Goal: Task Accomplishment & Management: Manage account settings

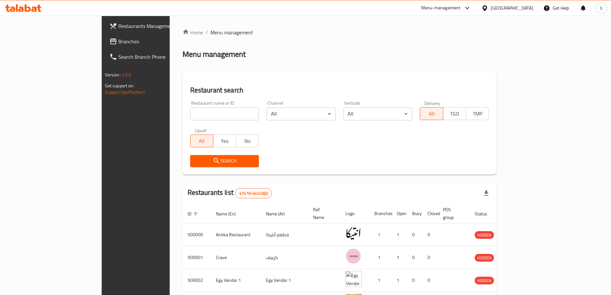
click at [118, 40] on span "Branches" at bounding box center [158, 42] width 80 height 8
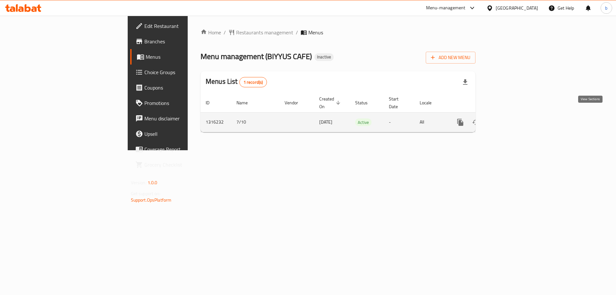
click at [510, 118] on icon "enhanced table" at bounding box center [507, 122] width 8 height 8
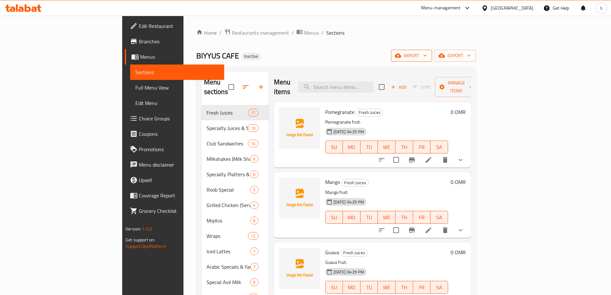
click at [427, 55] on span "import" at bounding box center [411, 56] width 31 height 8
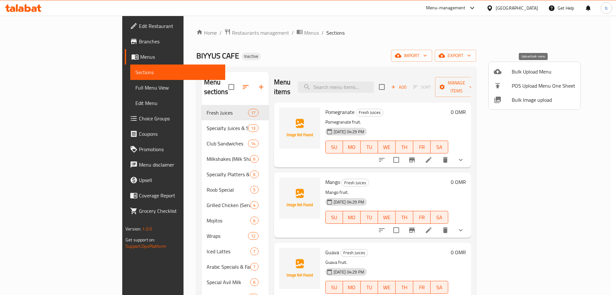
click at [522, 75] on span "Bulk Upload Menu" at bounding box center [544, 72] width 64 height 8
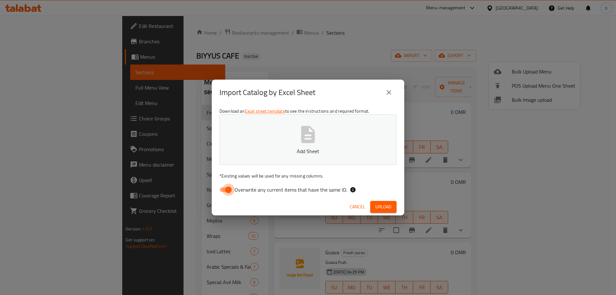
click at [228, 190] on input "Overwrite any current items that have the same ID." at bounding box center [228, 189] width 37 height 12
checkbox input "false"
click at [264, 135] on button "Add Sheet" at bounding box center [307, 139] width 177 height 51
click at [302, 140] on icon "button" at bounding box center [308, 134] width 14 height 17
click at [382, 205] on span "Upload" at bounding box center [383, 207] width 16 height 8
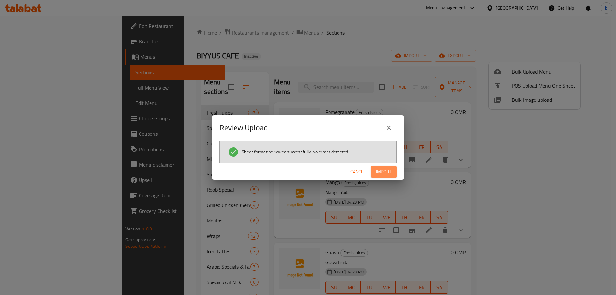
click at [375, 174] on button "Import" at bounding box center [384, 172] width 26 height 12
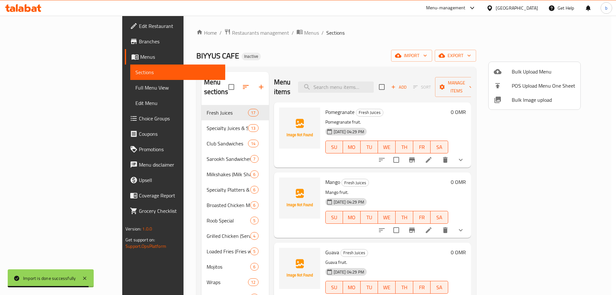
click at [35, 89] on div at bounding box center [308, 147] width 616 height 295
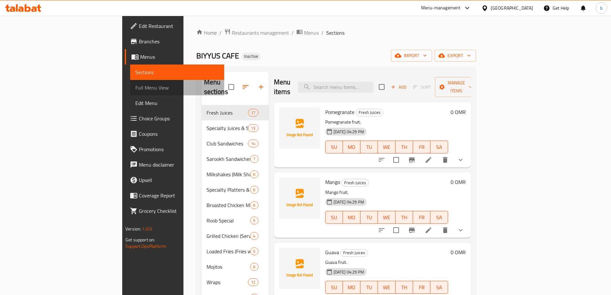
click at [135, 87] on span "Full Menu View" at bounding box center [177, 88] width 84 height 8
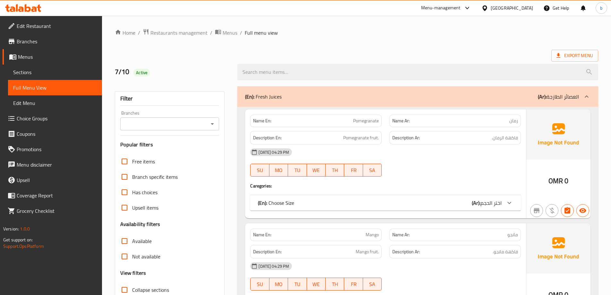
scroll to position [128, 0]
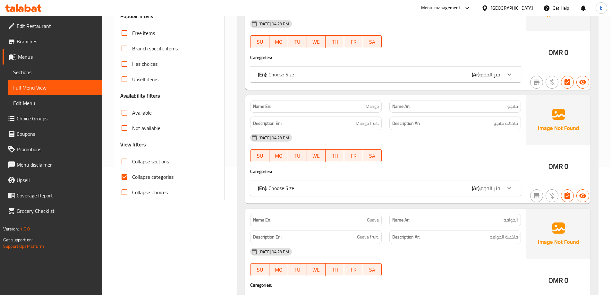
click at [127, 162] on input "Collapse sections" at bounding box center [124, 161] width 15 height 15
checkbox input "true"
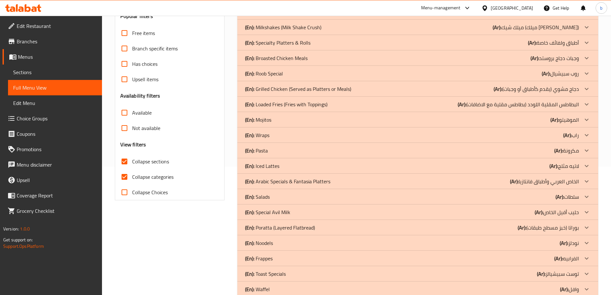
click at [124, 177] on input "Collapse categories" at bounding box center [124, 176] width 15 height 15
checkbox input "false"
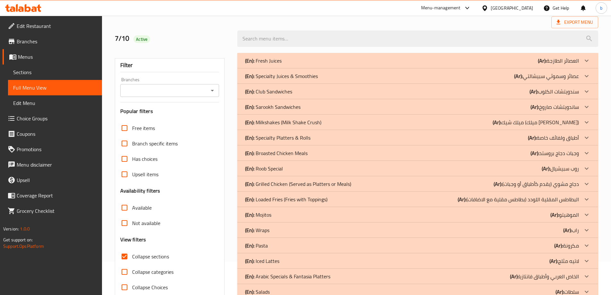
scroll to position [29, 0]
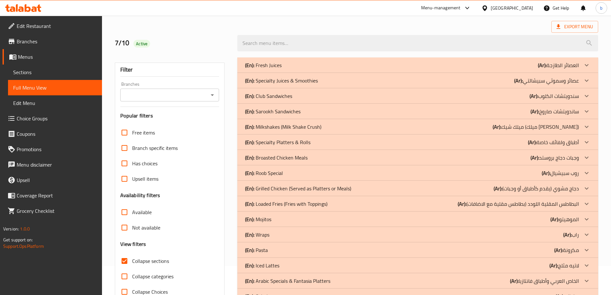
click at [274, 112] on p "(En): Sarookh Sandwiches" at bounding box center [272, 111] width 55 height 8
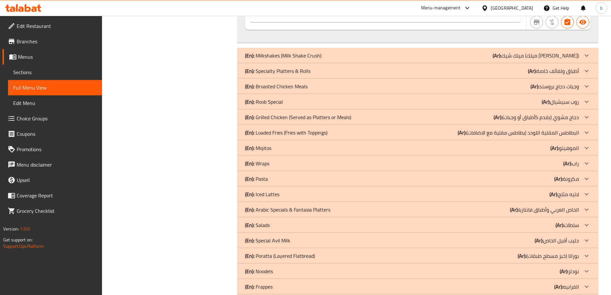
scroll to position [1632, 0]
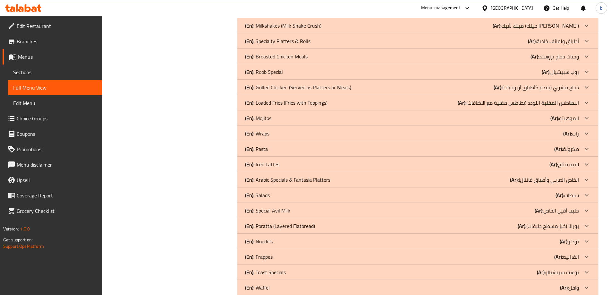
click at [309, 58] on div "(En): Broasted Chicken Meals (Ar): وجبات دجاج بروستد" at bounding box center [412, 57] width 334 height 8
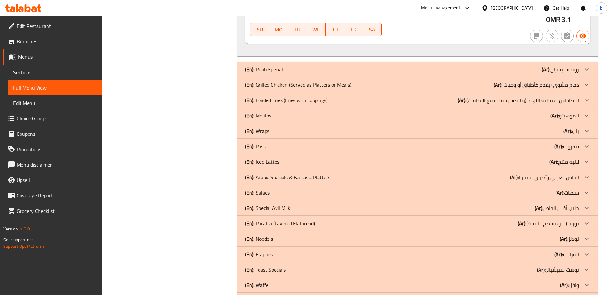
scroll to position [2210, 0]
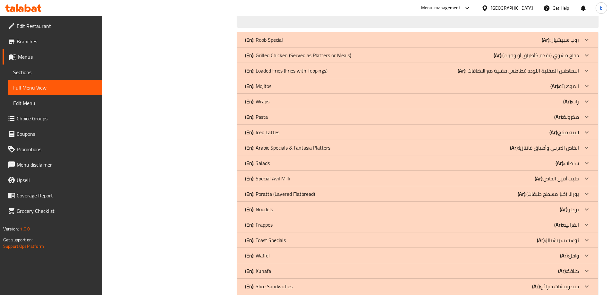
click at [256, 209] on p "(En): Noodels" at bounding box center [259, 209] width 28 height 8
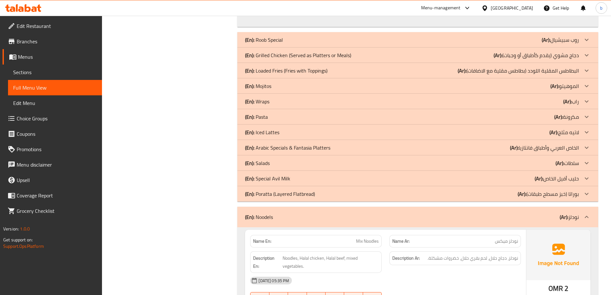
click at [262, 164] on p "(En): Salads" at bounding box center [257, 163] width 25 height 8
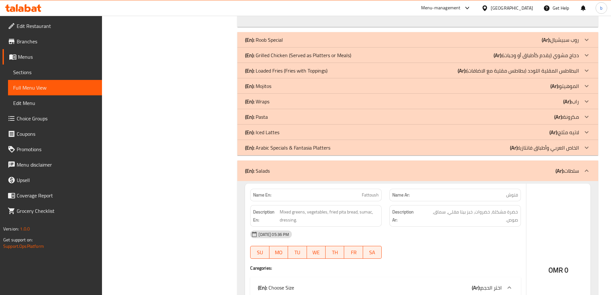
click at [259, 116] on p "(En): Pasta" at bounding box center [256, 117] width 23 height 8
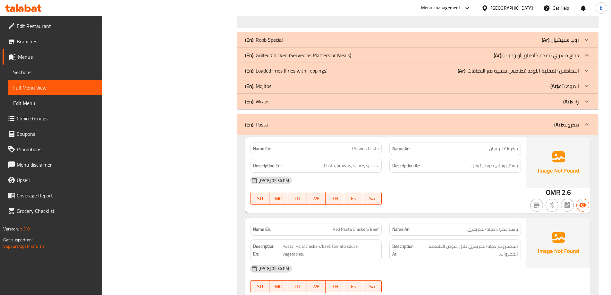
click at [269, 71] on p "(En): Loaded Fries (Fries with Toppings)" at bounding box center [286, 71] width 82 height 8
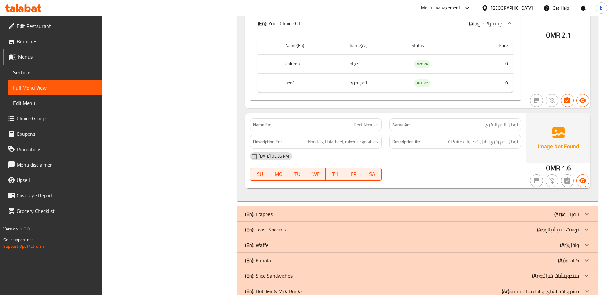
scroll to position [5872, 0]
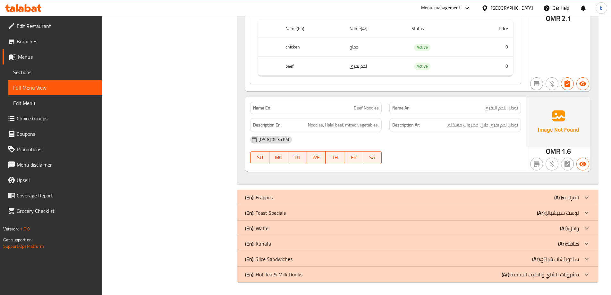
click at [274, 213] on p "(En): Toast Specials" at bounding box center [265, 213] width 41 height 8
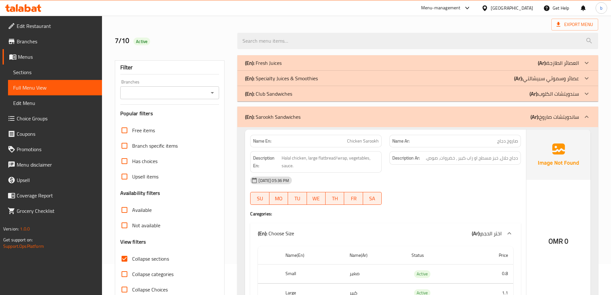
scroll to position [0, 0]
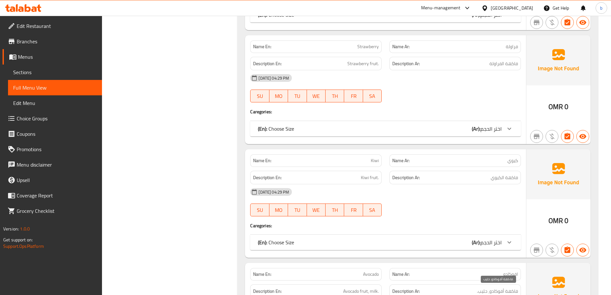
scroll to position [641, 0]
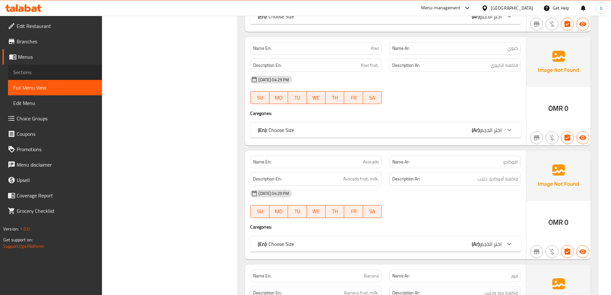
drag, startPoint x: 42, startPoint y: 71, endPoint x: 51, endPoint y: 72, distance: 8.7
click at [43, 71] on span "Sections" at bounding box center [55, 72] width 84 height 8
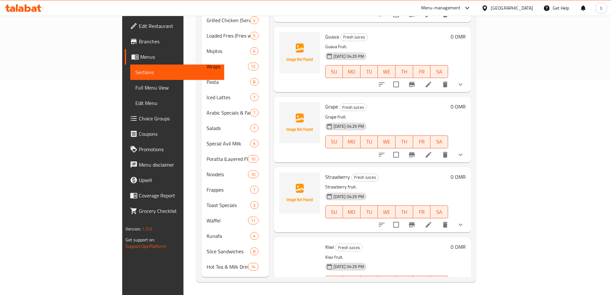
scroll to position [90, 0]
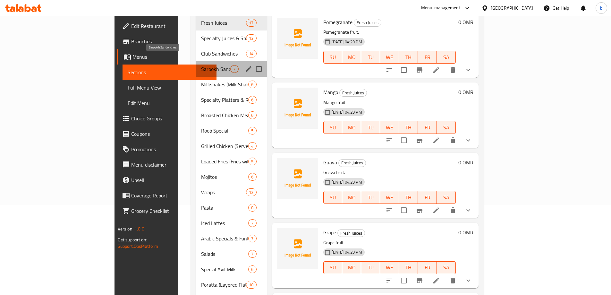
click at [201, 65] on span "Sarookh Sandwiches" at bounding box center [215, 69] width 29 height 8
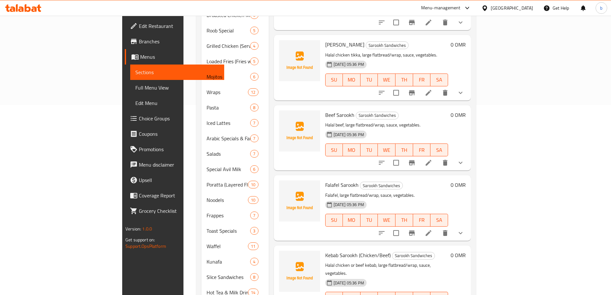
scroll to position [206, 0]
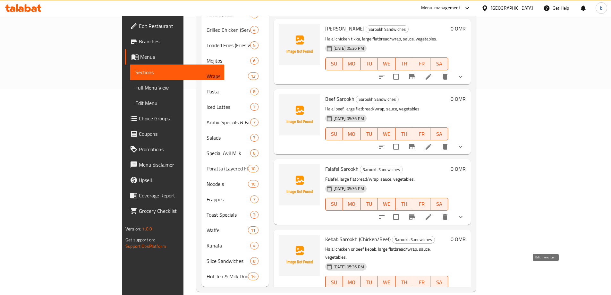
click at [432, 291] on icon at bounding box center [429, 295] width 8 height 8
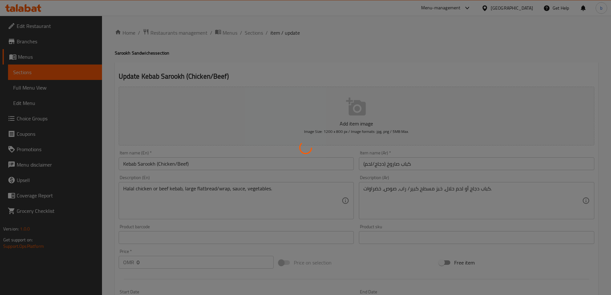
type input "اختر الحجم"
type input "1"
type input "إختيارك من:"
type input "1"
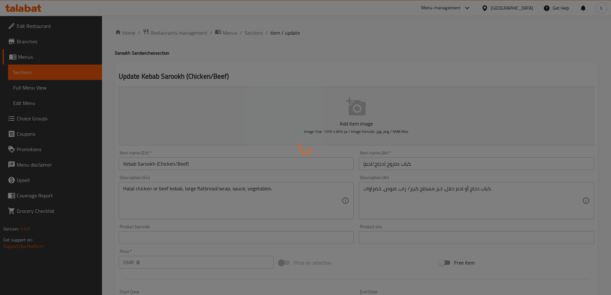
type input "1"
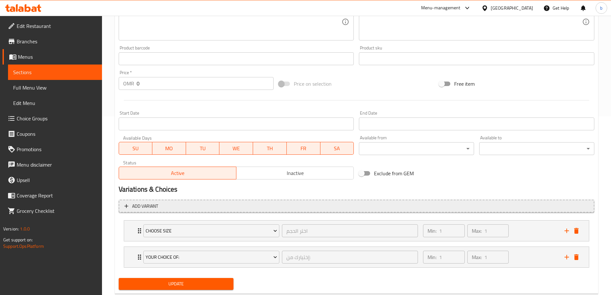
scroll to position [195, 0]
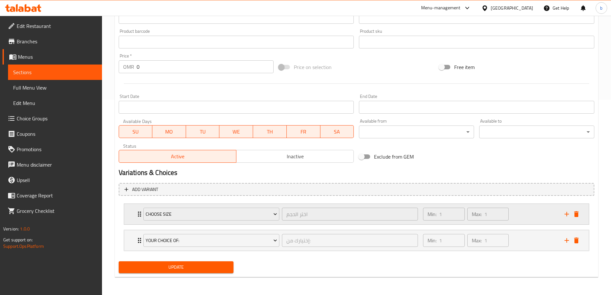
click at [138, 214] on icon "Expand" at bounding box center [139, 213] width 3 height 5
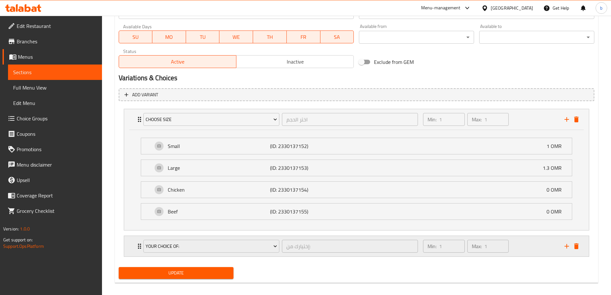
scroll to position [292, 0]
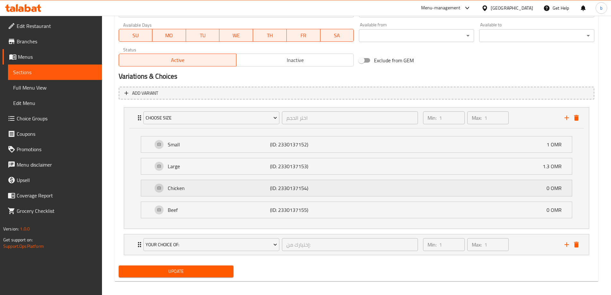
click at [220, 187] on p "Chicken" at bounding box center [219, 188] width 103 height 8
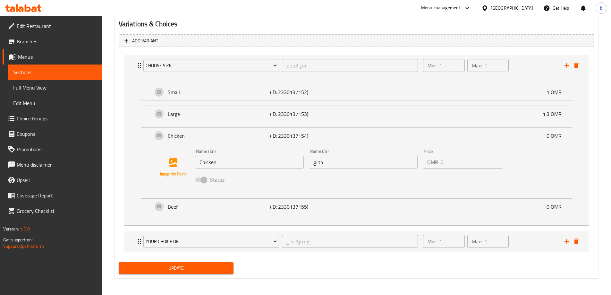
scroll to position [345, 0]
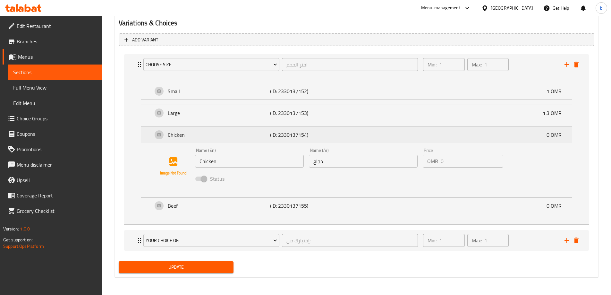
click at [552, 140] on div "Chicken (ID: 2330137154) 0 OMR" at bounding box center [358, 135] width 411 height 16
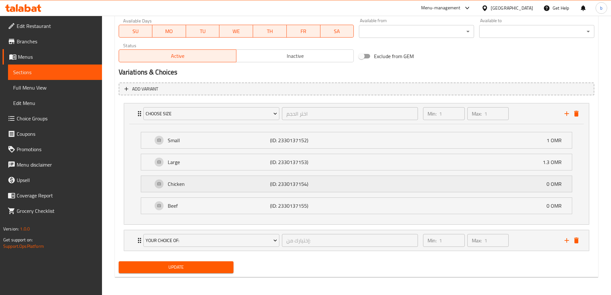
scroll to position [296, 0]
click at [136, 240] on icon "Expand" at bounding box center [140, 240] width 8 height 8
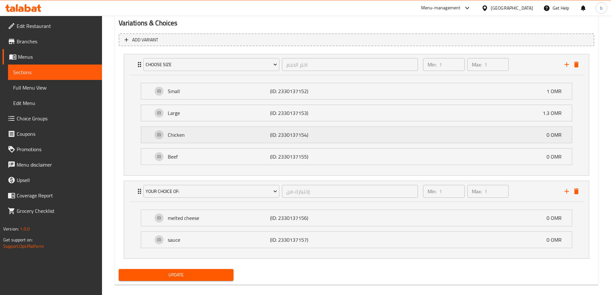
click at [540, 140] on div "Chicken (ID: 2330137154) 0 OMR" at bounding box center [358, 135] width 411 height 16
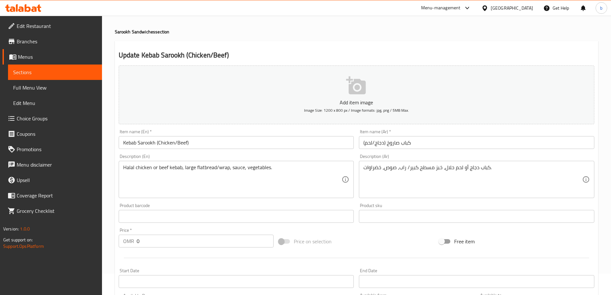
scroll to position [0, 0]
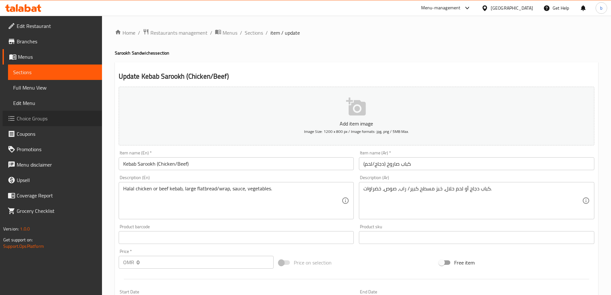
click at [38, 117] on span "Choice Groups" at bounding box center [57, 118] width 80 height 8
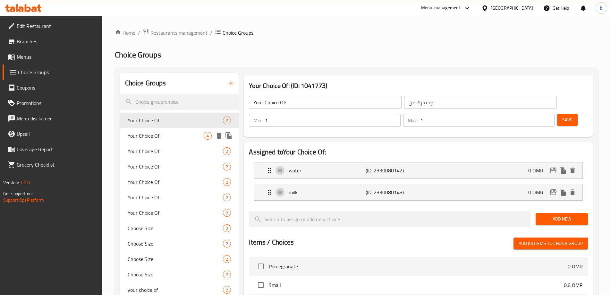
click at [203, 138] on span "Your Choice Of:" at bounding box center [166, 136] width 76 height 8
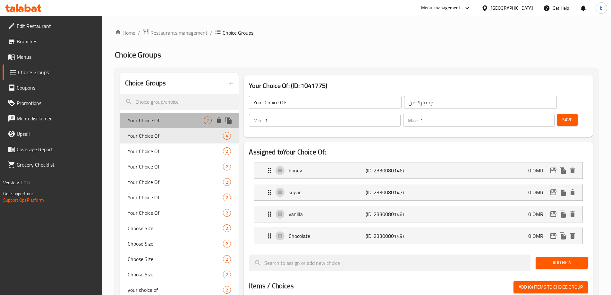
click at [171, 122] on span "Your Choice Of:" at bounding box center [166, 120] width 76 height 8
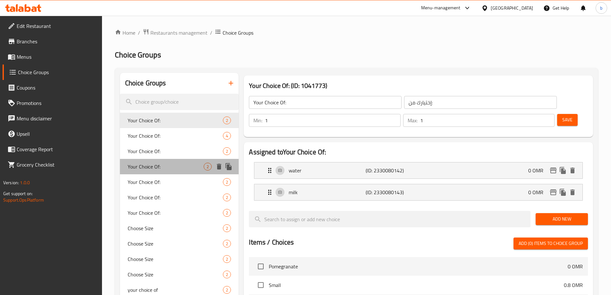
click at [184, 165] on span "Your Choice Of:" at bounding box center [166, 167] width 76 height 8
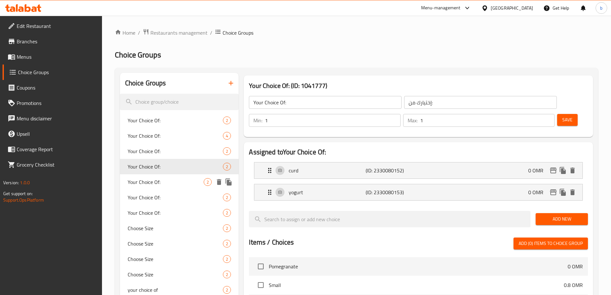
click at [184, 181] on span "Your Choice Of:" at bounding box center [166, 182] width 76 height 8
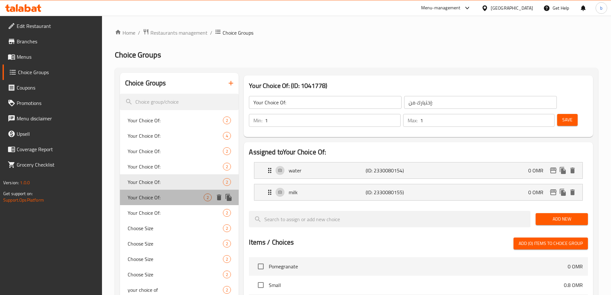
click at [187, 198] on span "Your Choice Of:" at bounding box center [166, 197] width 76 height 8
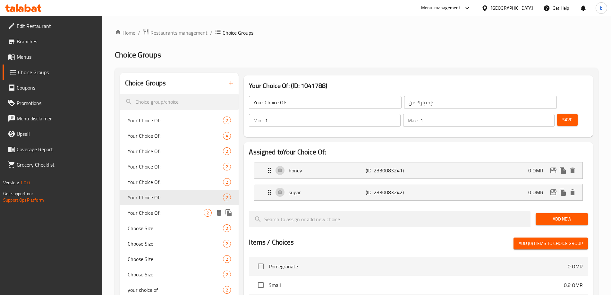
click at [190, 210] on span "Your Choice Of:" at bounding box center [166, 213] width 76 height 8
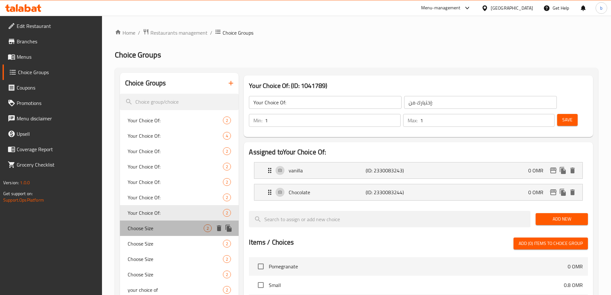
click at [196, 229] on span "Choose Size" at bounding box center [166, 228] width 76 height 8
type input "Choose Size"
type input "اختر الحجم"
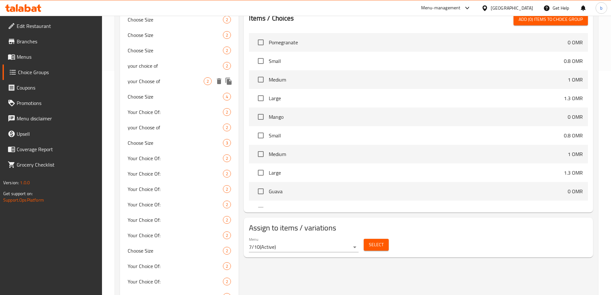
scroll to position [254, 0]
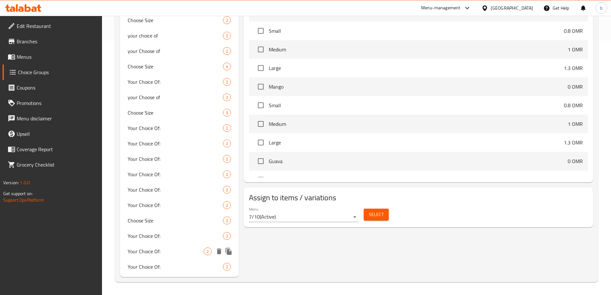
click at [185, 251] on span "Your Choice Of:" at bounding box center [166, 251] width 76 height 8
type input "Your Choice Of:"
type input "إختيارك من:"
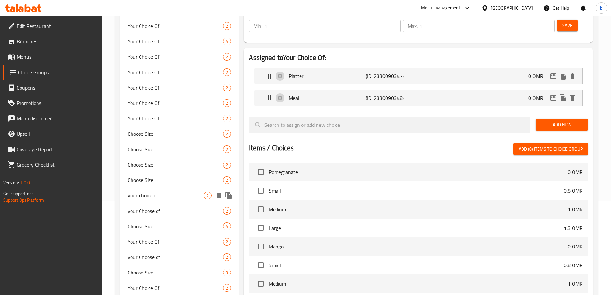
scroll to position [94, 0]
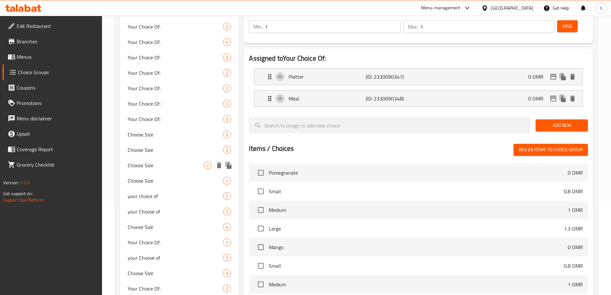
click at [166, 167] on span "Choose Size" at bounding box center [166, 165] width 76 height 8
type input "Choose Size"
type input "اختر الحجم"
click at [165, 149] on span "Choose Size" at bounding box center [166, 150] width 76 height 8
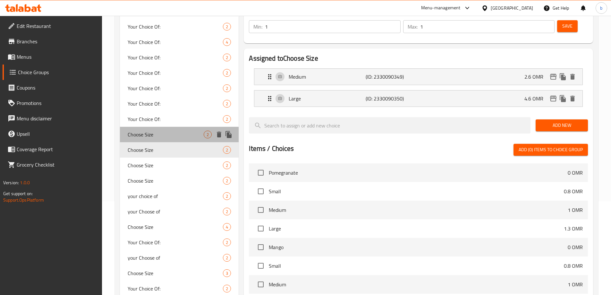
click at [166, 133] on span "Choose Size" at bounding box center [166, 135] width 76 height 8
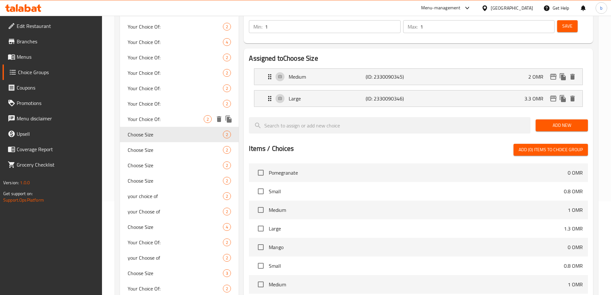
click at [169, 113] on div "Your Choice Of: 2" at bounding box center [179, 118] width 119 height 15
type input "Your Choice Of:"
type input "إختيارك من:"
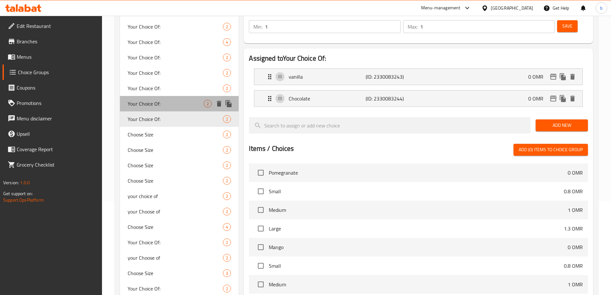
click at [171, 96] on div "Your Choice Of: 2" at bounding box center [179, 103] width 119 height 15
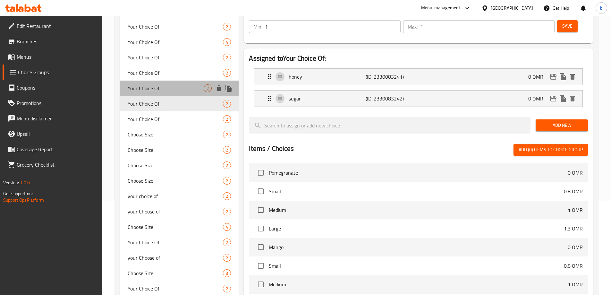
click at [172, 82] on div "Your Choice Of: 2" at bounding box center [179, 87] width 119 height 15
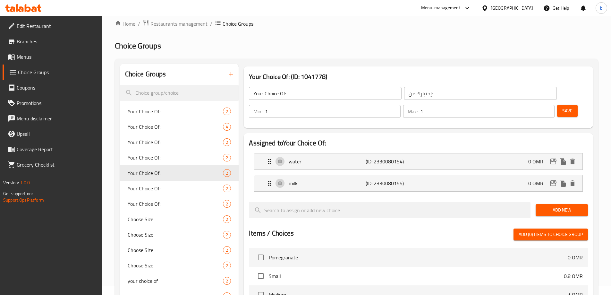
scroll to position [0, 0]
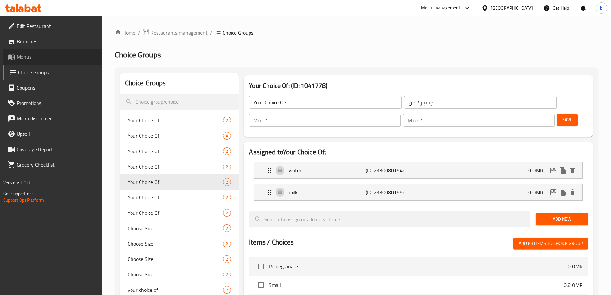
click at [51, 60] on span "Menus" at bounding box center [57, 57] width 80 height 8
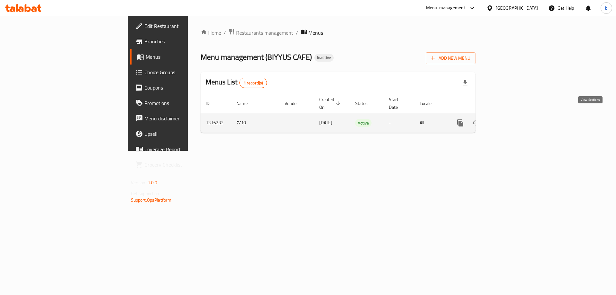
click at [509, 120] on icon "enhanced table" at bounding box center [507, 123] width 6 height 6
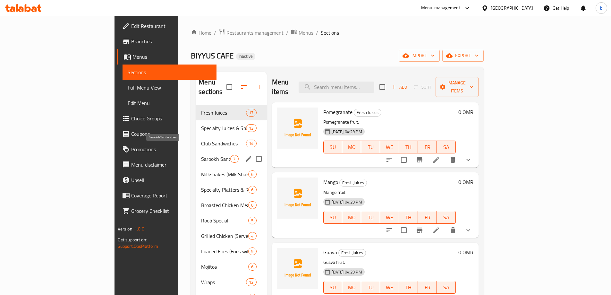
click at [201, 155] on span "Sarookh Sandwiches" at bounding box center [215, 159] width 29 height 8
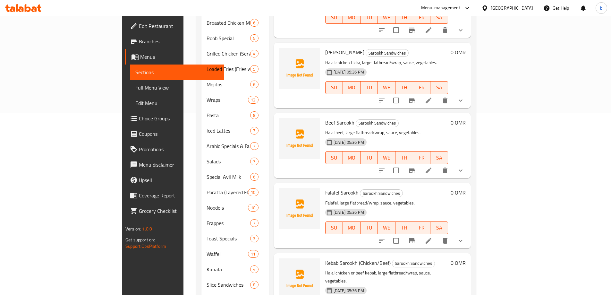
scroll to position [206, 0]
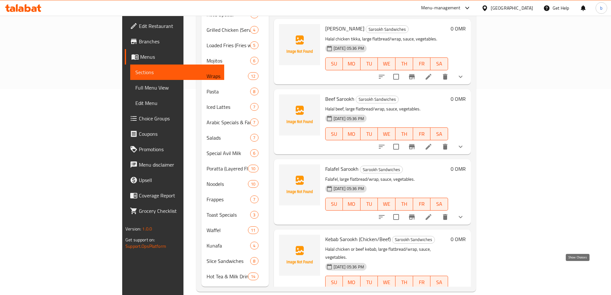
click at [464, 291] on icon "show more" at bounding box center [461, 295] width 8 height 8
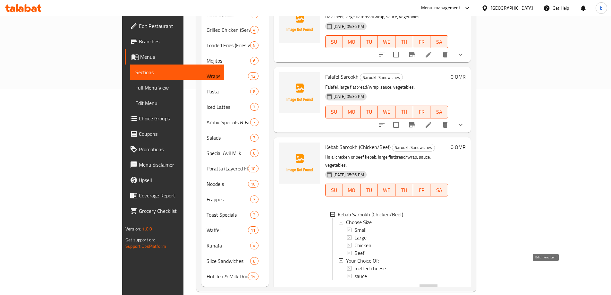
click at [432, 286] on icon at bounding box center [429, 290] width 8 height 8
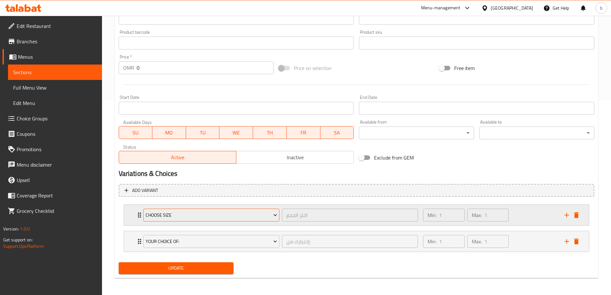
scroll to position [195, 0]
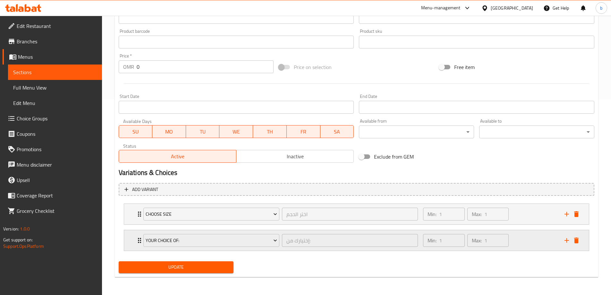
click at [140, 242] on div "Your Choice Of: إختيارك من: ​" at bounding box center [281, 240] width 283 height 21
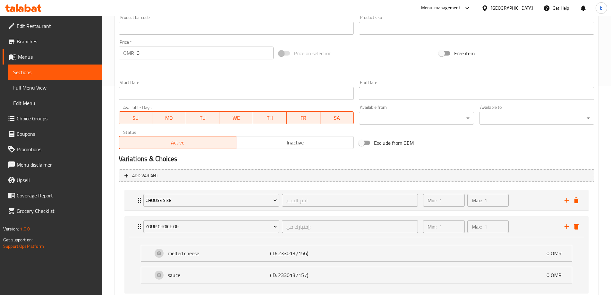
scroll to position [252, 0]
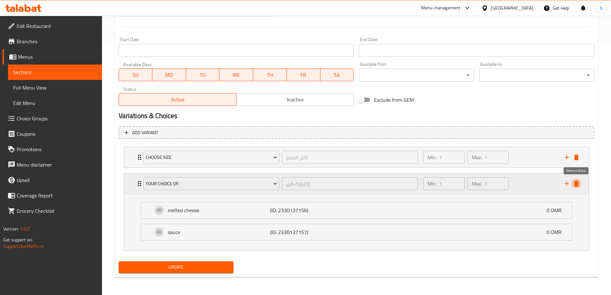
click at [579, 184] on icon "delete" at bounding box center [576, 184] width 8 height 8
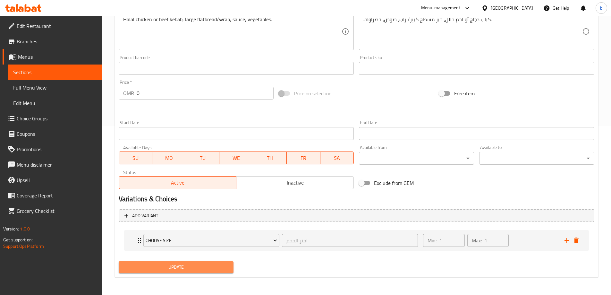
click at [201, 266] on span "Update" at bounding box center [176, 267] width 105 height 8
click at [198, 267] on span "Update" at bounding box center [176, 267] width 105 height 8
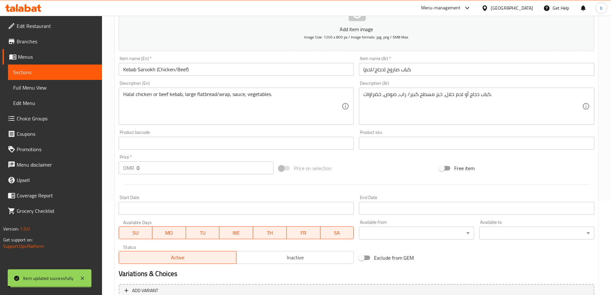
scroll to position [0, 0]
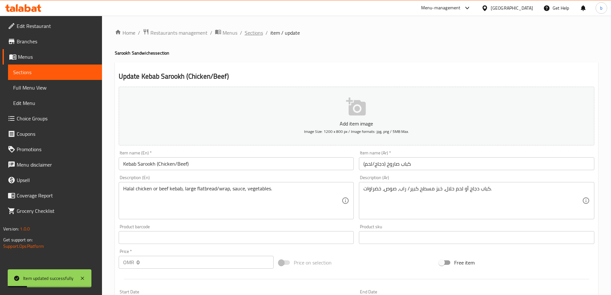
click at [254, 35] on span "Sections" at bounding box center [254, 33] width 18 height 8
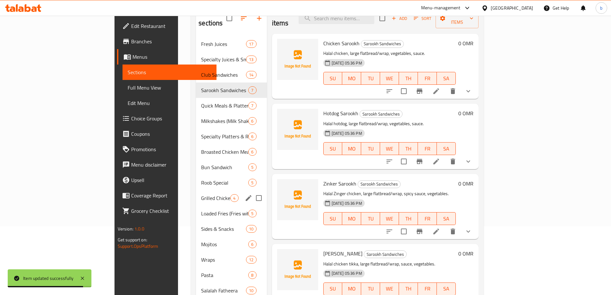
scroll to position [96, 0]
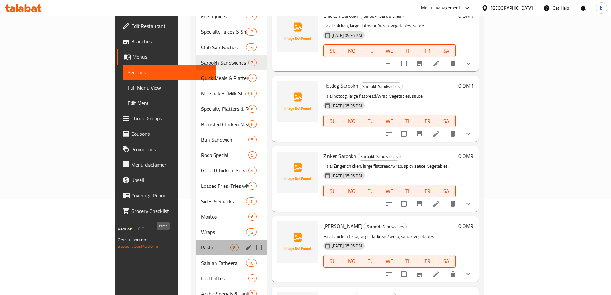
click at [201, 243] on span "Pasta" at bounding box center [215, 247] width 29 height 8
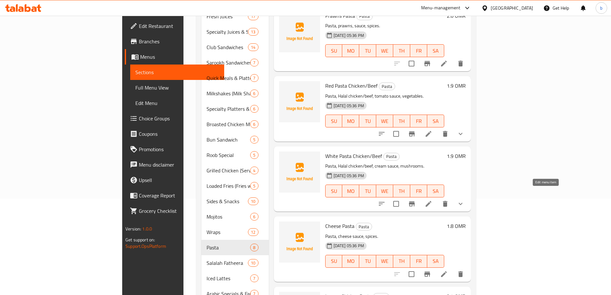
click at [432, 200] on icon at bounding box center [429, 204] width 8 height 8
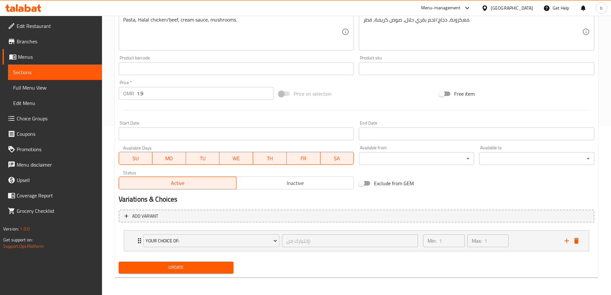
scroll to position [169, 0]
click at [140, 239] on div "Your Choice Of: إختيارك من: ​" at bounding box center [281, 240] width 283 height 21
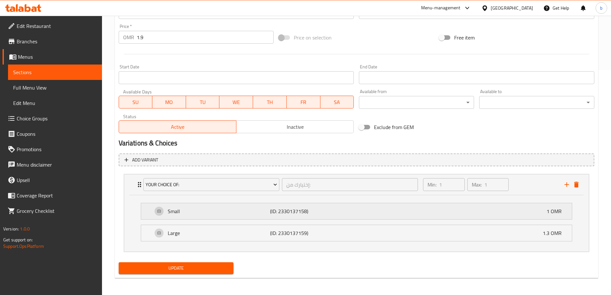
scroll to position [226, 0]
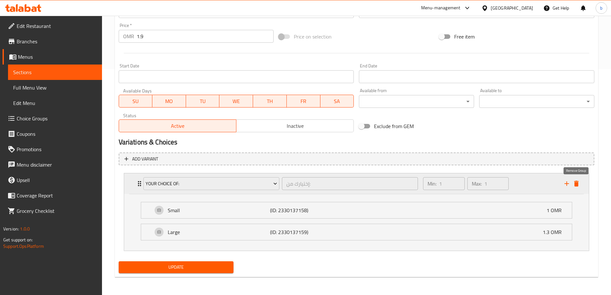
click at [578, 183] on icon "delete" at bounding box center [576, 184] width 4 height 6
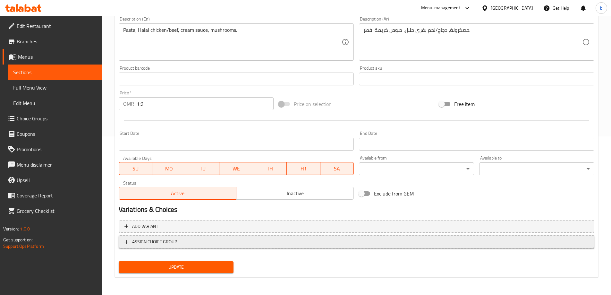
click at [169, 244] on span "ASSIGN CHOICE GROUP" at bounding box center [154, 242] width 45 height 8
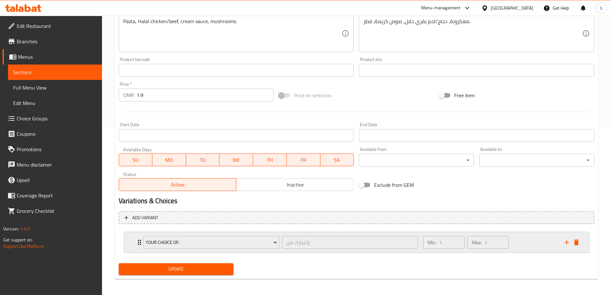
scroll to position [169, 0]
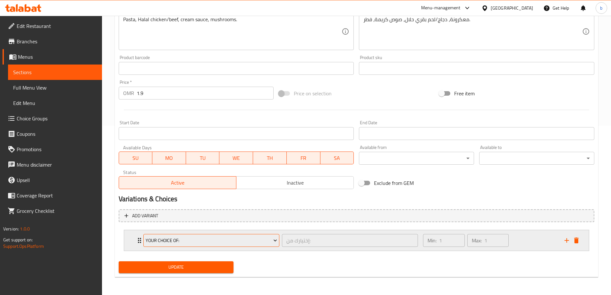
click at [158, 238] on span "Your Choice Of:" at bounding box center [211, 240] width 131 height 8
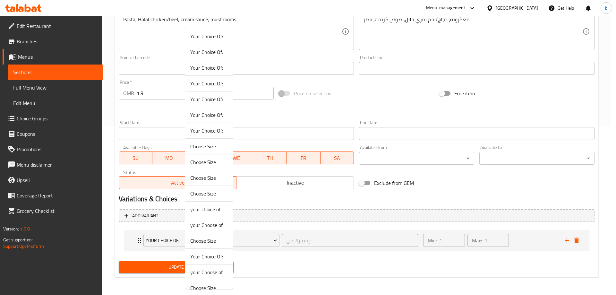
click at [140, 238] on div at bounding box center [308, 147] width 616 height 295
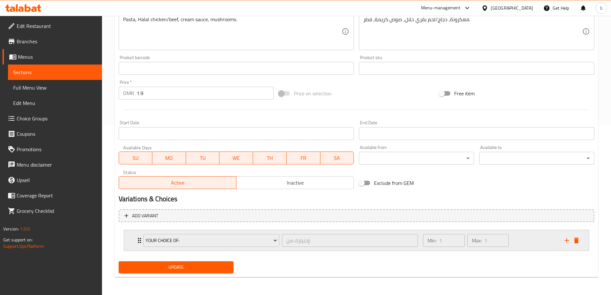
click at [140, 238] on div "Your Choice Of: إختيارك من: ​" at bounding box center [281, 240] width 283 height 21
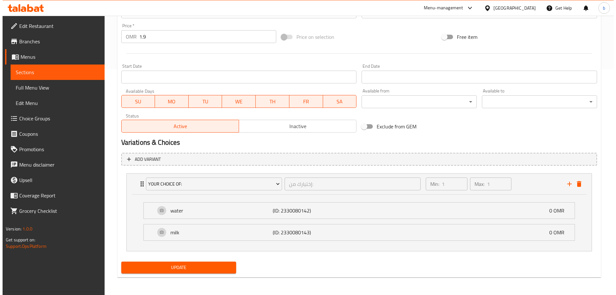
scroll to position [226, 0]
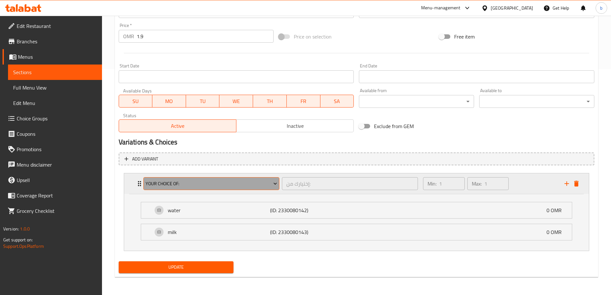
click at [270, 182] on span "Your Choice Of:" at bounding box center [211, 184] width 131 height 8
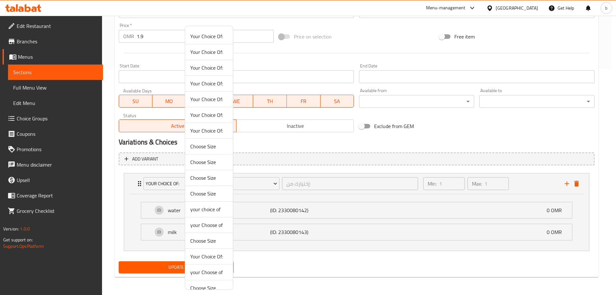
click at [217, 52] on span "Your Choice Of:" at bounding box center [209, 52] width 38 height 8
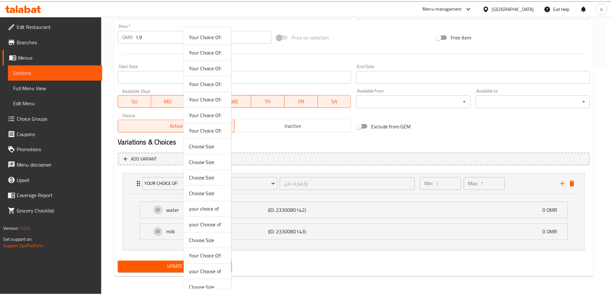
scroll to position [169, 0]
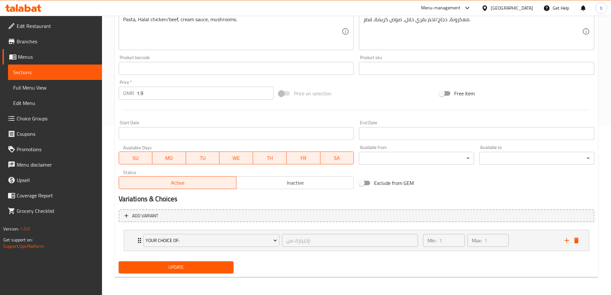
drag, startPoint x: 274, startPoint y: 243, endPoint x: 274, endPoint y: 239, distance: 3.5
click at [274, 240] on div "Your Choice Of: إختيارك من: ​ Min: 1 ​ Max: 1 ​ honey (ID: 2330080146) 0 OMR Na…" at bounding box center [357, 240] width 476 height 26
click at [250, 236] on button "Your Choice Of:" at bounding box center [211, 240] width 136 height 13
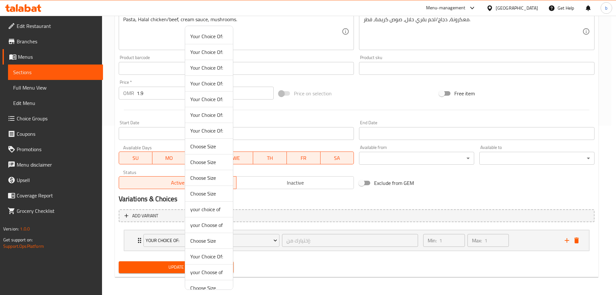
click at [136, 240] on div at bounding box center [308, 147] width 616 height 295
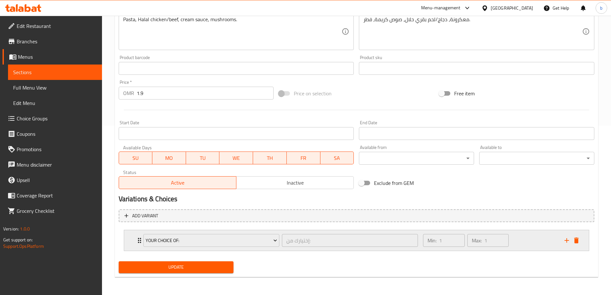
click at [136, 240] on icon "Expand" at bounding box center [140, 240] width 8 height 8
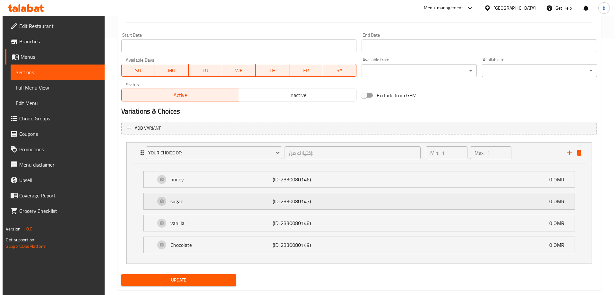
scroll to position [265, 0]
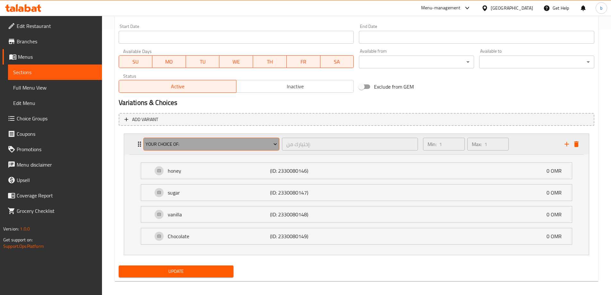
click at [183, 148] on span "Your Choice Of:" at bounding box center [211, 144] width 131 height 8
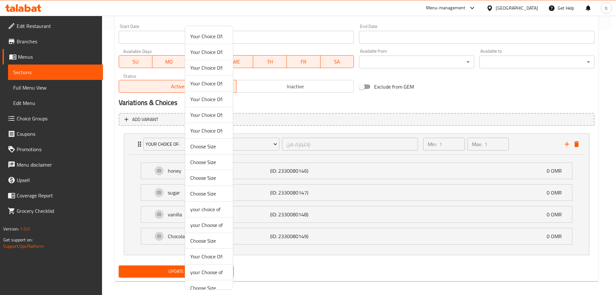
click at [212, 70] on span "Your Choice Of:" at bounding box center [209, 68] width 38 height 8
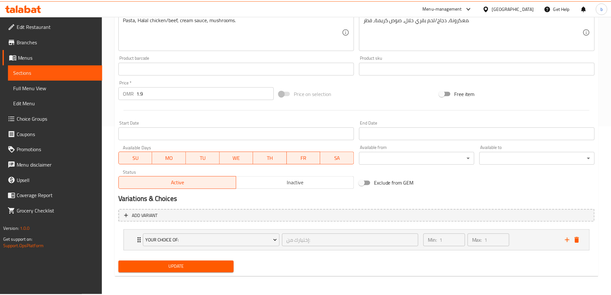
scroll to position [169, 0]
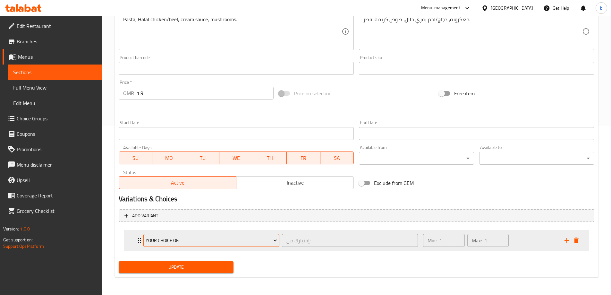
click at [194, 237] on span "Your Choice Of:" at bounding box center [211, 240] width 131 height 8
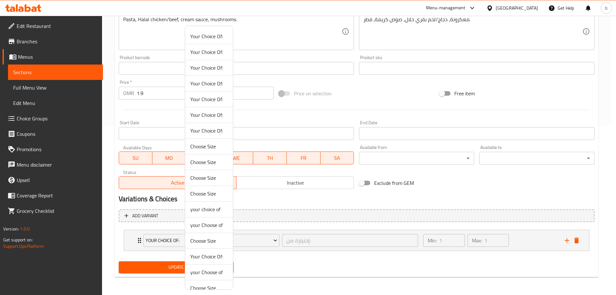
click at [141, 234] on div at bounding box center [308, 147] width 616 height 295
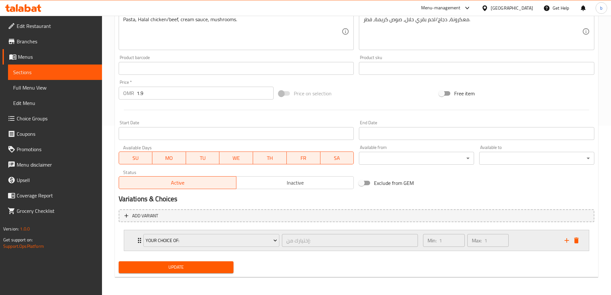
click at [140, 235] on div "Your Choice Of: إختيارك من: ​" at bounding box center [281, 240] width 283 height 21
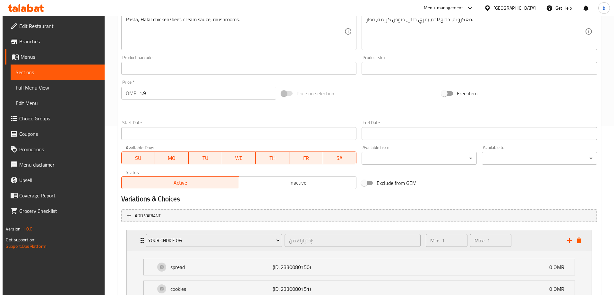
scroll to position [201, 0]
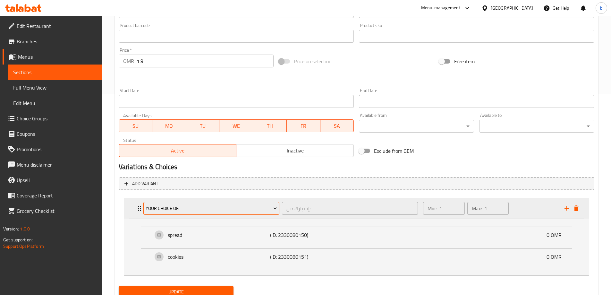
click at [247, 207] on span "Your Choice Of:" at bounding box center [211, 208] width 131 height 8
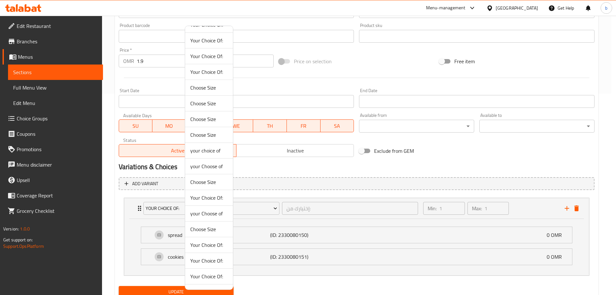
scroll to position [166, 0]
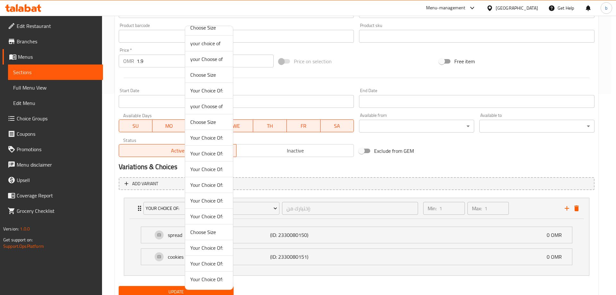
click at [213, 281] on span "Your Choice Of:" at bounding box center [209, 279] width 38 height 8
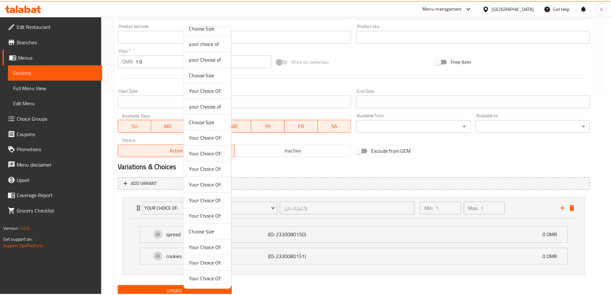
scroll to position [169, 0]
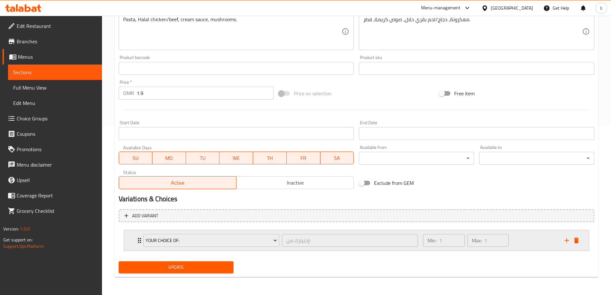
click at [138, 238] on icon "Expand" at bounding box center [140, 240] width 8 height 8
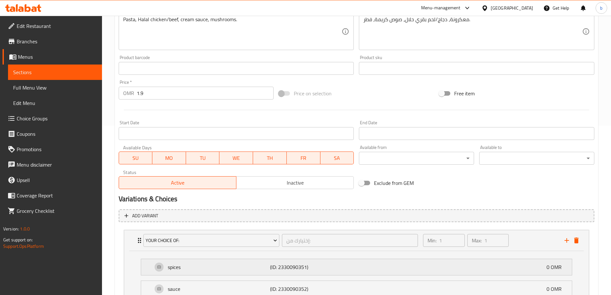
scroll to position [201, 0]
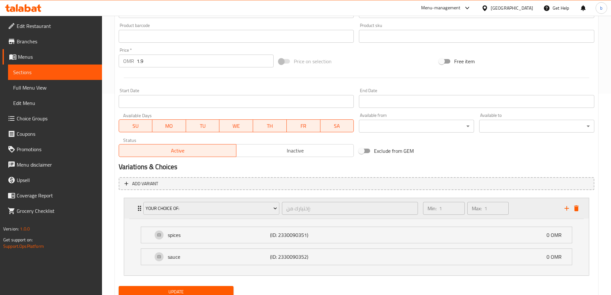
click at [137, 207] on icon "Expand" at bounding box center [140, 208] width 8 height 8
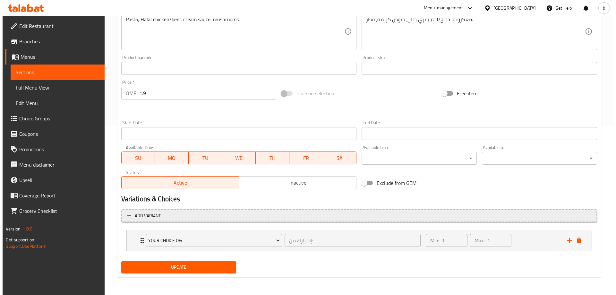
scroll to position [169, 0]
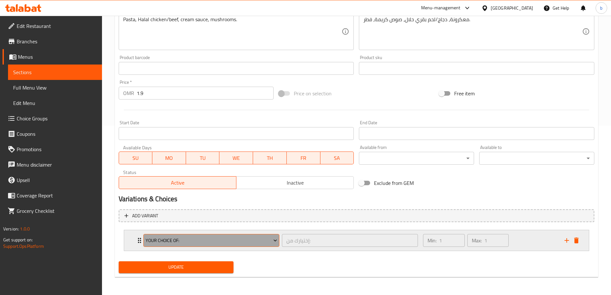
click at [157, 241] on span "Your Choice Of:" at bounding box center [211, 240] width 131 height 8
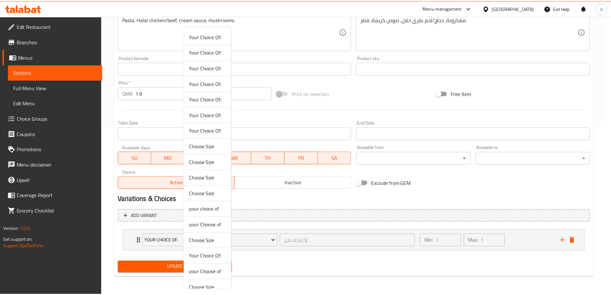
scroll to position [166, 0]
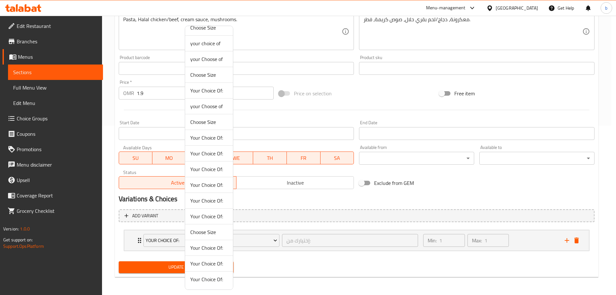
click at [201, 265] on span "Your Choice Of:" at bounding box center [209, 263] width 38 height 8
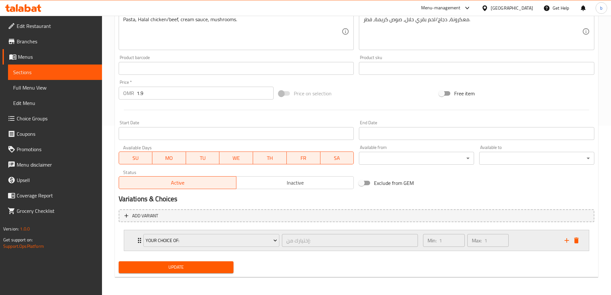
click at [136, 240] on icon "Expand" at bounding box center [140, 240] width 8 height 8
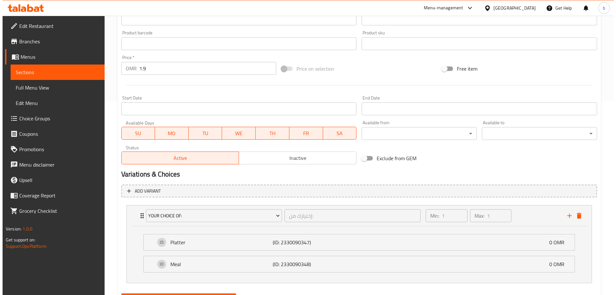
scroll to position [226, 0]
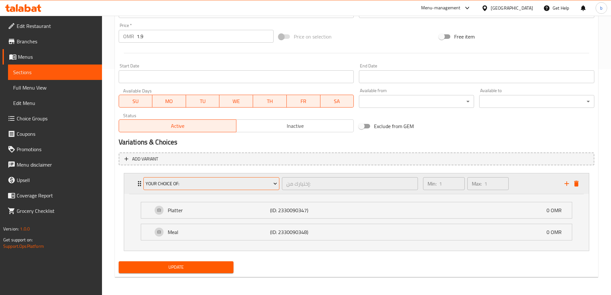
click at [155, 187] on span "Your Choice Of:" at bounding box center [211, 184] width 131 height 8
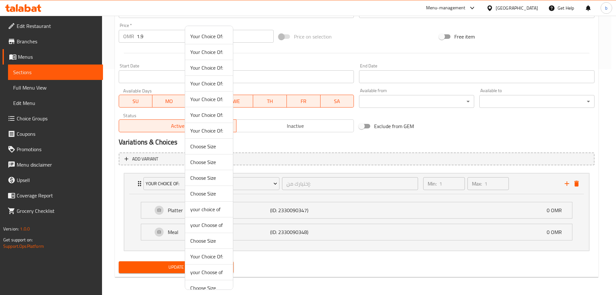
click at [207, 148] on span "Choose Size" at bounding box center [209, 146] width 38 height 8
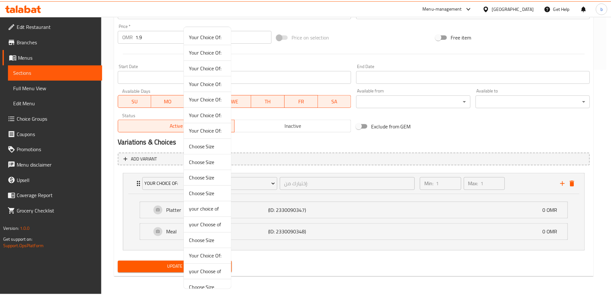
scroll to position [169, 0]
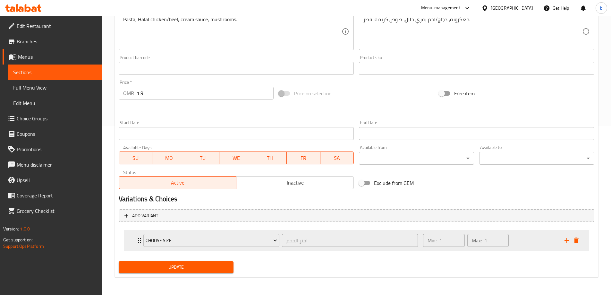
click at [138, 238] on icon "Expand" at bounding box center [140, 240] width 8 height 8
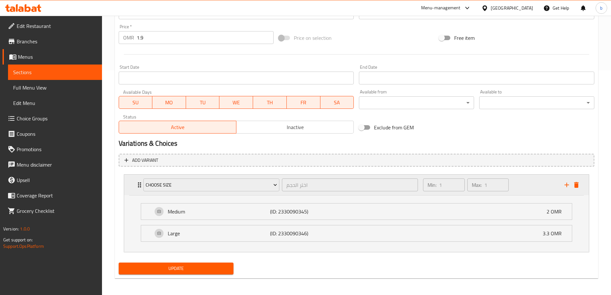
scroll to position [226, 0]
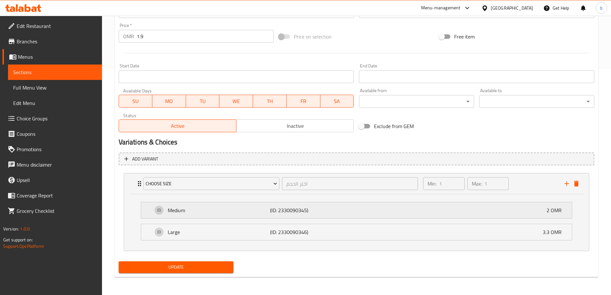
click at [238, 210] on p "Medium" at bounding box center [219, 210] width 103 height 8
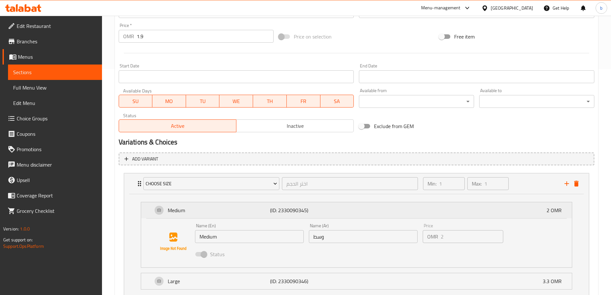
click at [219, 216] on div "Medium (ID: 2330090345) 2 OMR" at bounding box center [358, 210] width 411 height 16
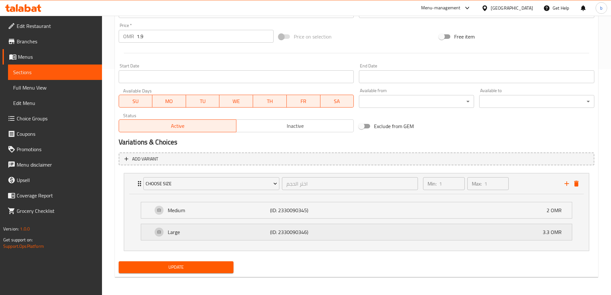
click at [172, 234] on p "Large" at bounding box center [219, 232] width 103 height 8
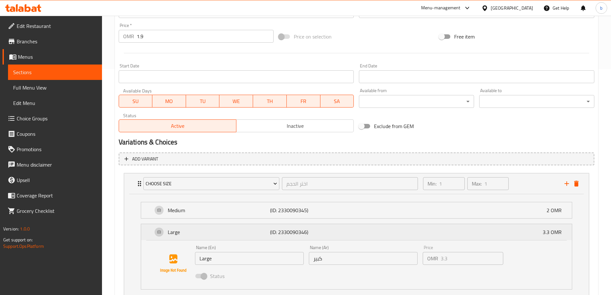
click at [199, 229] on p "Large" at bounding box center [219, 232] width 103 height 8
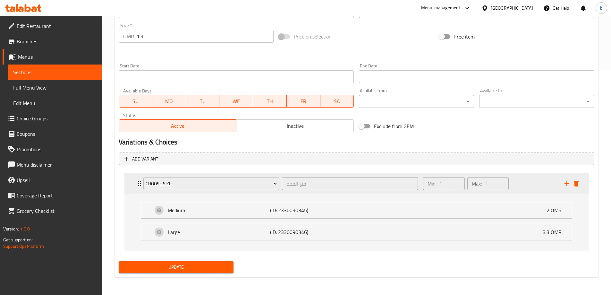
click at [137, 184] on icon "Expand" at bounding box center [140, 184] width 8 height 8
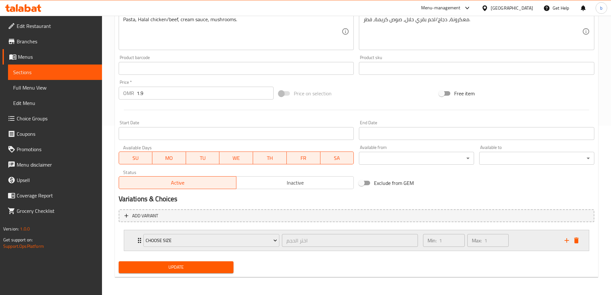
scroll to position [169, 0]
click at [150, 241] on span "Choose Size" at bounding box center [211, 240] width 131 height 8
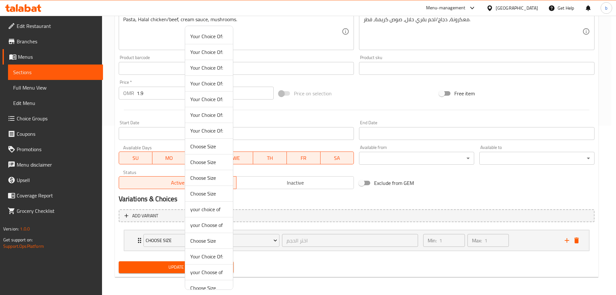
click at [205, 161] on span "Choose Size" at bounding box center [209, 162] width 38 height 8
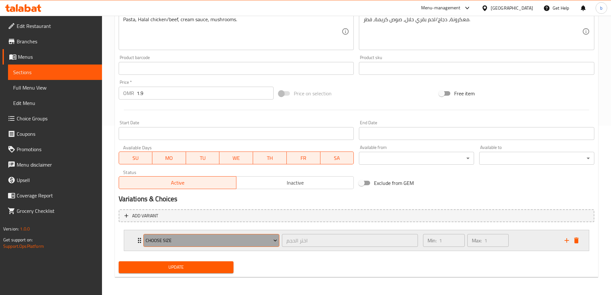
click at [168, 242] on span "Choose Size" at bounding box center [211, 240] width 131 height 8
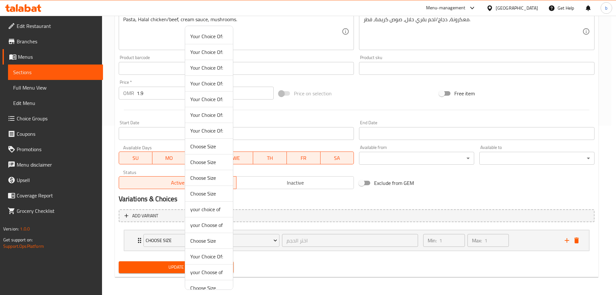
click at [138, 243] on div at bounding box center [308, 147] width 616 height 295
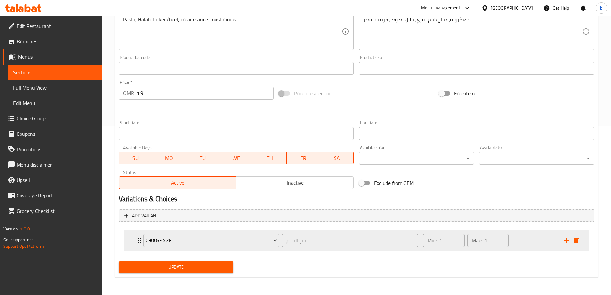
click at [139, 240] on icon "Expand" at bounding box center [139, 240] width 3 height 5
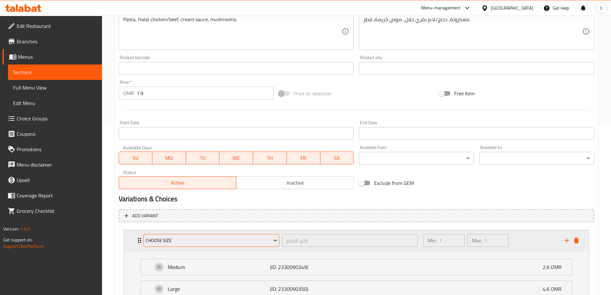
scroll to position [226, 0]
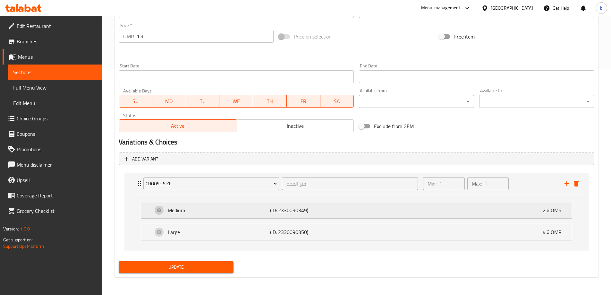
click at [227, 209] on p "Medium" at bounding box center [219, 210] width 103 height 8
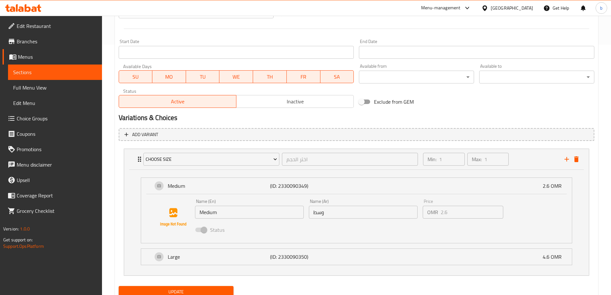
scroll to position [275, 0]
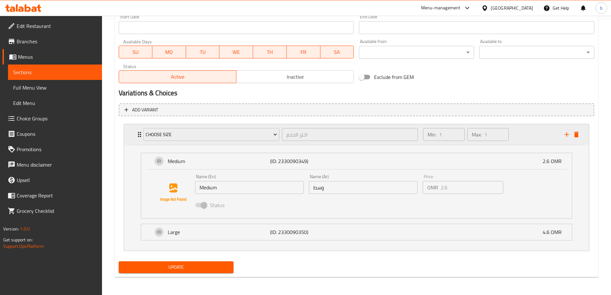
click at [138, 133] on icon "Expand" at bounding box center [140, 135] width 8 height 8
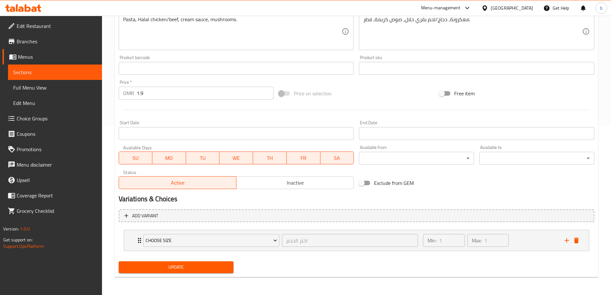
scroll to position [169, 0]
click at [157, 239] on span "Choose Size" at bounding box center [211, 240] width 131 height 8
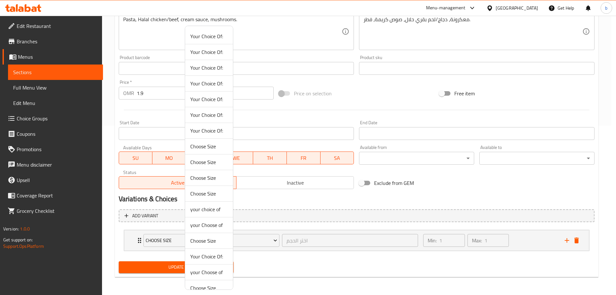
click at [210, 193] on span "Choose Size" at bounding box center [209, 194] width 38 height 8
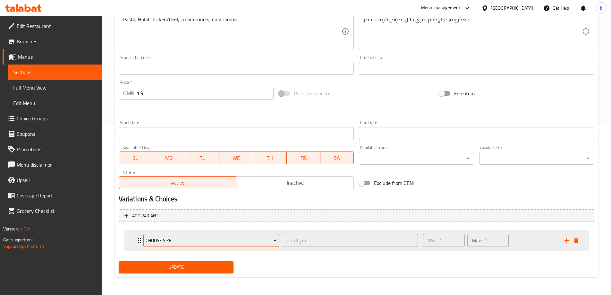
click at [172, 240] on span "Choose Size" at bounding box center [211, 240] width 131 height 8
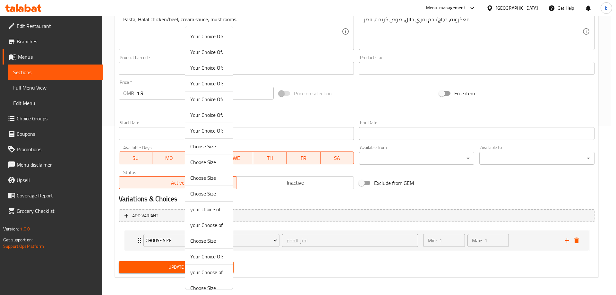
click at [156, 243] on div at bounding box center [308, 147] width 616 height 295
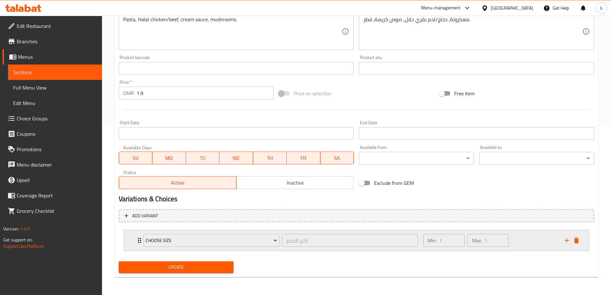
click at [140, 241] on div "Choose Size اختر الحجم ​" at bounding box center [281, 240] width 283 height 21
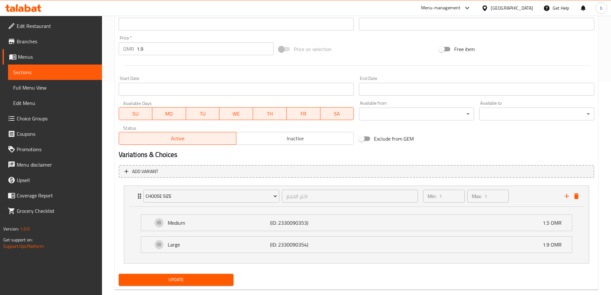
scroll to position [226, 0]
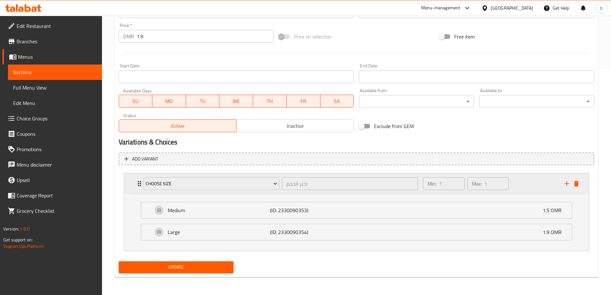
click at [140, 182] on div "Choose Size اختر الحجم ​" at bounding box center [281, 183] width 283 height 21
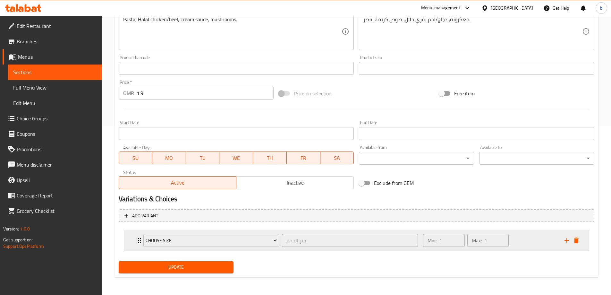
scroll to position [169, 0]
click at [167, 241] on span "Choose Size" at bounding box center [211, 240] width 131 height 8
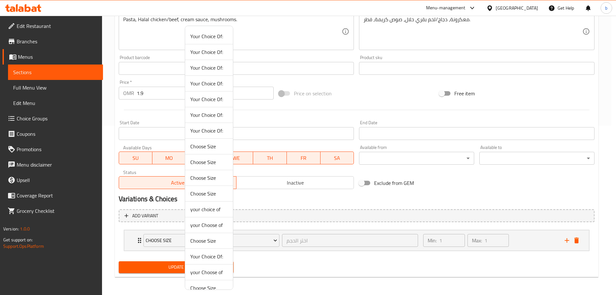
click at [210, 242] on span "Choose Size" at bounding box center [209, 241] width 38 height 8
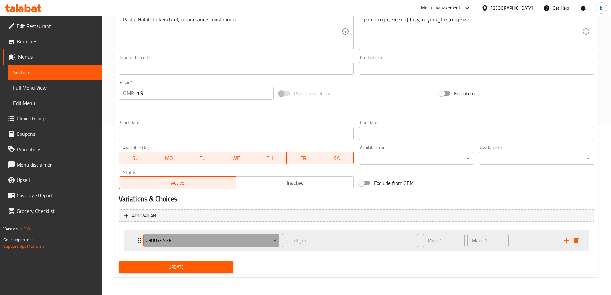
click at [231, 239] on span "Choose Size" at bounding box center [211, 240] width 131 height 8
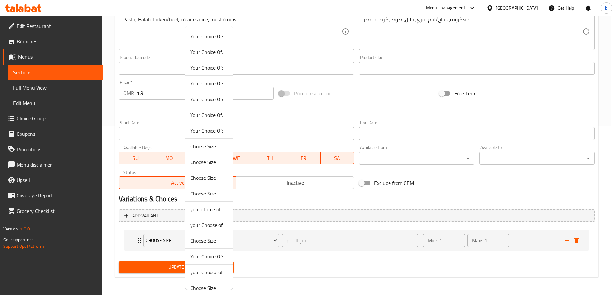
click at [254, 259] on div at bounding box center [308, 147] width 616 height 295
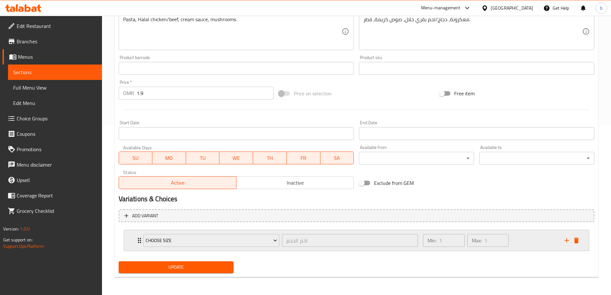
click at [136, 239] on icon "Expand" at bounding box center [140, 240] width 8 height 8
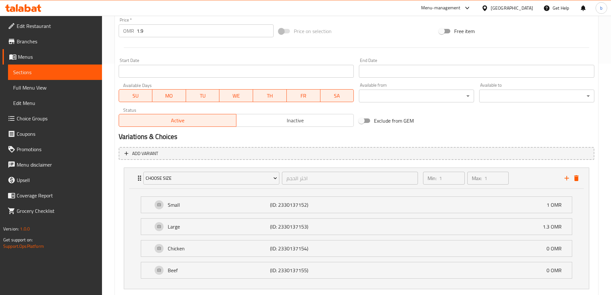
scroll to position [265, 0]
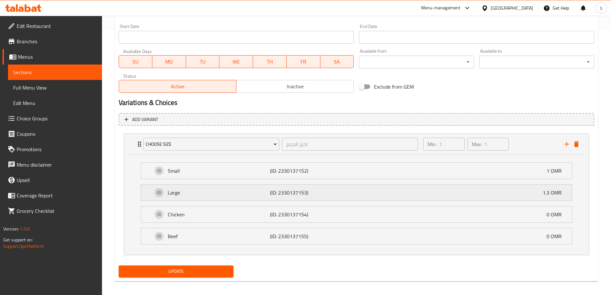
click at [521, 192] on div "Large (ID: 2330137153) 1.3 OMR" at bounding box center [358, 192] width 411 height 16
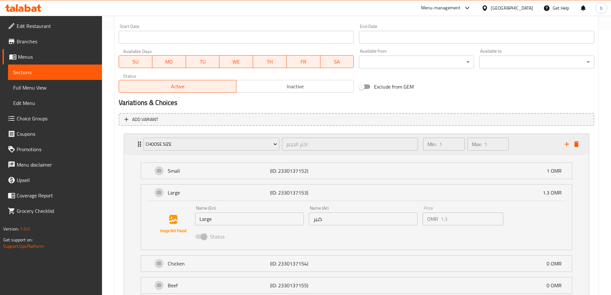
click at [137, 140] on div "Choose Size اختر الحجم ​ Min: 1 ​ Max: 1 ​" at bounding box center [358, 144] width 445 height 21
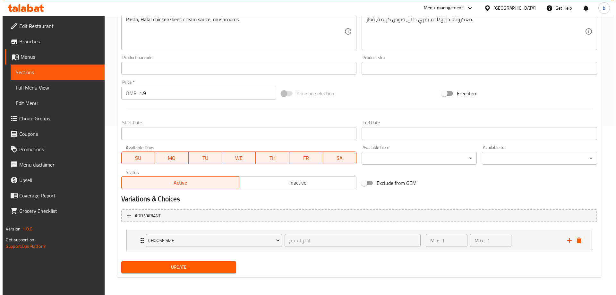
scroll to position [169, 0]
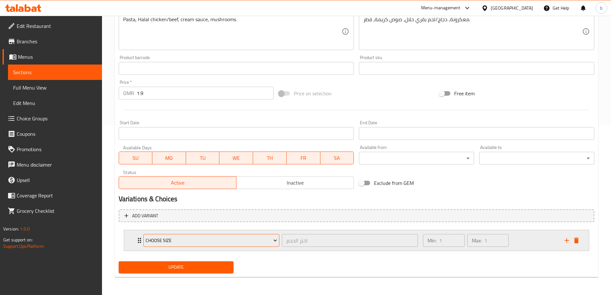
click at [165, 240] on span "Choose Size" at bounding box center [211, 240] width 131 height 8
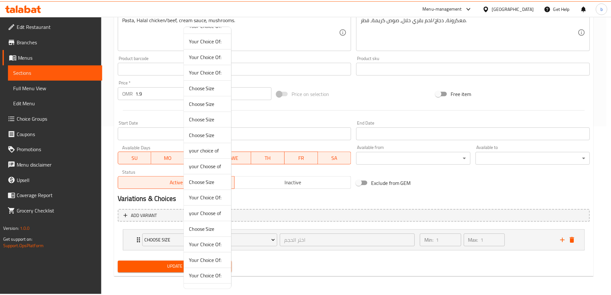
scroll to position [64, 0]
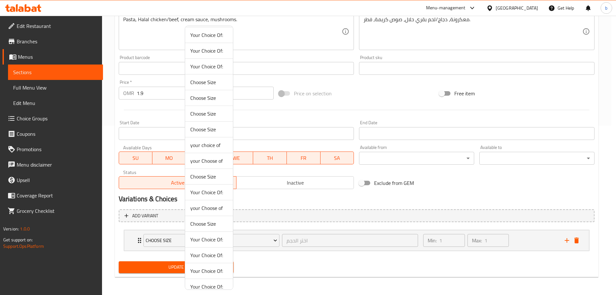
click at [210, 227] on span "Choose Size" at bounding box center [209, 224] width 38 height 8
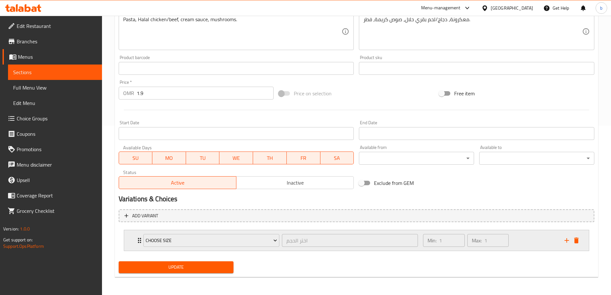
click at [140, 239] on div "Choose Size اختر الحجم ​" at bounding box center [281, 240] width 283 height 21
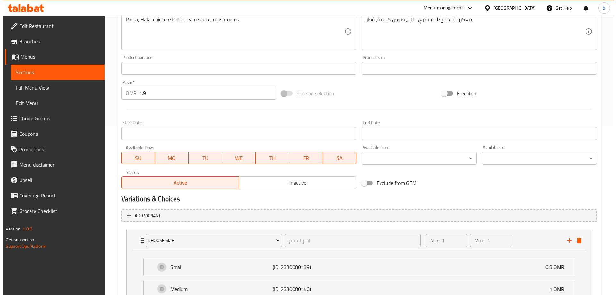
scroll to position [233, 0]
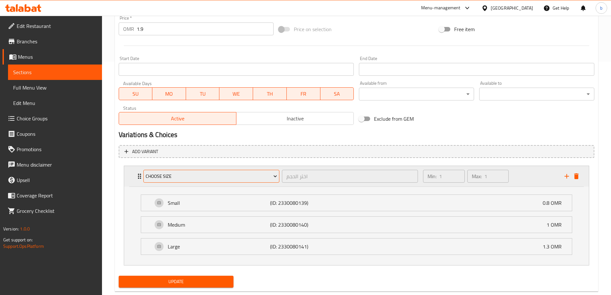
click at [154, 177] on span "Choose Size" at bounding box center [211, 176] width 131 height 8
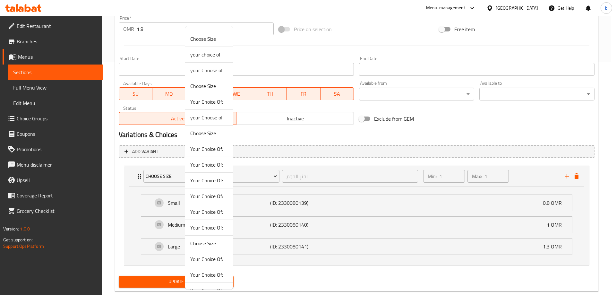
scroll to position [160, 0]
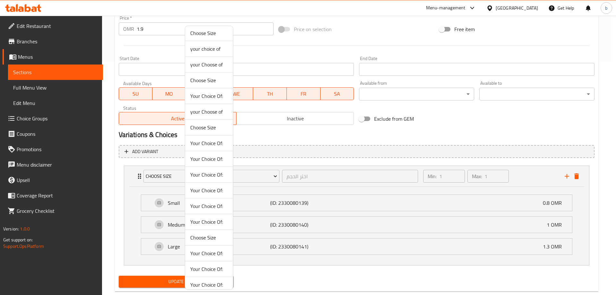
click at [209, 241] on span "Choose Size" at bounding box center [209, 237] width 38 height 8
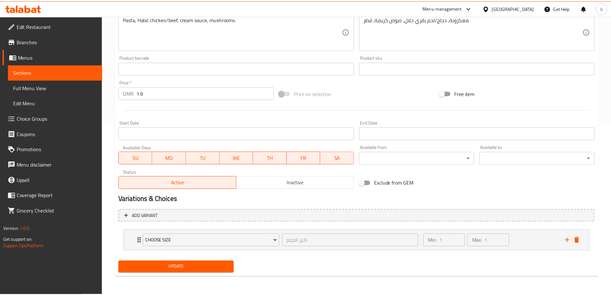
scroll to position [169, 0]
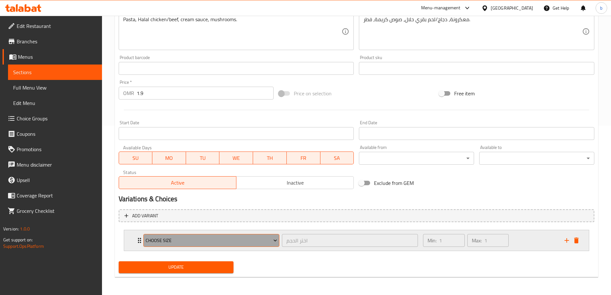
click at [150, 241] on span "Choose Size" at bounding box center [211, 240] width 131 height 8
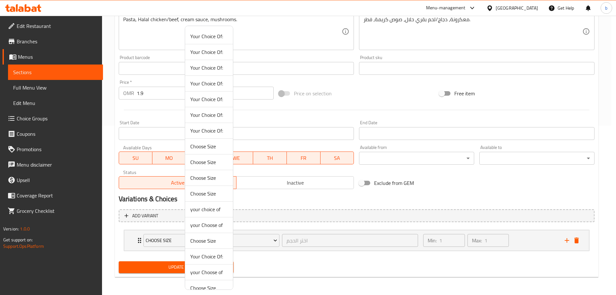
click at [135, 240] on div at bounding box center [308, 147] width 616 height 295
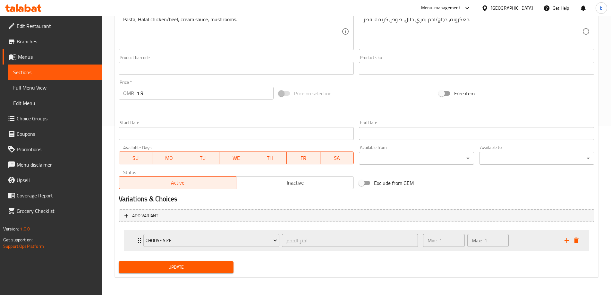
click at [135, 243] on div "Choose Size اختر الحجم ​ Min: 1 ​ Max: 1 ​" at bounding box center [356, 240] width 465 height 21
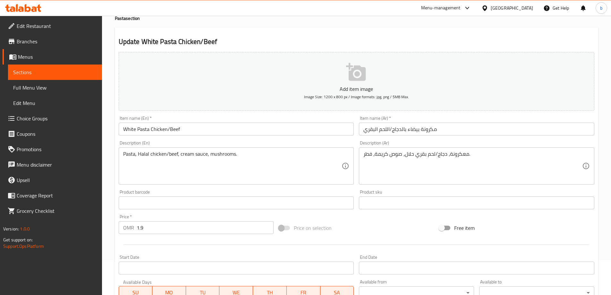
scroll to position [0, 0]
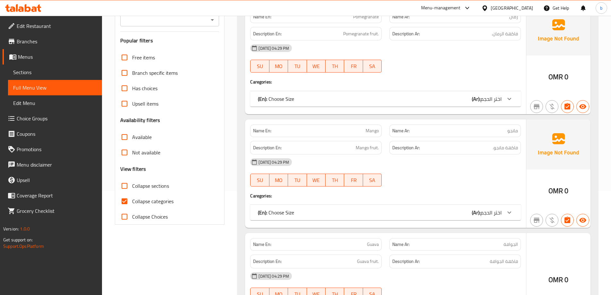
scroll to position [128, 0]
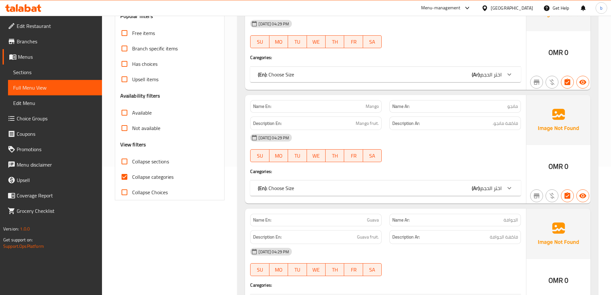
click at [123, 160] on input "Collapse sections" at bounding box center [124, 161] width 15 height 15
checkbox input "true"
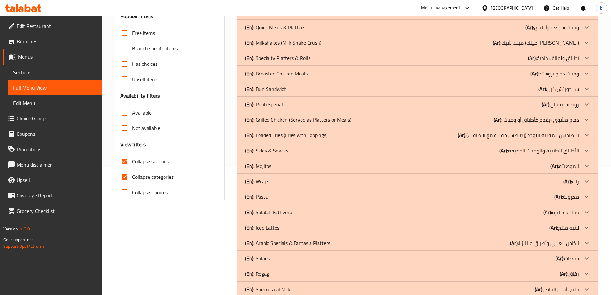
click at [125, 174] on input "Collapse categories" at bounding box center [124, 176] width 15 height 15
checkbox input "false"
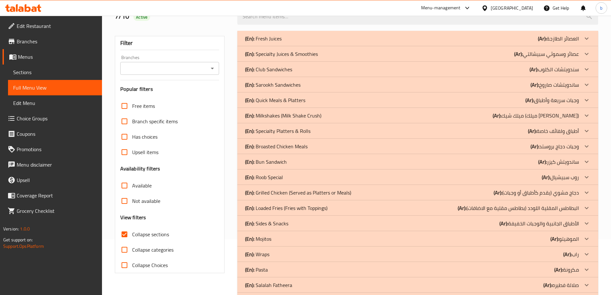
scroll to position [0, 0]
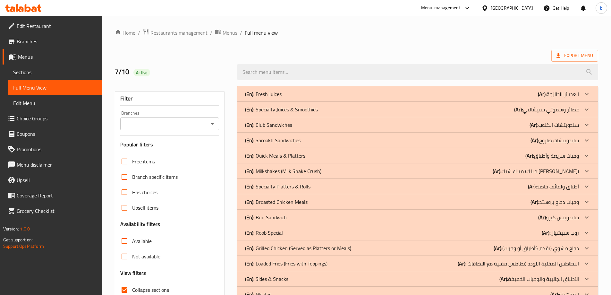
click at [314, 141] on div "(En): Sarookh Sandwiches (Ar): ساندويتشات صاروخ" at bounding box center [412, 140] width 334 height 8
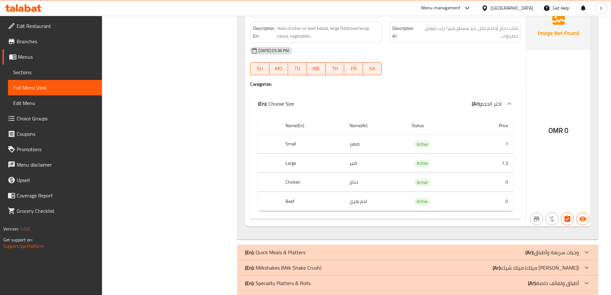
scroll to position [1379, 0]
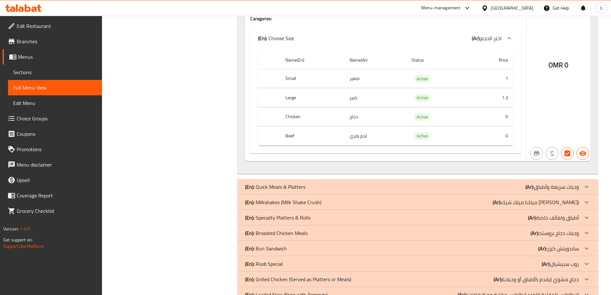
click at [295, 233] on p "(En): Broasted Chicken Meals" at bounding box center [276, 233] width 63 height 8
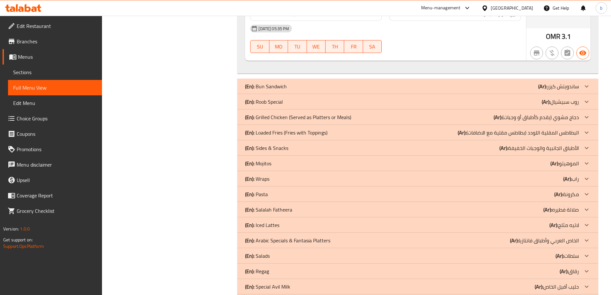
scroll to position [2085, 0]
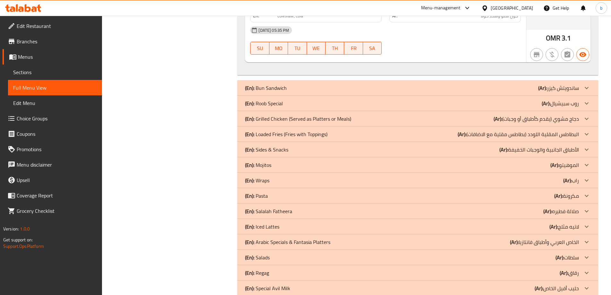
click at [310, 134] on p "(En): Loaded Fries (Fries with Toppings)" at bounding box center [286, 134] width 82 height 8
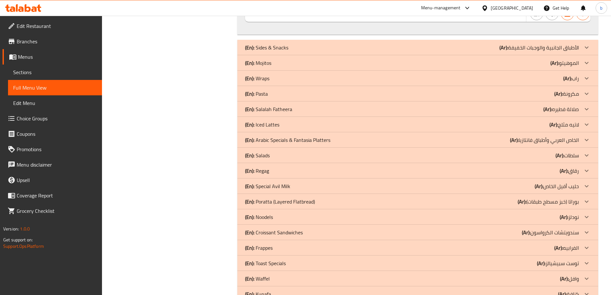
scroll to position [3150, 0]
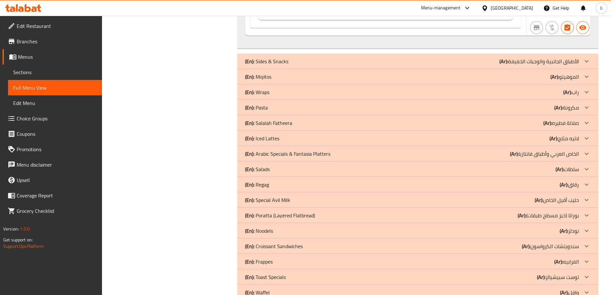
click at [472, 108] on div "(En): Pasta (Ar): مكرونة" at bounding box center [412, 108] width 334 height 8
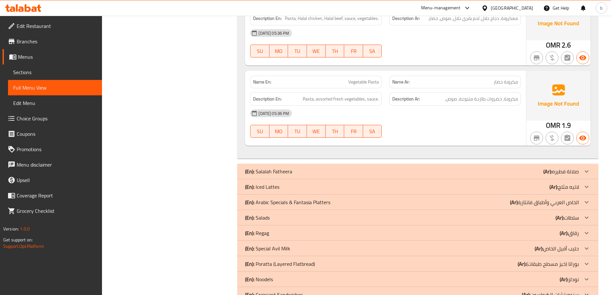
scroll to position [4108, 0]
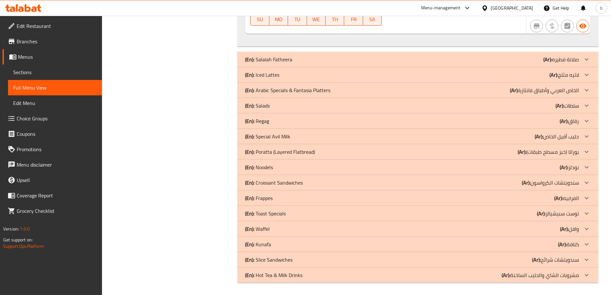
click at [269, 107] on p "(En): Salads" at bounding box center [257, 106] width 25 height 8
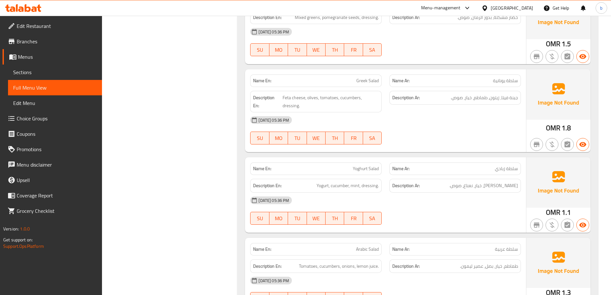
scroll to position [4816, 0]
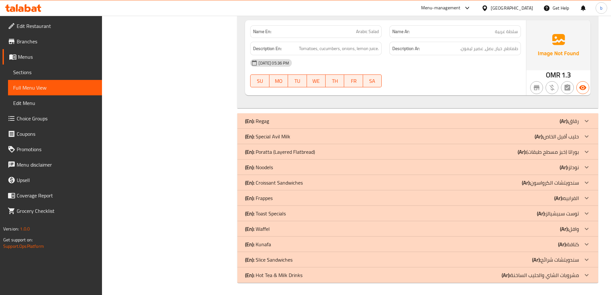
click at [280, 168] on div "(En): Noodels (Ar): نودلز" at bounding box center [412, 167] width 334 height 8
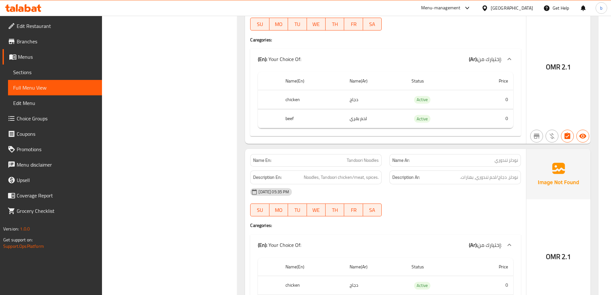
scroll to position [5871, 0]
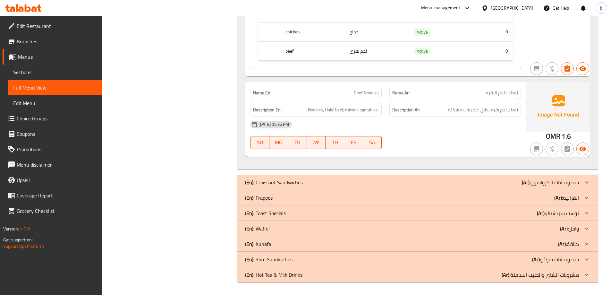
click at [281, 211] on p "(En): Toast Specials" at bounding box center [265, 213] width 41 height 8
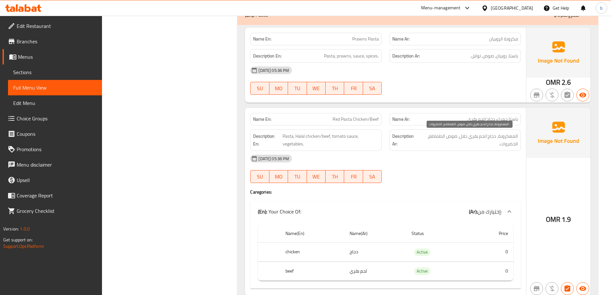
scroll to position [3239, 0]
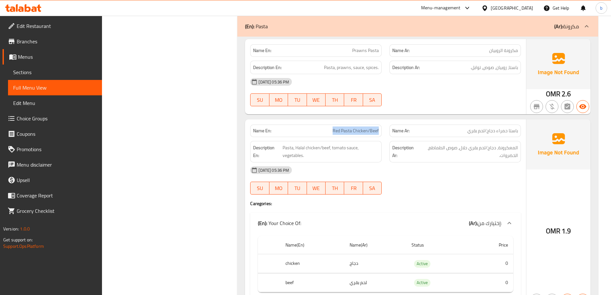
drag, startPoint x: 358, startPoint y: 130, endPoint x: 384, endPoint y: 131, distance: 26.6
click at [384, 131] on div "Name En: Red Pasta Chicken/Beef" at bounding box center [315, 131] width 139 height 20
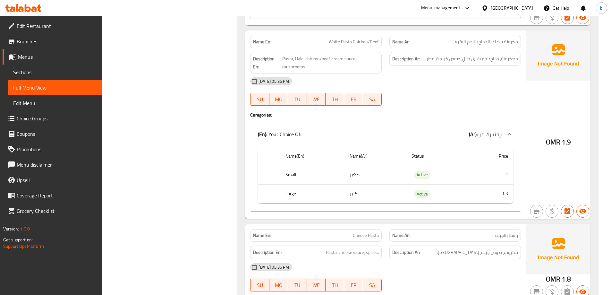
scroll to position [3528, 0]
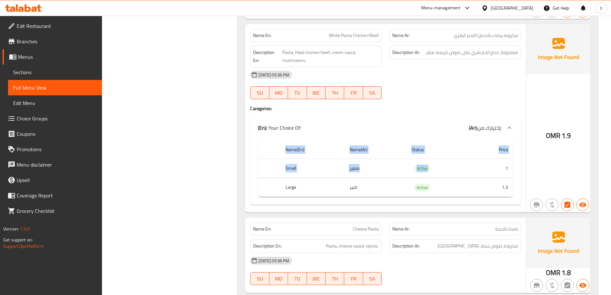
drag, startPoint x: 529, startPoint y: 209, endPoint x: 512, endPoint y: 214, distance: 16.7
click at [512, 214] on div "Name En: Prawns Pasta Name Ar: مكرونة الروبيان Description En: Pasta, prawns, s…" at bounding box center [417, 187] width 361 height 879
click at [416, 126] on div "(En): Your Choice Of: (Ar): إختيارك من:" at bounding box center [380, 128] width 244 height 8
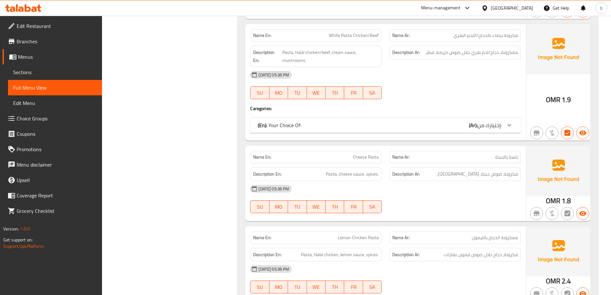
click at [416, 111] on h4 "Caregories:" at bounding box center [385, 108] width 271 height 6
click at [344, 127] on div "(En): Your Choice Of: (Ar): إختيارك من:" at bounding box center [380, 125] width 244 height 8
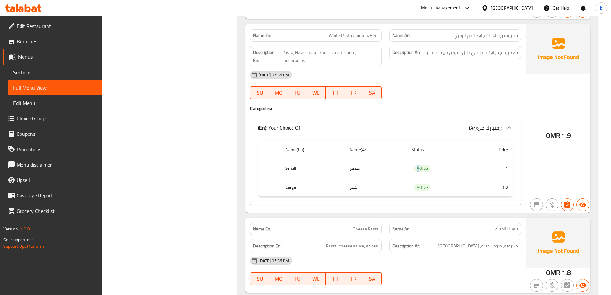
drag, startPoint x: 416, startPoint y: 168, endPoint x: 405, endPoint y: 166, distance: 11.4
click at [407, 166] on td "Active" at bounding box center [438, 168] width 64 height 19
drag, startPoint x: 456, startPoint y: 172, endPoint x: 418, endPoint y: 172, distance: 37.8
click at [443, 173] on tr "Small صغير Active 1" at bounding box center [385, 168] width 255 height 19
drag, startPoint x: 422, startPoint y: 172, endPoint x: 461, endPoint y: 177, distance: 38.7
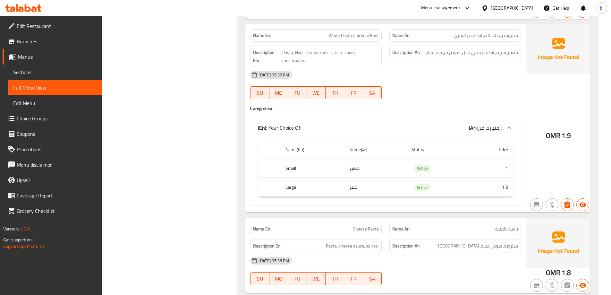
click at [464, 177] on td "Active" at bounding box center [438, 168] width 64 height 19
drag, startPoint x: 424, startPoint y: 171, endPoint x: 449, endPoint y: 173, distance: 25.8
click at [451, 174] on td "Active" at bounding box center [438, 168] width 64 height 19
drag, startPoint x: 410, startPoint y: 167, endPoint x: 445, endPoint y: 172, distance: 35.3
click at [445, 172] on td "Active" at bounding box center [438, 168] width 64 height 19
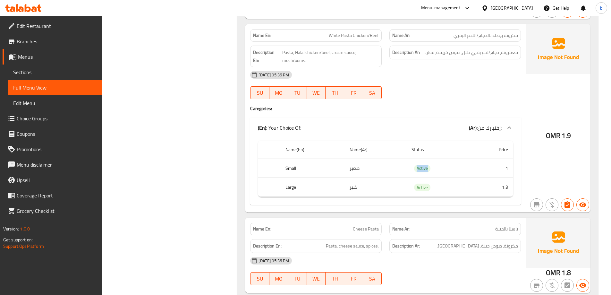
drag, startPoint x: 429, startPoint y: 171, endPoint x: 453, endPoint y: 173, distance: 23.8
click at [453, 173] on td "Active" at bounding box center [438, 168] width 64 height 19
drag, startPoint x: 447, startPoint y: 176, endPoint x: 468, endPoint y: 177, distance: 20.5
click at [469, 177] on td "Active" at bounding box center [438, 168] width 64 height 19
drag, startPoint x: 473, startPoint y: 180, endPoint x: 482, endPoint y: 181, distance: 9.0
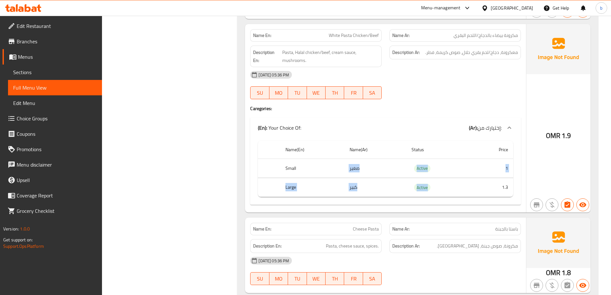
click at [482, 181] on tbody "Small صغير Active 1 Large كبير Active 1.3" at bounding box center [385, 178] width 255 height 38
click at [413, 206] on div "Name En: White Pasta Chicken/Beef Name Ar: مكرونة بيضاء بالدجاج/اللحم البقري De…" at bounding box center [385, 118] width 281 height 188
drag, startPoint x: 472, startPoint y: 168, endPoint x: 447, endPoint y: 175, distance: 26.4
click at [474, 168] on tr "Small صغير Active 1" at bounding box center [385, 168] width 255 height 19
click at [402, 193] on td "كبير" at bounding box center [375, 187] width 62 height 19
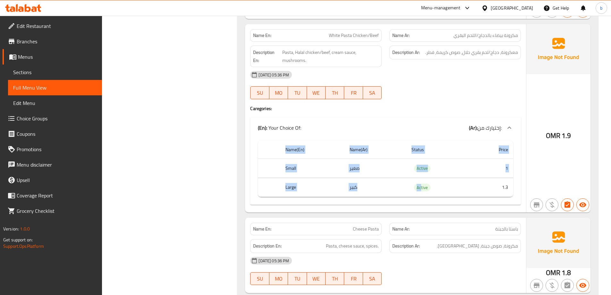
click at [474, 198] on div "Name(En) Name(Ar) Status Price Small صغير Active 1 Large كبير Active 1.3" at bounding box center [385, 171] width 271 height 67
drag, startPoint x: 390, startPoint y: 172, endPoint x: 394, endPoint y: 165, distance: 8.5
click at [390, 172] on td "صغير" at bounding box center [375, 168] width 62 height 19
drag, startPoint x: 474, startPoint y: 174, endPoint x: 485, endPoint y: 175, distance: 11.3
click at [487, 175] on tr "Small صغير Active 1" at bounding box center [385, 168] width 255 height 19
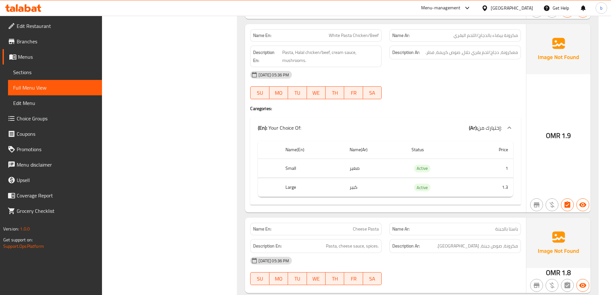
click at [409, 188] on td "Active" at bounding box center [438, 187] width 64 height 19
drag, startPoint x: 418, startPoint y: 187, endPoint x: 477, endPoint y: 193, distance: 59.7
click at [477, 193] on tr "Large كبير Active 1.3" at bounding box center [385, 187] width 255 height 19
click at [415, 165] on span "Active" at bounding box center [422, 168] width 16 height 7
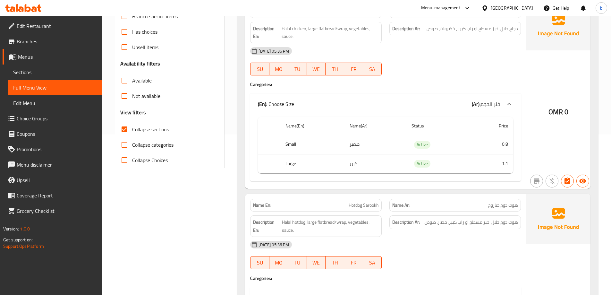
scroll to position [0, 0]
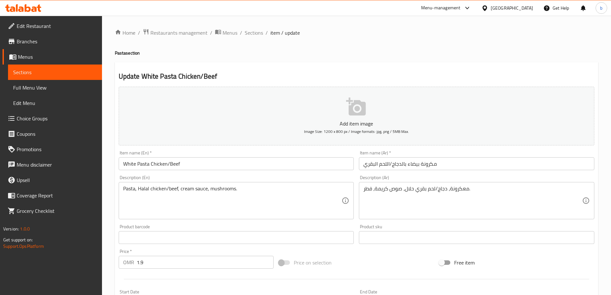
click at [45, 111] on link "Choice Groups" at bounding box center [52, 118] width 99 height 15
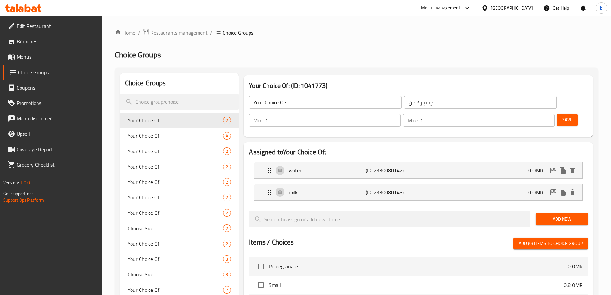
click at [231, 82] on icon "button" at bounding box center [231, 83] width 8 height 8
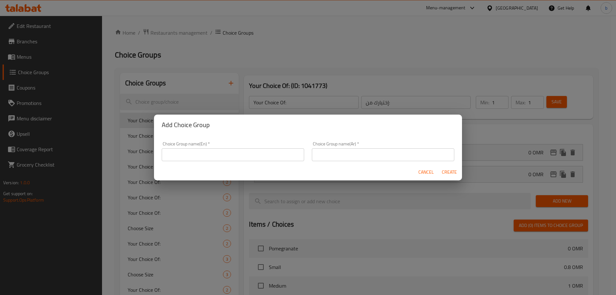
click at [204, 153] on input "text" at bounding box center [233, 154] width 142 height 13
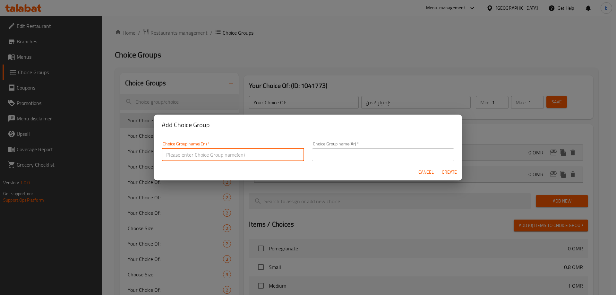
type input "Your Choice of:"
click at [333, 160] on input "text" at bounding box center [383, 154] width 142 height 13
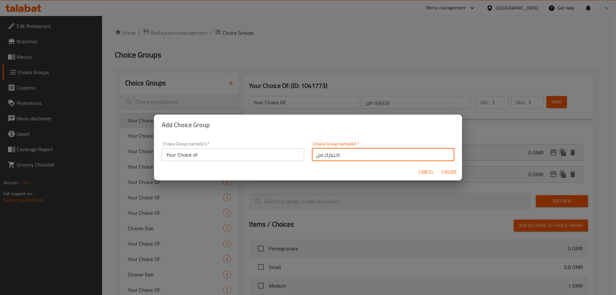
type input "اختيارك من:"
click at [450, 171] on span "Create" at bounding box center [448, 172] width 15 height 8
type input "Your Choice of:"
type input "اختيارك من:"
type input "0"
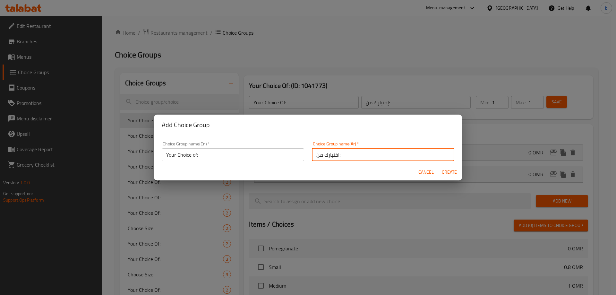
type input "0"
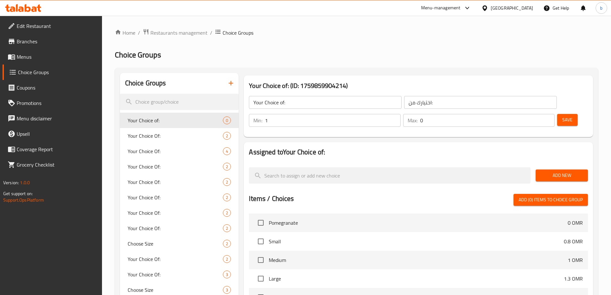
type input "1"
click at [400, 114] on input "1" at bounding box center [332, 120] width 135 height 13
type input "1"
click at [536, 114] on input "1" at bounding box center [487, 120] width 134 height 13
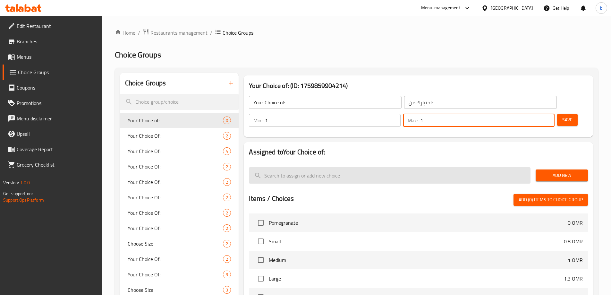
click at [558, 171] on span "Add New" at bounding box center [562, 175] width 42 height 8
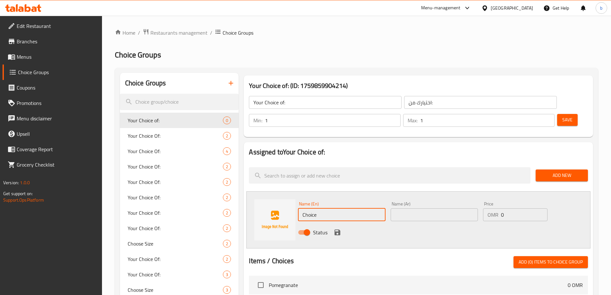
click at [319, 208] on input "Choice" at bounding box center [341, 214] width 87 height 13
paste input "chicken"
type input "chicken"
click at [411, 208] on input "text" at bounding box center [434, 214] width 87 height 13
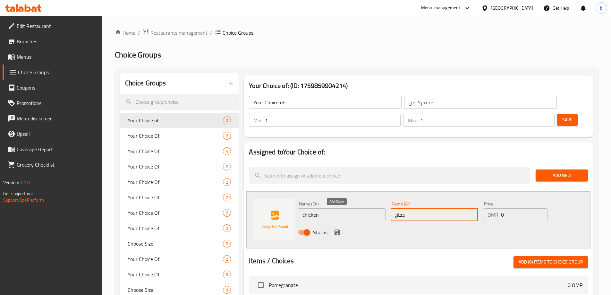
type input "دجاج"
drag, startPoint x: 336, startPoint y: 213, endPoint x: 469, endPoint y: 192, distance: 133.8
click at [336, 228] on icon "save" at bounding box center [338, 232] width 8 height 8
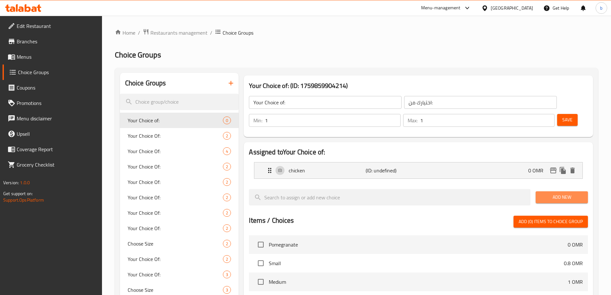
click at [551, 193] on span "Add New" at bounding box center [562, 197] width 42 height 8
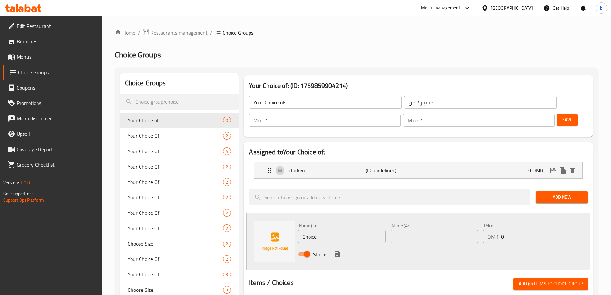
click at [325, 230] on input "Choice" at bounding box center [341, 236] width 87 height 13
paste input "beef"
type input "beef"
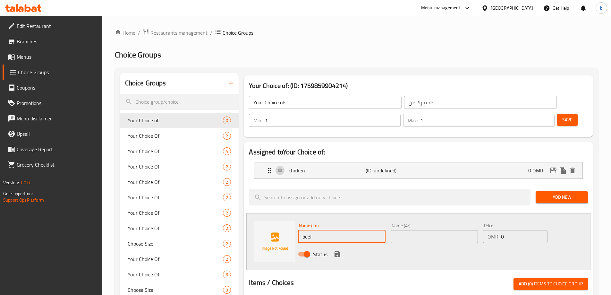
click at [412, 230] on input "text" at bounding box center [434, 236] width 87 height 13
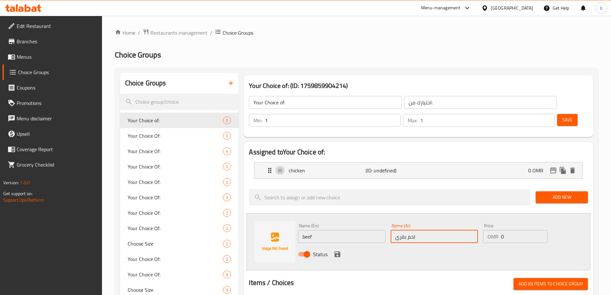
type input "لحم بقري"
click at [339, 251] on icon "save" at bounding box center [337, 254] width 6 height 6
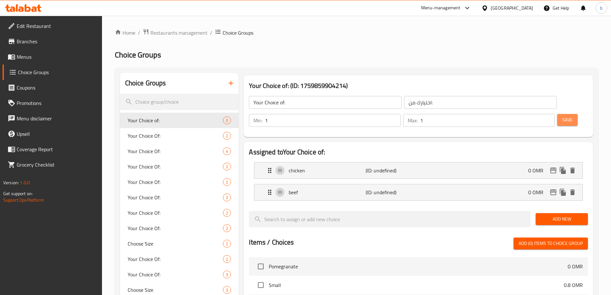
click at [557, 114] on button "Save" at bounding box center [567, 120] width 21 height 12
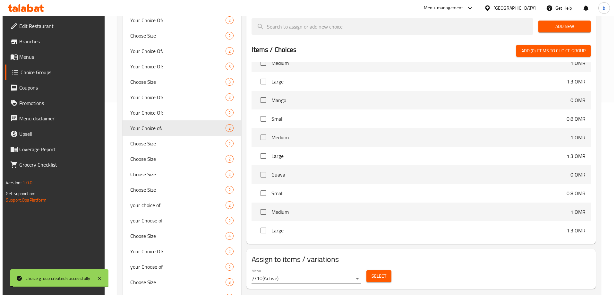
scroll to position [192, 0]
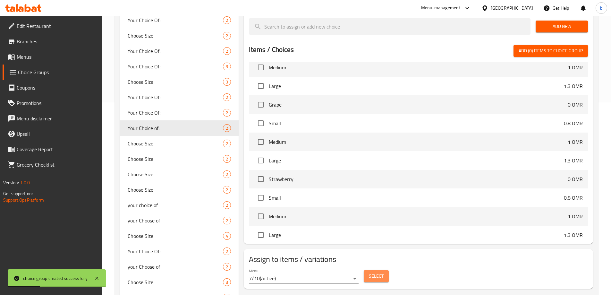
click at [376, 272] on span "Select" at bounding box center [376, 276] width 15 height 8
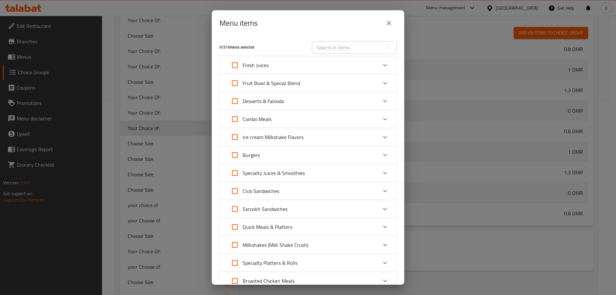
click at [299, 210] on div "Sarookh Sandwiches" at bounding box center [302, 208] width 150 height 15
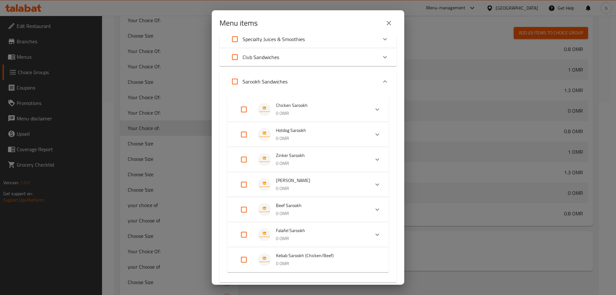
scroll to position [160, 0]
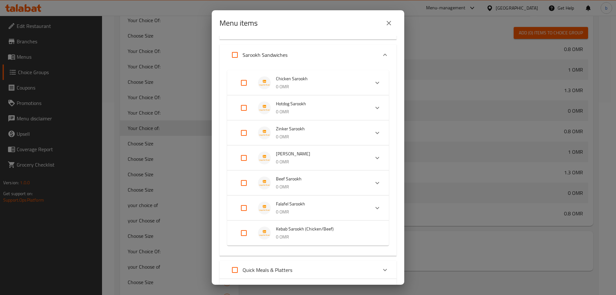
click at [241, 231] on input "Expand" at bounding box center [243, 232] width 15 height 15
checkbox input "true"
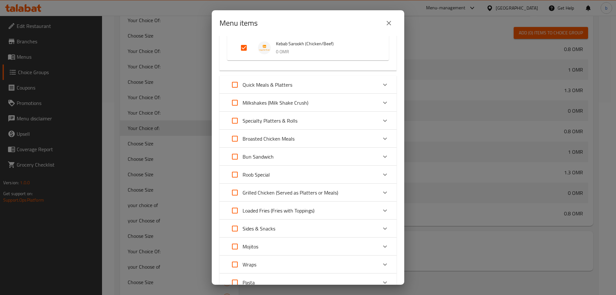
scroll to position [385, 0]
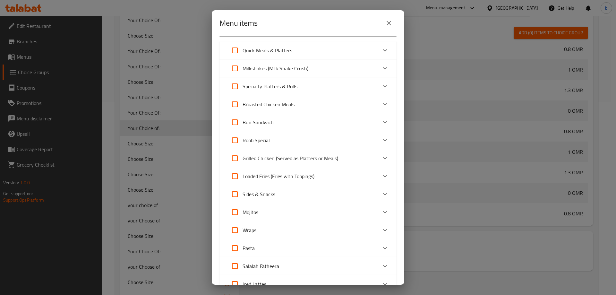
click at [272, 249] on div "Pasta" at bounding box center [302, 247] width 150 height 15
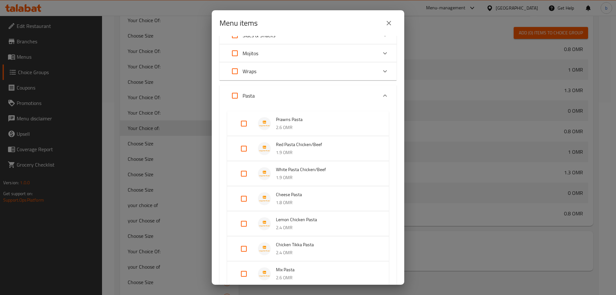
scroll to position [545, 0]
click at [242, 144] on input "Expand" at bounding box center [243, 146] width 15 height 15
checkbox input "true"
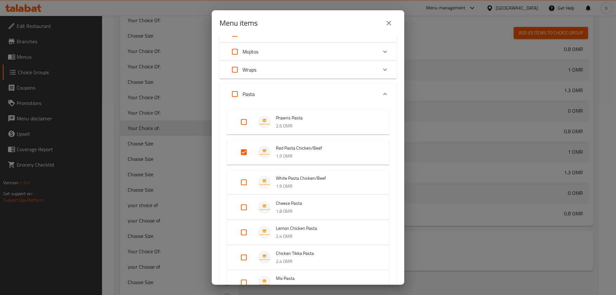
click at [242, 186] on input "Expand" at bounding box center [243, 181] width 15 height 15
checkbox input "true"
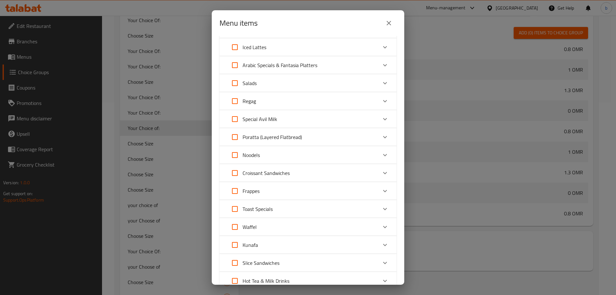
scroll to position [866, 0]
click at [307, 152] on div "Noodels" at bounding box center [302, 154] width 150 height 15
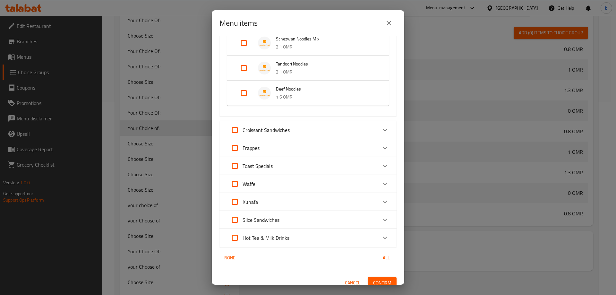
scroll to position [1155, 0]
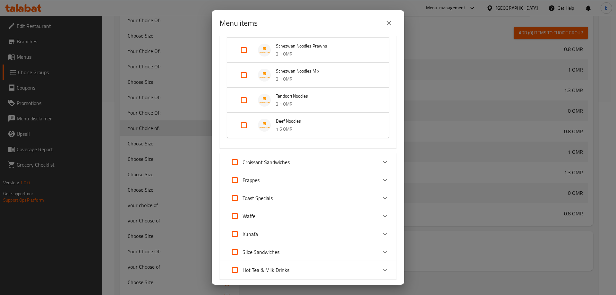
click at [245, 74] on input "Expand" at bounding box center [243, 74] width 15 height 15
checkbox input "true"
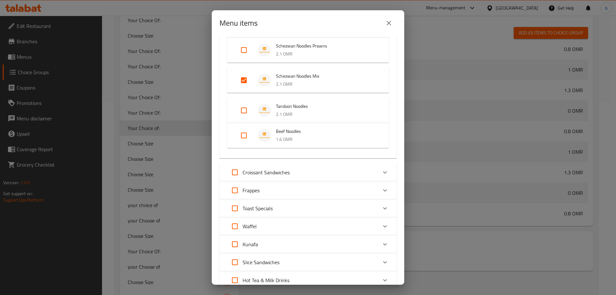
click at [245, 108] on input "Expand" at bounding box center [243, 110] width 15 height 15
checkbox input "true"
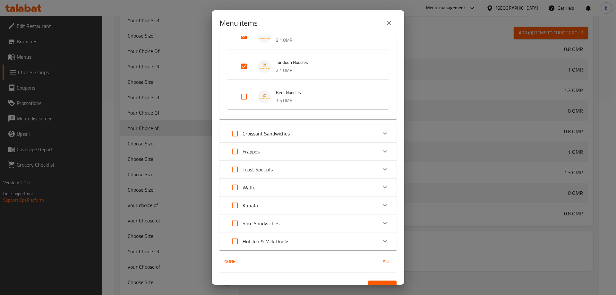
scroll to position [1209, 0]
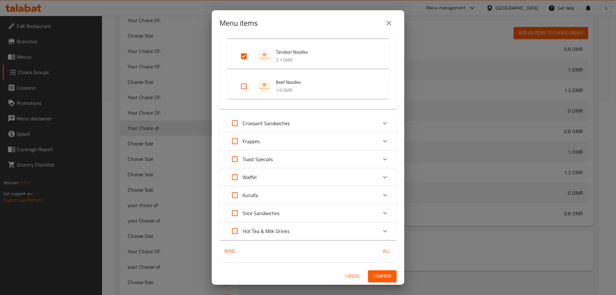
click at [287, 157] on div "Toast Specials" at bounding box center [302, 158] width 150 height 15
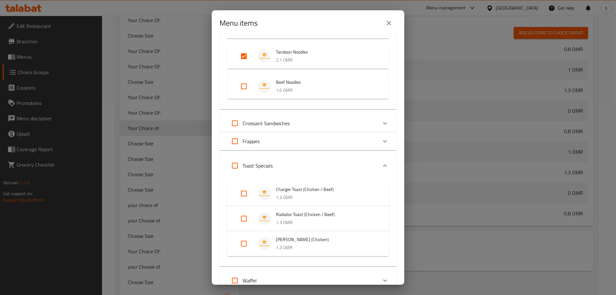
drag, startPoint x: 246, startPoint y: 194, endPoint x: 257, endPoint y: 224, distance: 32.1
click at [245, 194] on input "Expand" at bounding box center [243, 193] width 15 height 15
checkbox input "true"
click at [247, 223] on input "Expand" at bounding box center [243, 223] width 15 height 15
checkbox input "true"
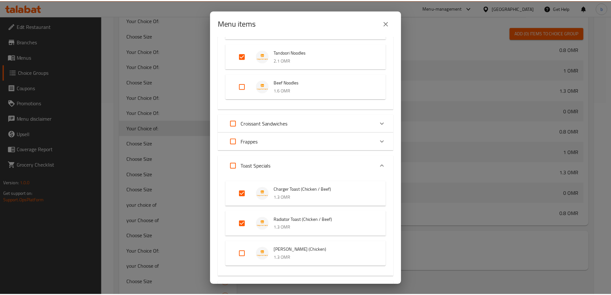
scroll to position [1322, 0]
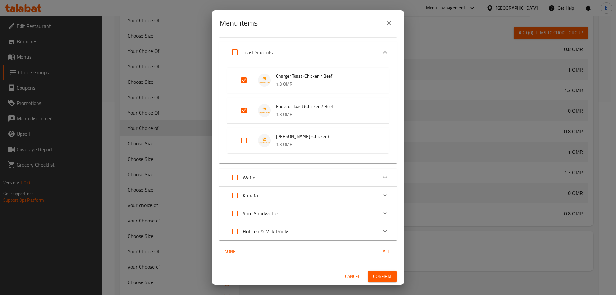
click at [377, 275] on span "Confirm" at bounding box center [382, 276] width 18 height 8
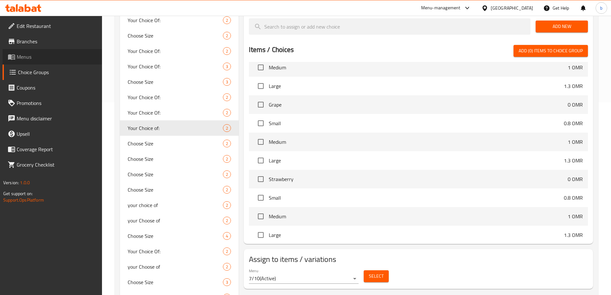
click at [38, 54] on span "Menus" at bounding box center [57, 57] width 80 height 8
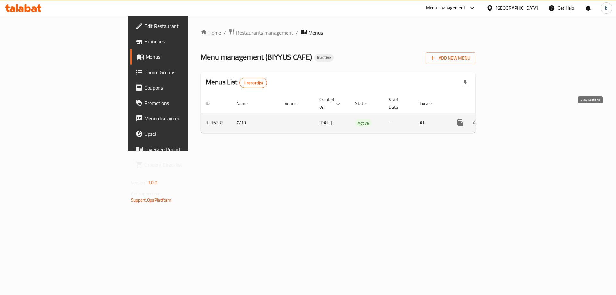
click at [510, 119] on icon "enhanced table" at bounding box center [507, 123] width 8 height 8
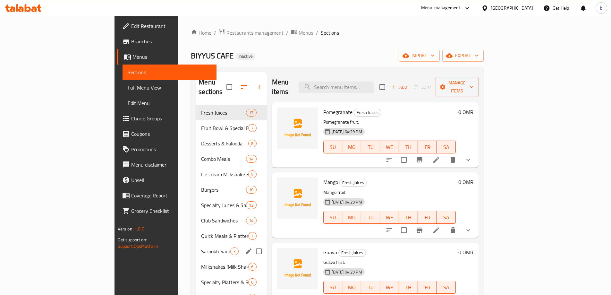
click at [196, 245] on div "Sarookh Sandwiches 7" at bounding box center [231, 250] width 71 height 15
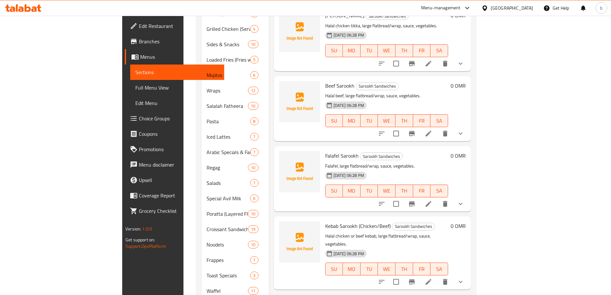
scroll to position [375, 0]
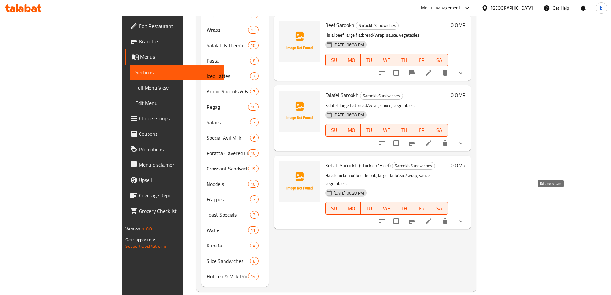
click at [437, 215] on li at bounding box center [428, 221] width 18 height 12
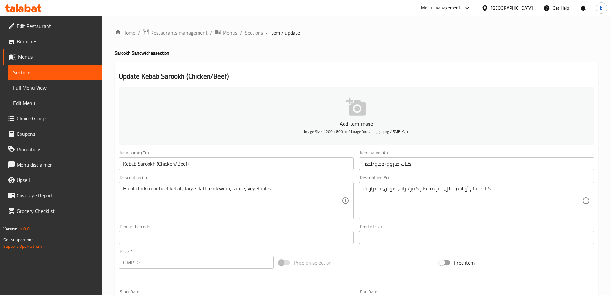
type input "إختيارك من:"
type input "1"
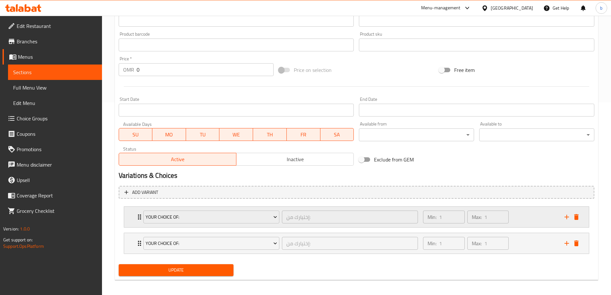
click at [136, 216] on icon "Expand" at bounding box center [140, 217] width 8 height 8
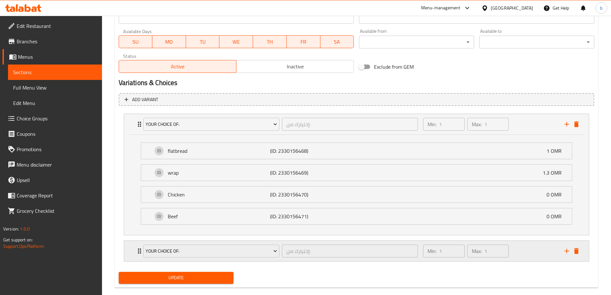
scroll to position [289, 0]
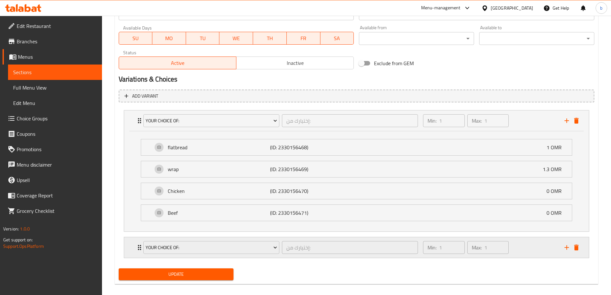
click at [136, 246] on icon "Expand" at bounding box center [140, 247] width 8 height 8
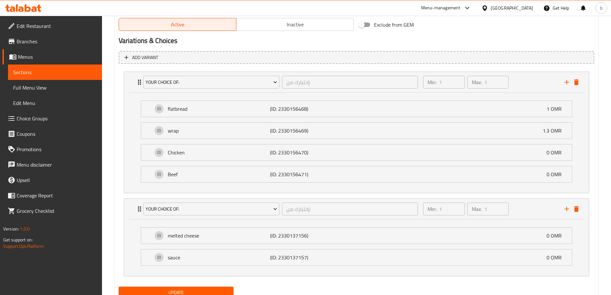
scroll to position [352, 0]
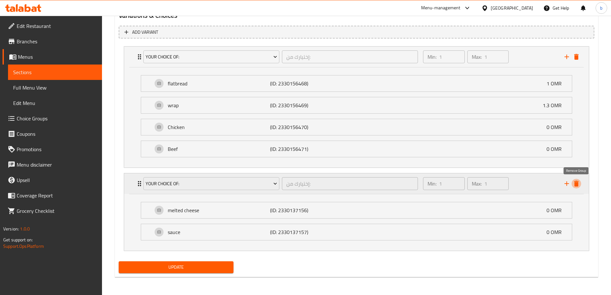
click at [580, 182] on icon "delete" at bounding box center [576, 184] width 8 height 8
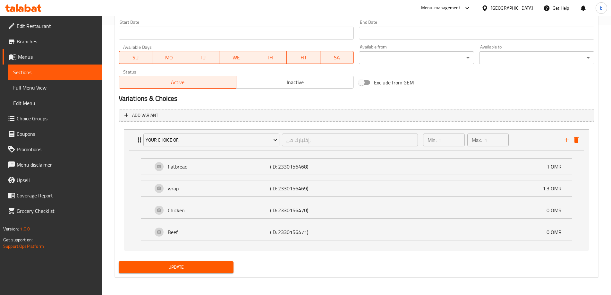
click at [173, 268] on span "Update" at bounding box center [176, 267] width 105 height 8
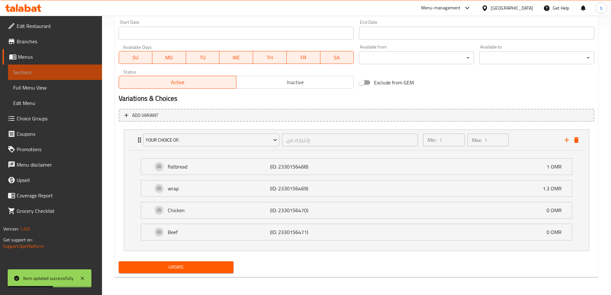
click at [49, 71] on span "Sections" at bounding box center [55, 72] width 84 height 8
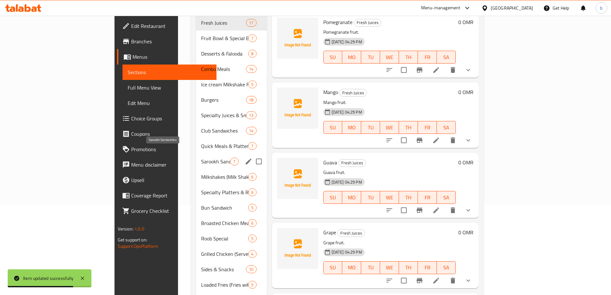
drag, startPoint x: 169, startPoint y: 149, endPoint x: 202, endPoint y: 154, distance: 33.1
click at [201, 157] on span "Sarookh Sandwiches" at bounding box center [215, 161] width 29 height 8
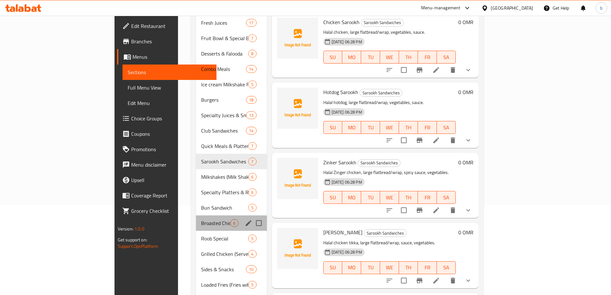
click at [196, 218] on div "Broasted Chicken Meals 6" at bounding box center [231, 222] width 71 height 15
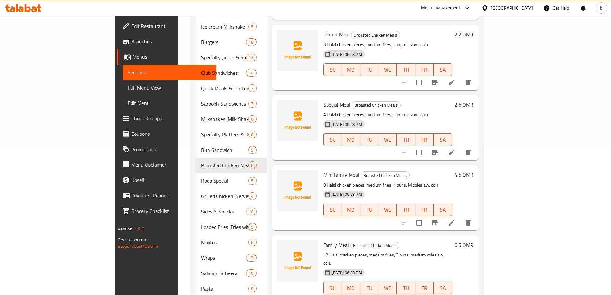
scroll to position [218, 0]
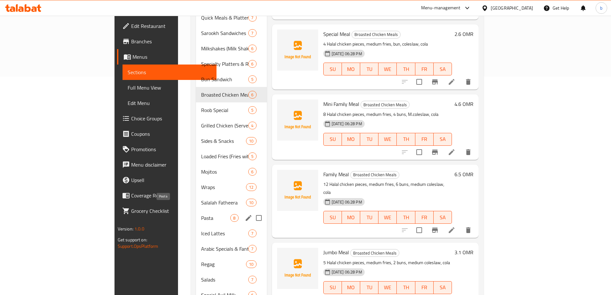
click at [201, 214] on span "Pasta" at bounding box center [215, 218] width 29 height 8
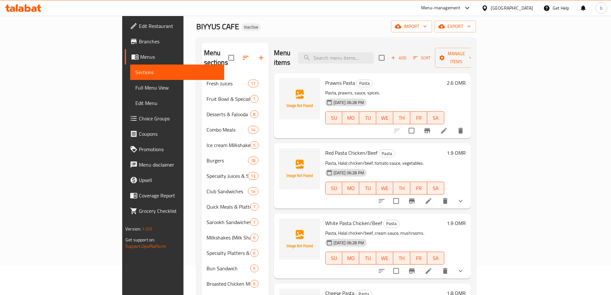
scroll to position [64, 0]
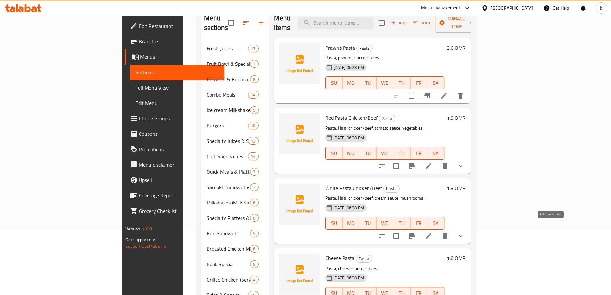
click at [432, 232] on icon at bounding box center [429, 236] width 8 height 8
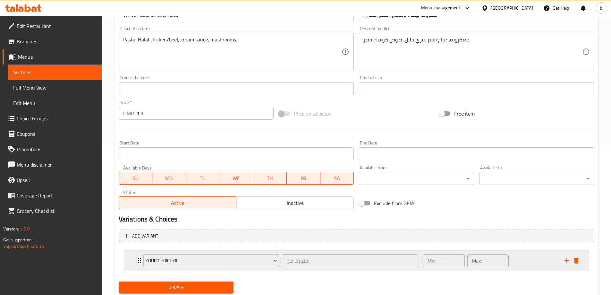
scroll to position [169, 0]
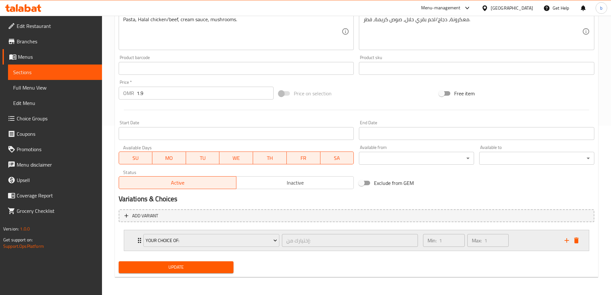
click at [142, 241] on div "Your Choice Of:" at bounding box center [211, 240] width 139 height 15
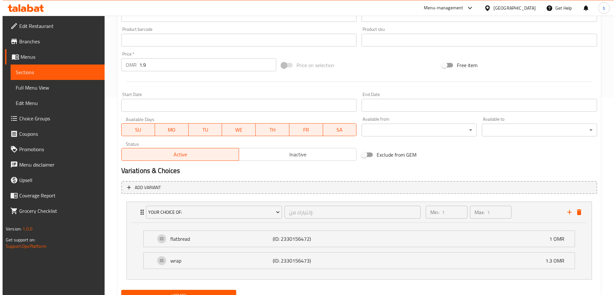
scroll to position [226, 0]
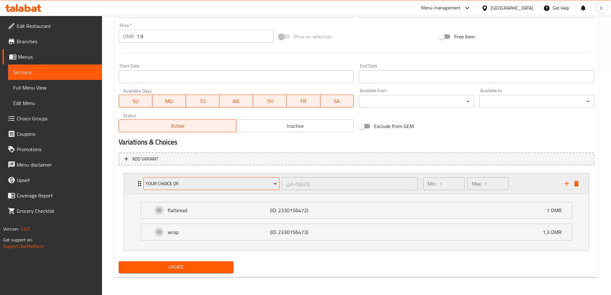
click at [179, 188] on button "Your Choice Of:" at bounding box center [211, 183] width 136 height 13
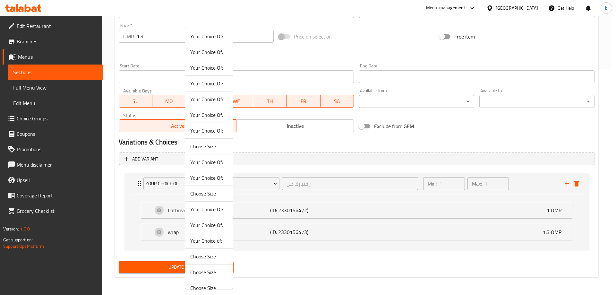
click at [215, 53] on span "Your Choice Of:" at bounding box center [209, 52] width 38 height 8
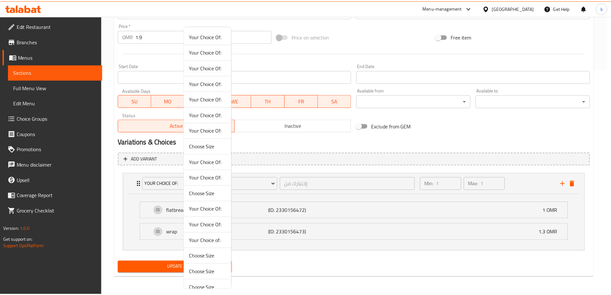
scroll to position [169, 0]
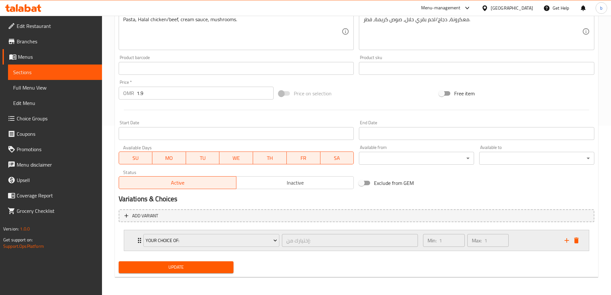
click at [138, 239] on icon "Expand" at bounding box center [139, 240] width 3 height 5
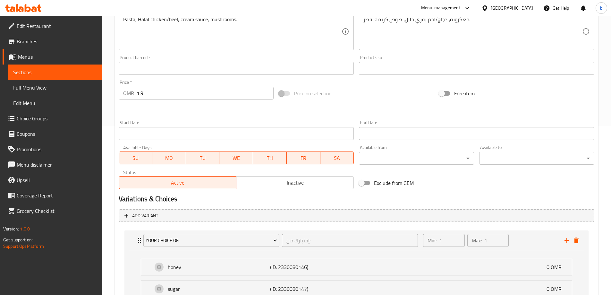
scroll to position [226, 0]
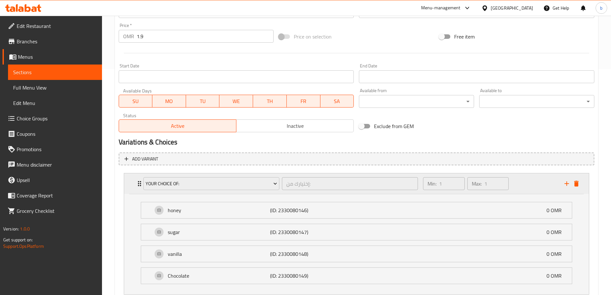
click at [137, 184] on icon "Expand" at bounding box center [140, 184] width 8 height 8
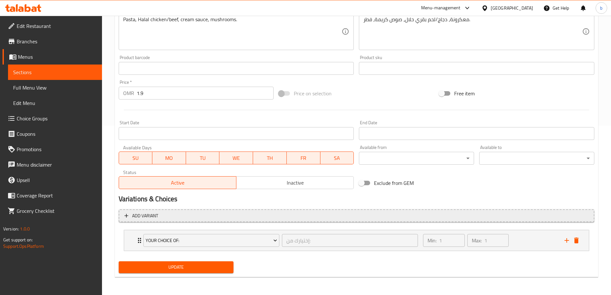
scroll to position [169, 0]
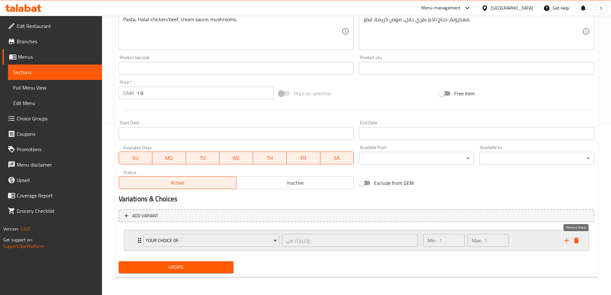
click at [578, 241] on icon "delete" at bounding box center [576, 240] width 4 height 6
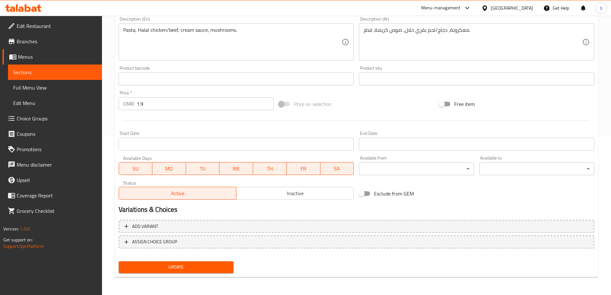
scroll to position [158, 0]
click at [165, 238] on span "ASSIGN CHOICE GROUP" at bounding box center [154, 242] width 45 height 8
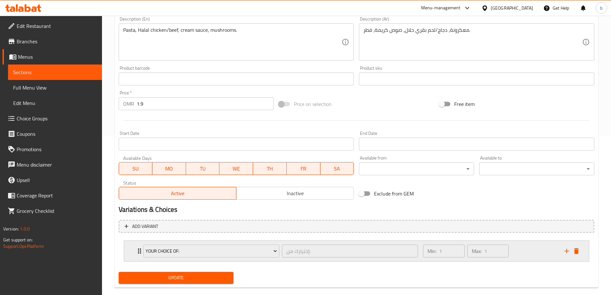
click at [136, 252] on icon "Expand" at bounding box center [140, 251] width 8 height 8
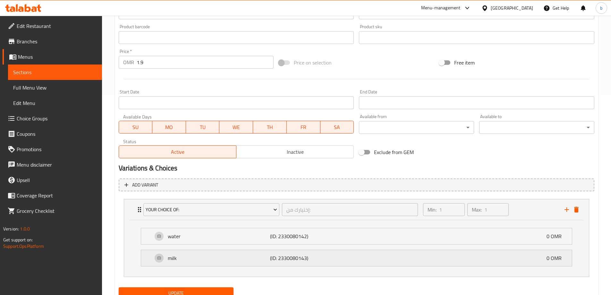
scroll to position [226, 0]
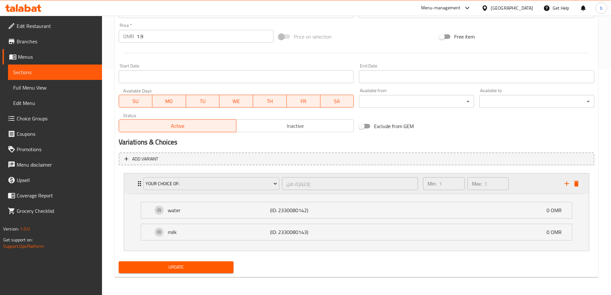
click at [140, 182] on div "Your Choice Of: إختيارك من: ​" at bounding box center [281, 183] width 283 height 21
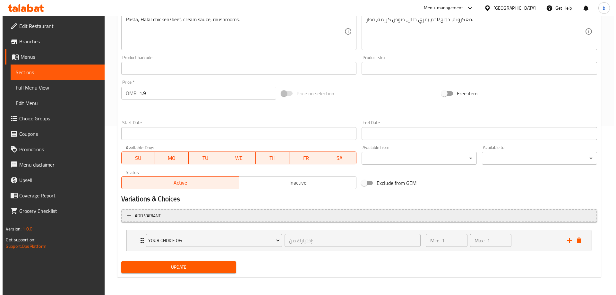
scroll to position [169, 0]
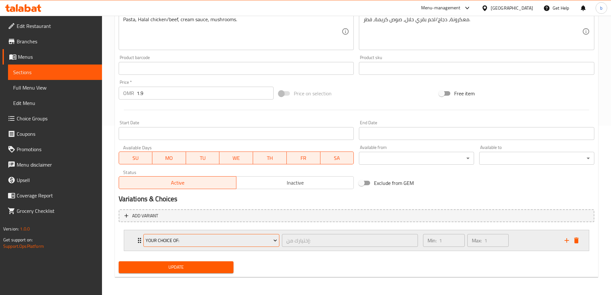
click at [182, 241] on span "Your Choice Of:" at bounding box center [211, 240] width 131 height 8
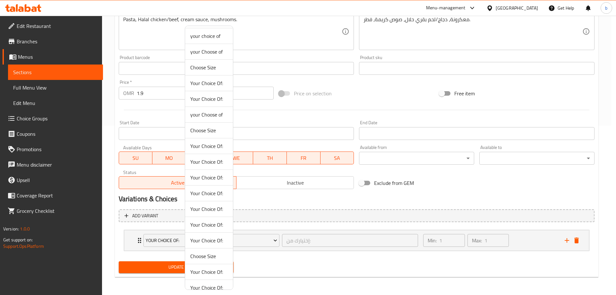
scroll to position [307, 0]
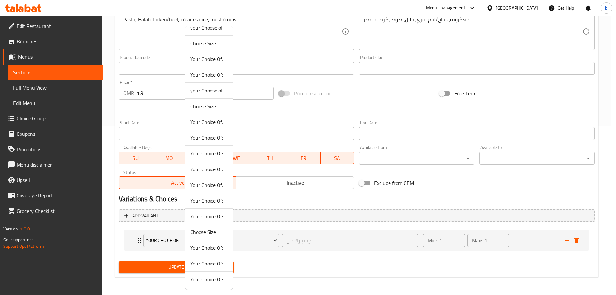
click at [207, 284] on li "Your Choice Of:" at bounding box center [209, 278] width 48 height 15
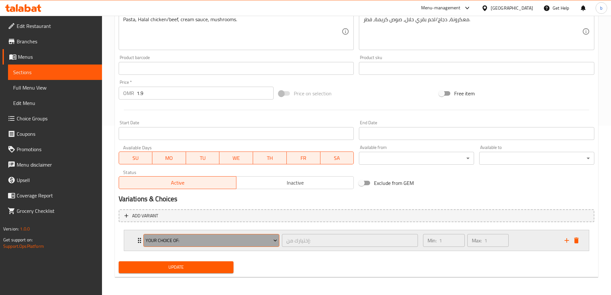
click at [191, 242] on span "Your Choice Of:" at bounding box center [211, 240] width 131 height 8
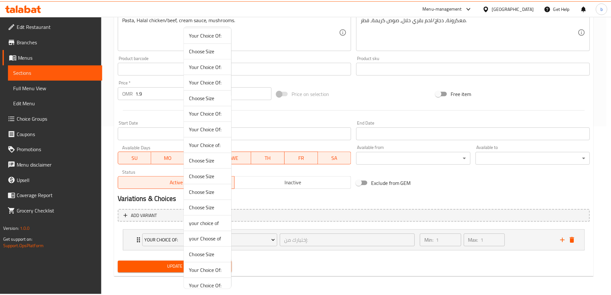
scroll to position [96, 0]
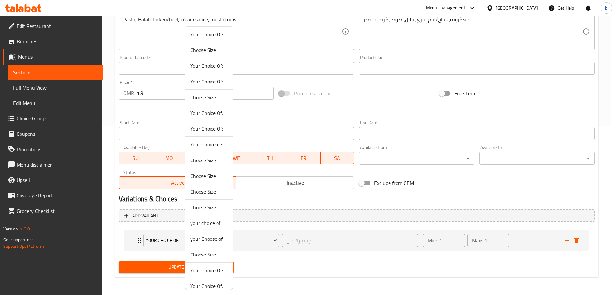
click at [156, 241] on div at bounding box center [308, 147] width 616 height 295
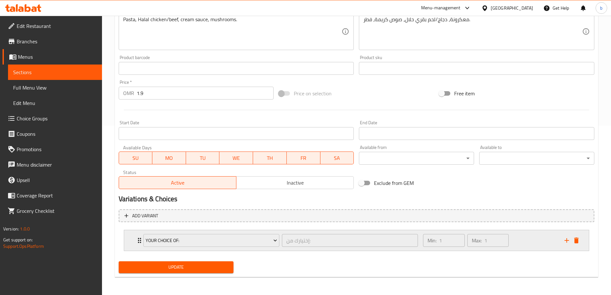
click at [137, 241] on icon "Expand" at bounding box center [140, 240] width 8 height 8
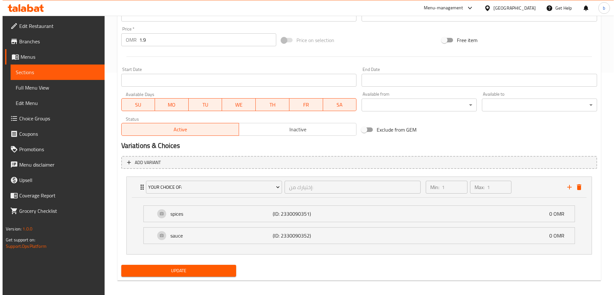
scroll to position [226, 0]
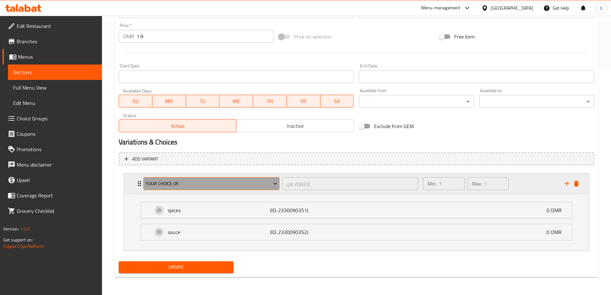
click at [150, 185] on span "Your Choice Of:" at bounding box center [211, 184] width 131 height 8
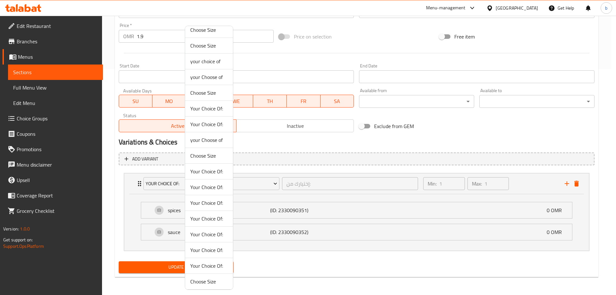
scroll to position [307, 0]
click at [208, 263] on span "Your Choice Of:" at bounding box center [209, 263] width 38 height 8
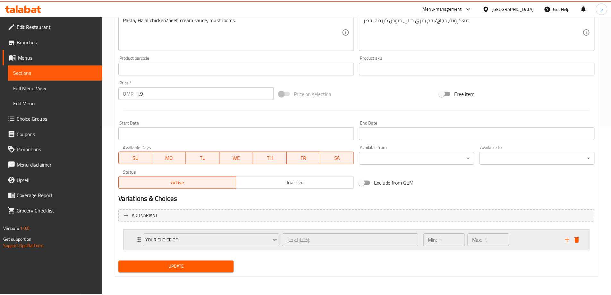
scroll to position [169, 0]
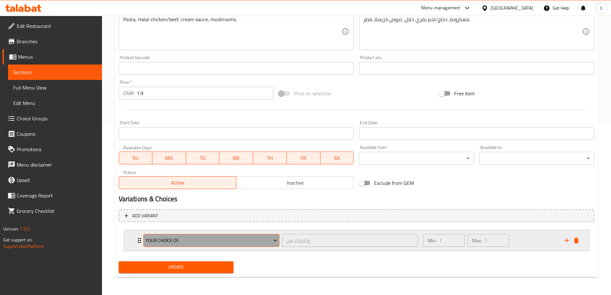
click at [179, 239] on span "Your Choice Of:" at bounding box center [211, 240] width 131 height 8
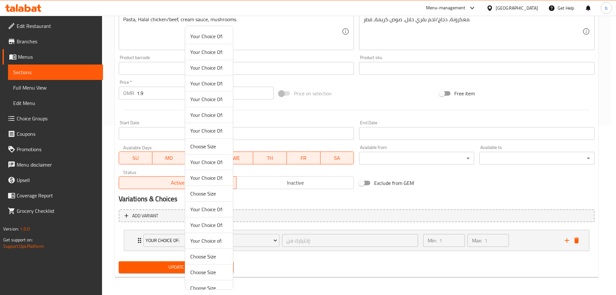
click at [141, 241] on div at bounding box center [308, 147] width 616 height 295
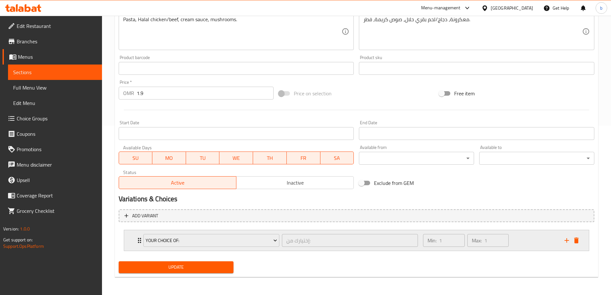
click at [140, 240] on div "Your Choice Of: إختيارك من: ​" at bounding box center [281, 240] width 283 height 21
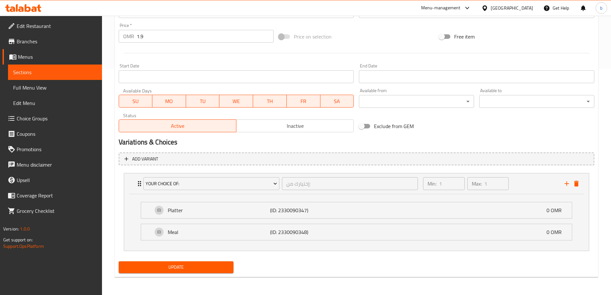
drag, startPoint x: 174, startPoint y: 174, endPoint x: 175, endPoint y: 184, distance: 10.7
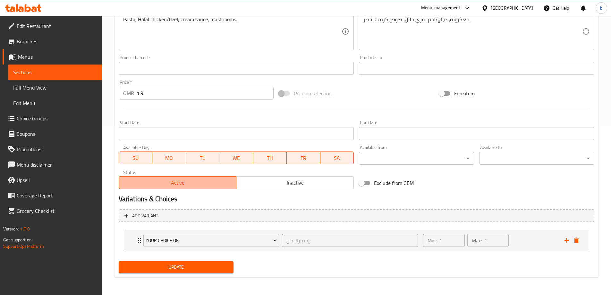
click at [175, 186] on span "Active" at bounding box center [178, 182] width 112 height 9
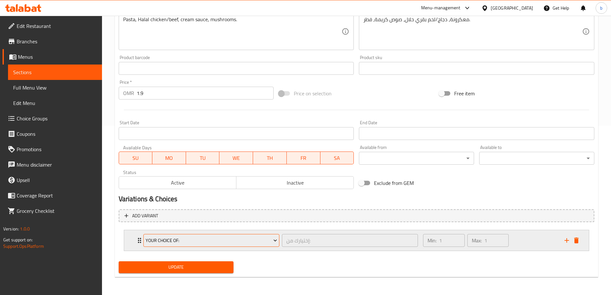
click at [194, 237] on span "Your Choice Of:" at bounding box center [211, 240] width 131 height 8
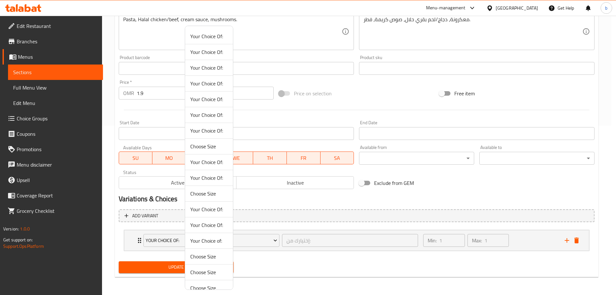
click at [209, 102] on span "Your Choice Of:" at bounding box center [209, 99] width 38 height 8
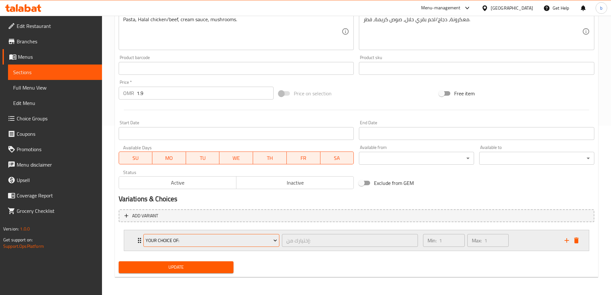
click at [180, 244] on span "Your Choice Of:" at bounding box center [211, 240] width 131 height 8
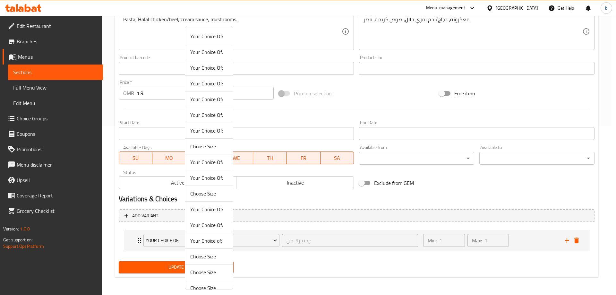
click at [138, 238] on div at bounding box center [308, 147] width 616 height 295
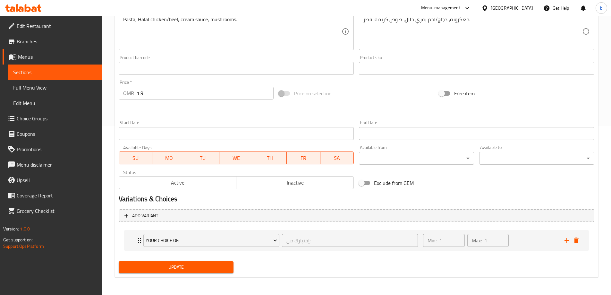
click at [138, 238] on icon "Expand" at bounding box center [139, 240] width 3 height 5
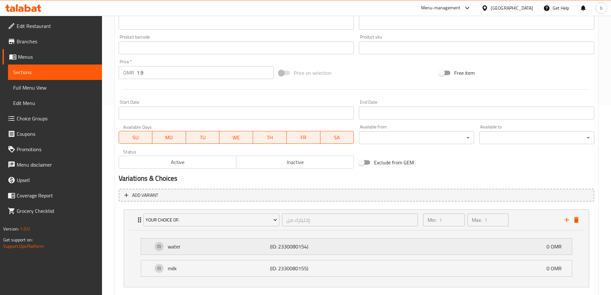
scroll to position [201, 0]
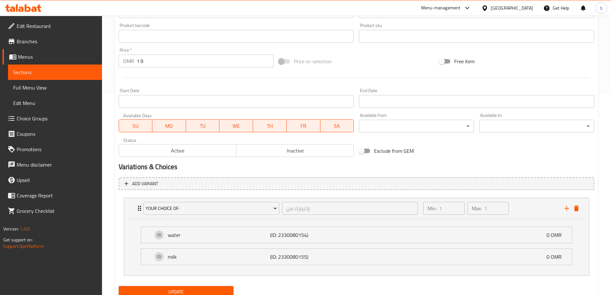
click at [29, 75] on span "Sections" at bounding box center [55, 72] width 84 height 8
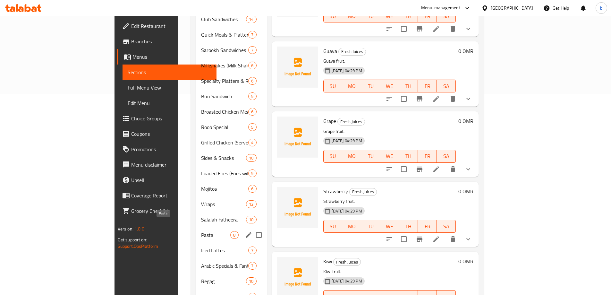
click at [201, 231] on span "Pasta" at bounding box center [215, 235] width 29 height 8
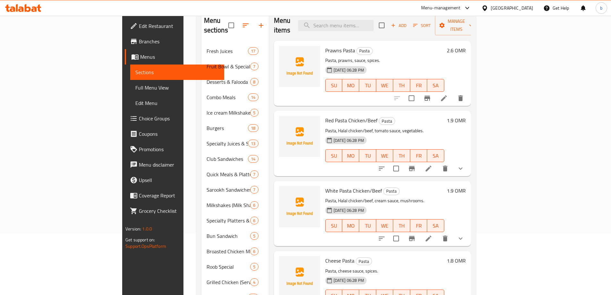
scroll to position [64, 0]
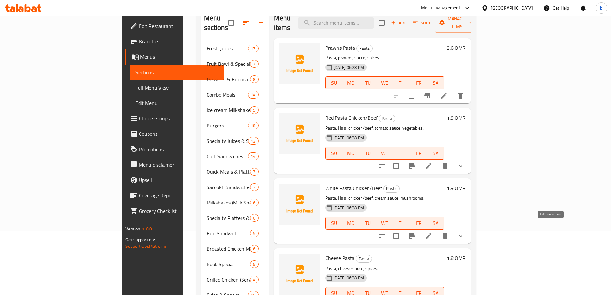
click at [431, 233] on icon at bounding box center [429, 236] width 6 height 6
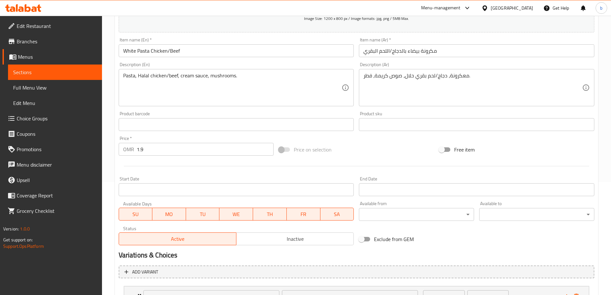
scroll to position [169, 0]
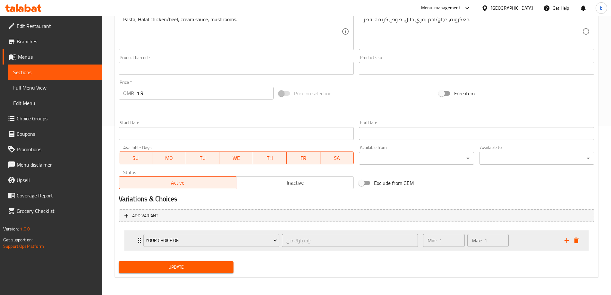
click at [582, 242] on div "Your Choice Of: إختيارك من: ​ Min: 1 ​ Max: 1 ​" at bounding box center [356, 240] width 465 height 21
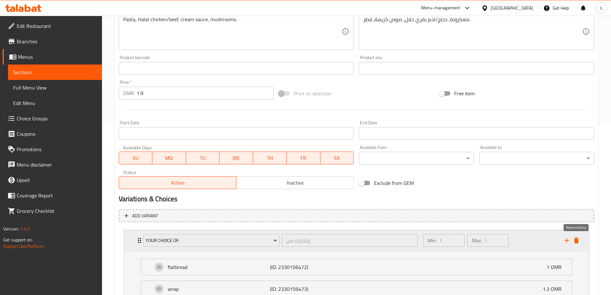
click at [577, 241] on icon "delete" at bounding box center [576, 240] width 4 height 6
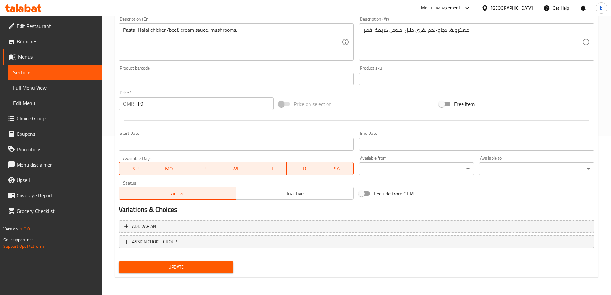
scroll to position [158, 0]
click at [208, 267] on span "Update" at bounding box center [176, 267] width 105 height 8
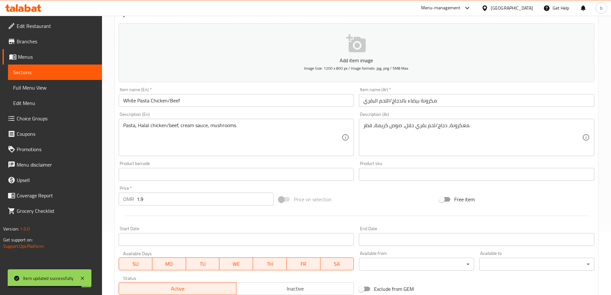
scroll to position [0, 0]
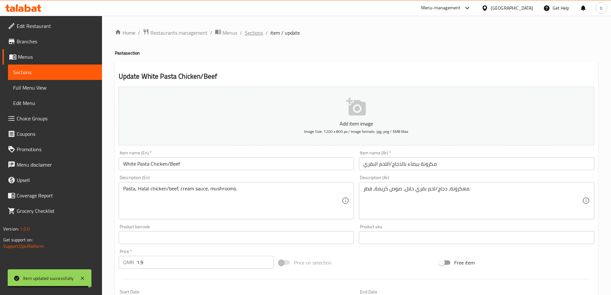
click at [252, 33] on span "Sections" at bounding box center [254, 33] width 18 height 8
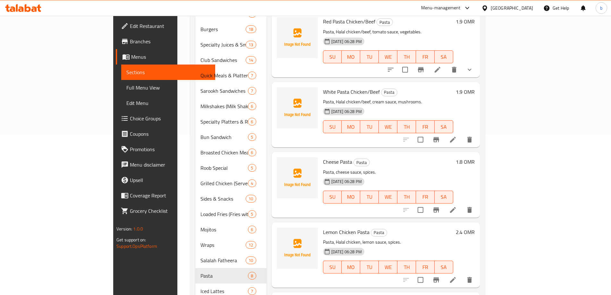
scroll to position [289, 0]
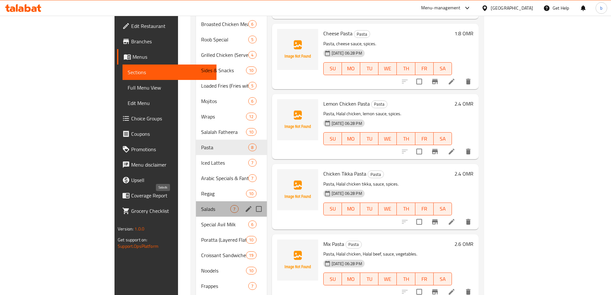
click at [201, 205] on span "Salads" at bounding box center [215, 209] width 29 height 8
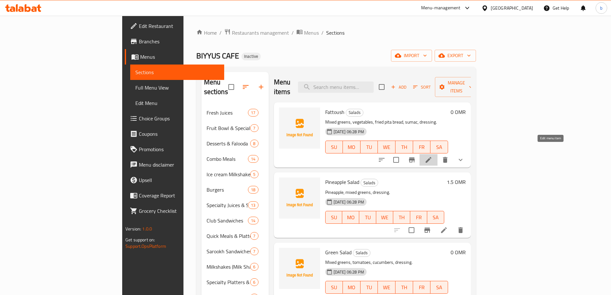
click at [432, 156] on icon at bounding box center [429, 160] width 8 height 8
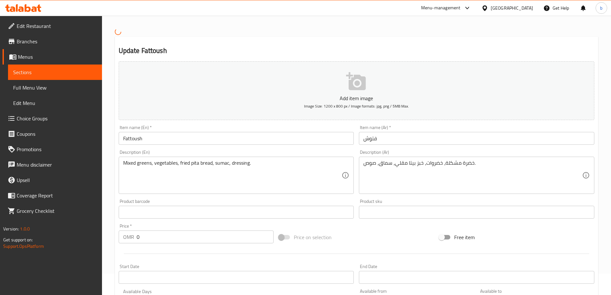
scroll to position [173, 0]
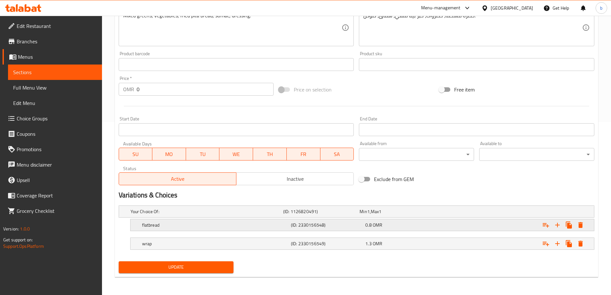
click at [365, 223] on div "0.8 OMR" at bounding box center [401, 224] width 74 height 9
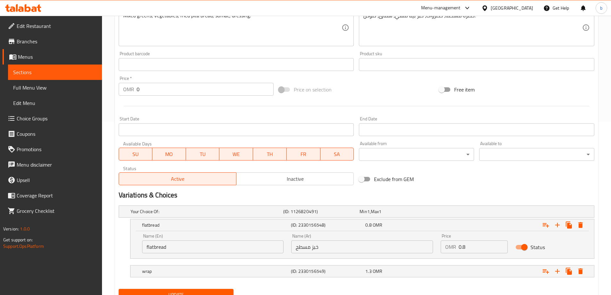
drag, startPoint x: 229, startPoint y: 233, endPoint x: 221, endPoint y: 235, distance: 8.1
click at [225, 233] on div "Name (En) flatbread Name (En)" at bounding box center [212, 243] width 149 height 27
click at [216, 241] on input "flatbread" at bounding box center [213, 246] width 142 height 13
click at [215, 241] on input "flatbread" at bounding box center [213, 246] width 142 height 13
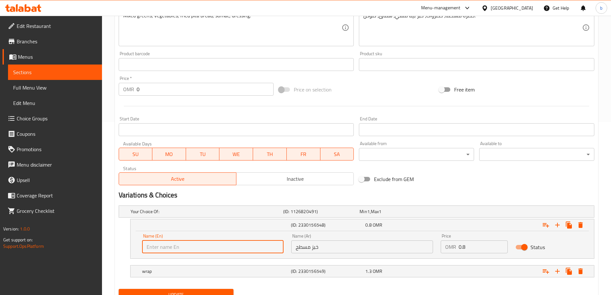
type input "ص"
click at [323, 251] on input "خبز مسطح" at bounding box center [362, 246] width 142 height 13
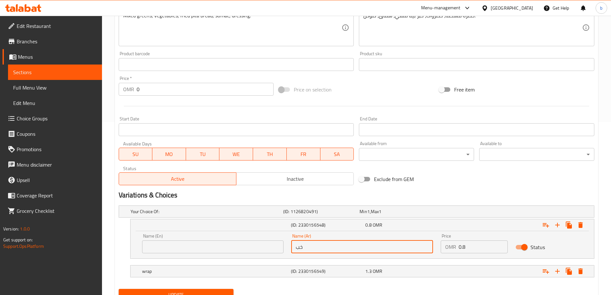
type input "خ"
type input "صغير"
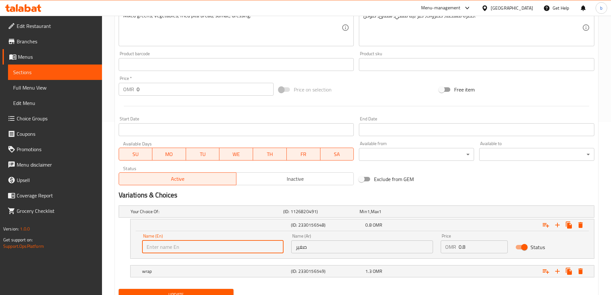
click at [158, 248] on input "text" at bounding box center [213, 246] width 142 height 13
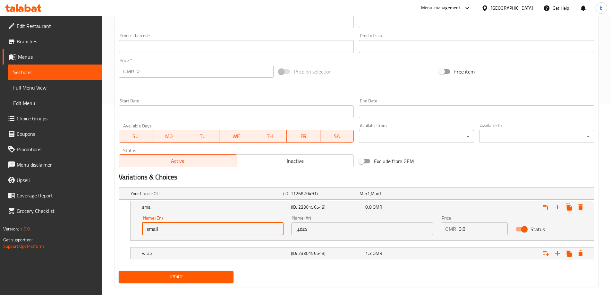
scroll to position [200, 0]
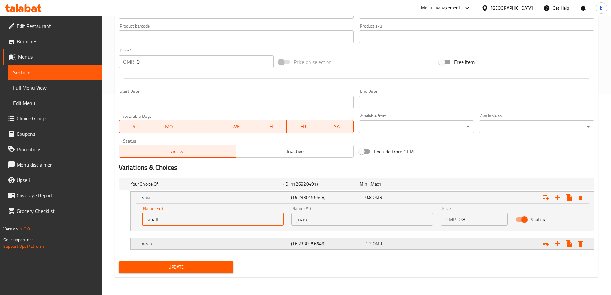
type input "small"
click at [313, 243] on h5 "(ID: 2330156549)" at bounding box center [327, 243] width 72 height 6
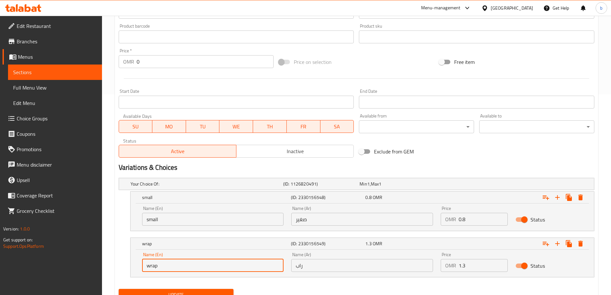
click at [176, 268] on input "wrap" at bounding box center [213, 265] width 142 height 13
type input "Large"
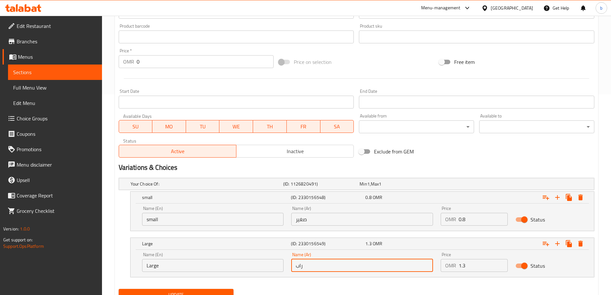
click at [323, 266] on input "راب" at bounding box center [362, 265] width 142 height 13
type input "كبير"
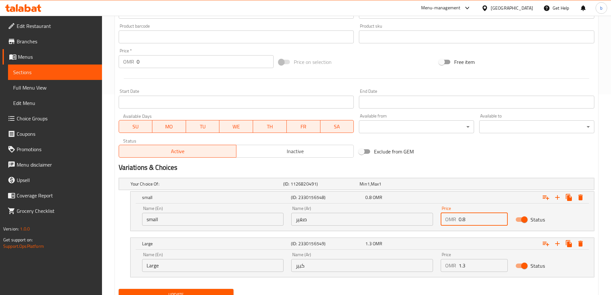
click at [478, 219] on input "0.8" at bounding box center [483, 219] width 49 height 13
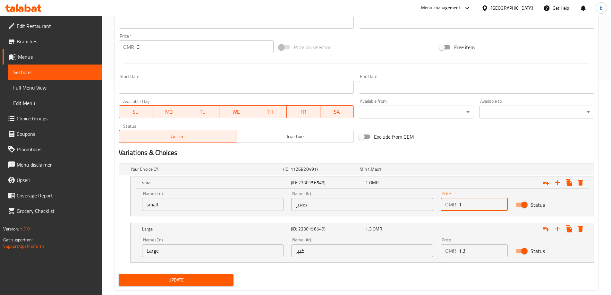
scroll to position [228, 0]
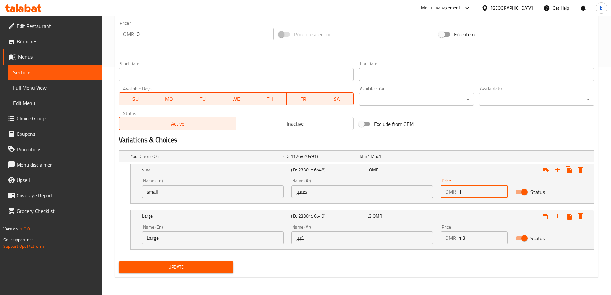
type input "1"
click at [215, 265] on span "Update" at bounding box center [176, 267] width 105 height 8
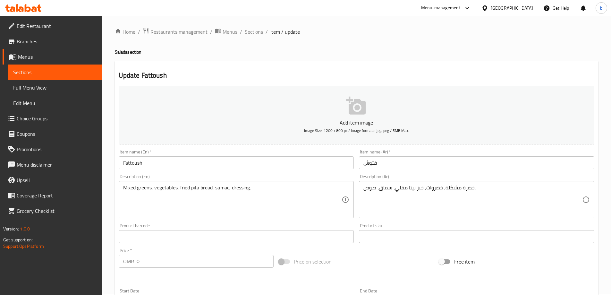
scroll to position [0, 0]
click at [248, 36] on span "Sections" at bounding box center [254, 33] width 18 height 8
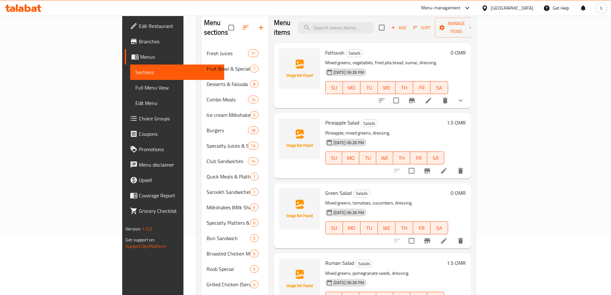
scroll to position [64, 0]
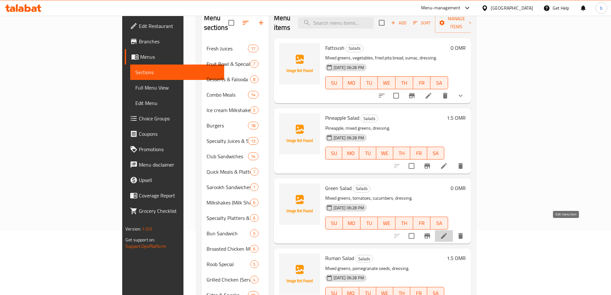
click at [448, 232] on icon at bounding box center [444, 236] width 8 height 8
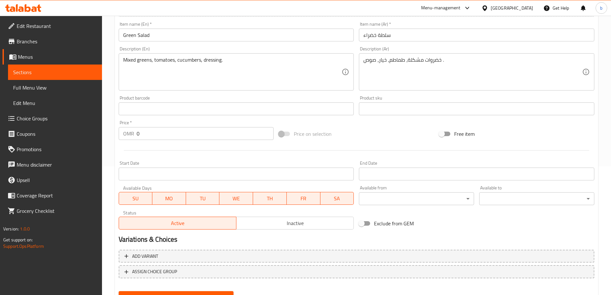
scroll to position [158, 0]
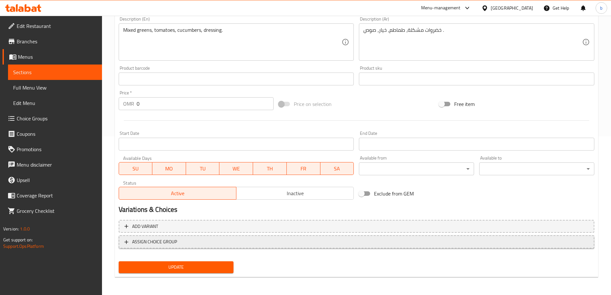
click at [175, 241] on span "ASSIGN CHOICE GROUP" at bounding box center [154, 242] width 45 height 8
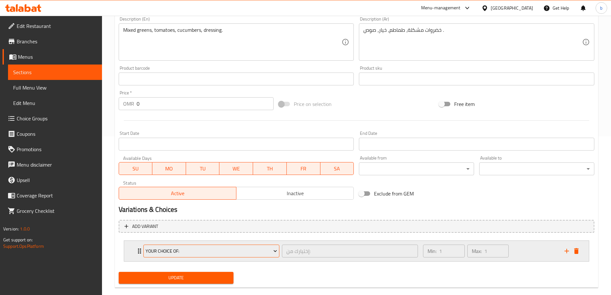
click at [201, 251] on span "Your Choice Of:" at bounding box center [211, 251] width 131 height 8
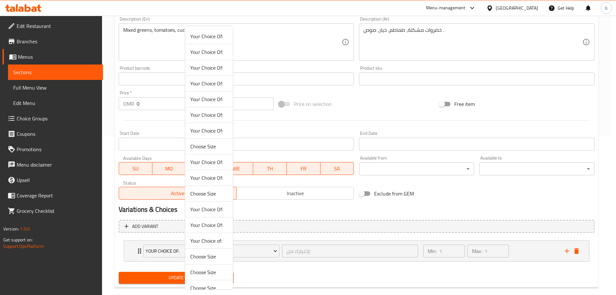
drag, startPoint x: 258, startPoint y: 266, endPoint x: 266, endPoint y: 253, distance: 14.9
click at [259, 265] on div at bounding box center [308, 147] width 616 height 295
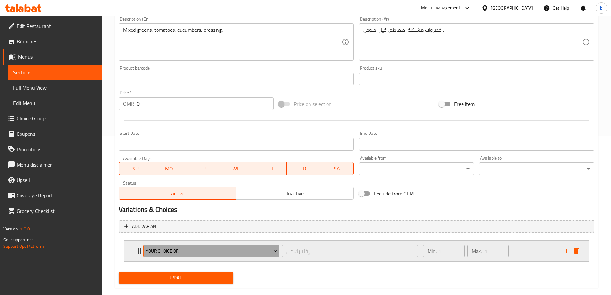
click at [276, 252] on icon "Expand" at bounding box center [275, 251] width 6 height 6
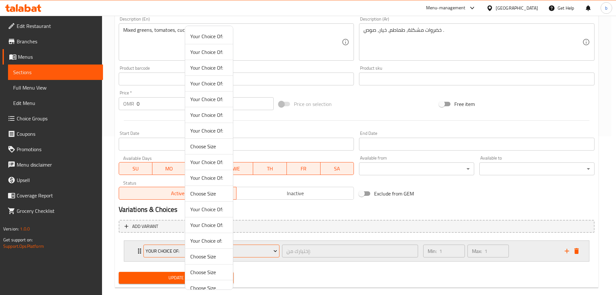
drag, startPoint x: 267, startPoint y: 262, endPoint x: 169, endPoint y: 254, distance: 98.1
click at [266, 263] on div at bounding box center [308, 147] width 616 height 295
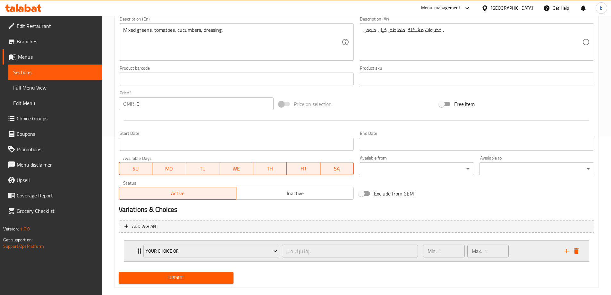
click at [138, 248] on icon "Expand" at bounding box center [140, 251] width 8 height 8
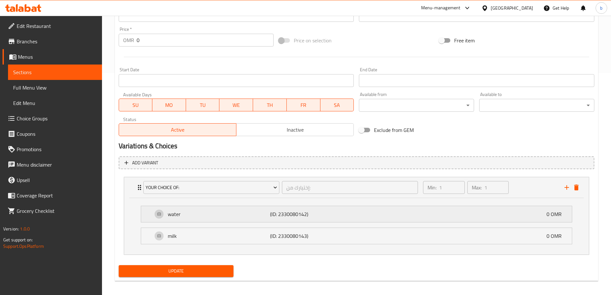
scroll to position [226, 0]
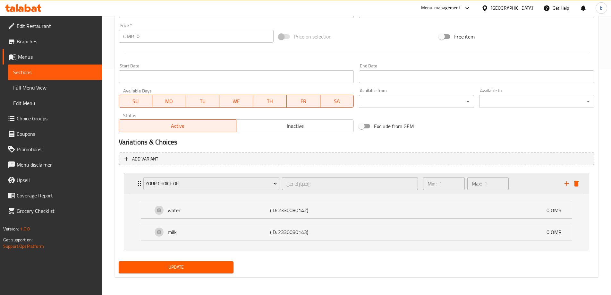
click at [139, 184] on icon "Expand" at bounding box center [139, 183] width 3 height 5
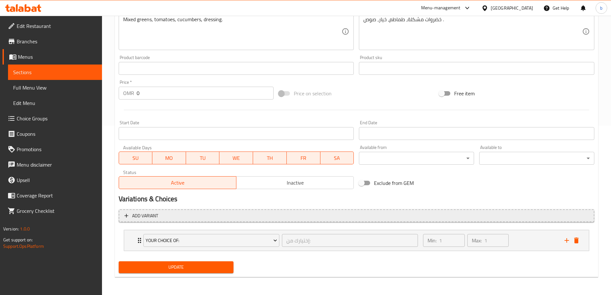
scroll to position [169, 0]
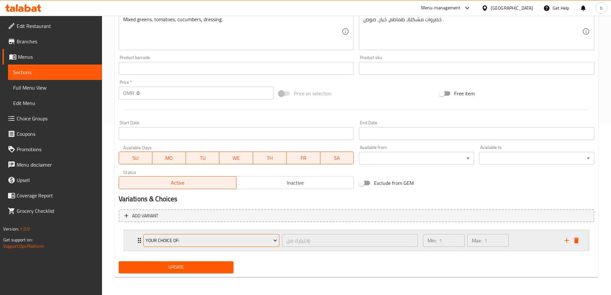
click at [272, 241] on icon "Expand" at bounding box center [275, 240] width 6 height 6
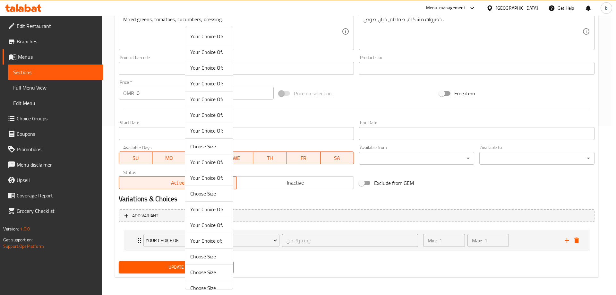
click at [208, 257] on span "Choose Size" at bounding box center [209, 256] width 38 height 8
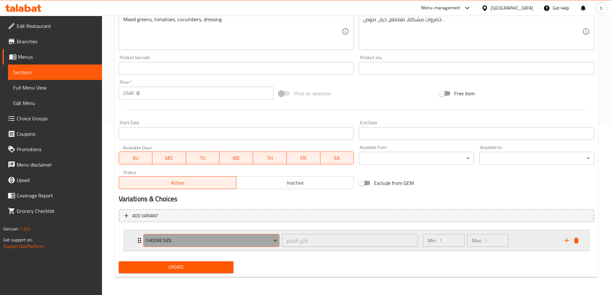
click at [247, 244] on span "Choose Size" at bounding box center [211, 240] width 131 height 8
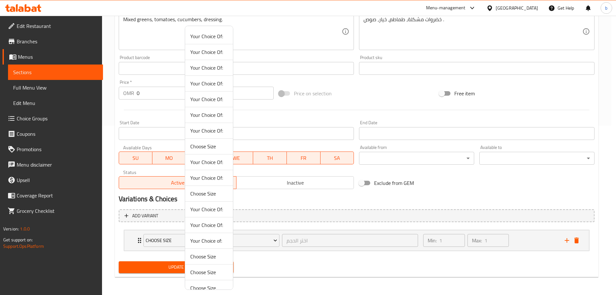
click at [265, 253] on div at bounding box center [308, 147] width 616 height 295
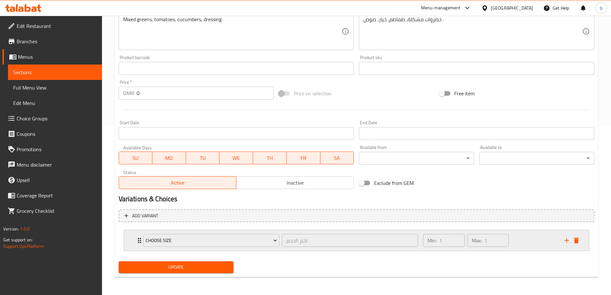
click at [142, 236] on div "Choose Size" at bounding box center [211, 240] width 139 height 15
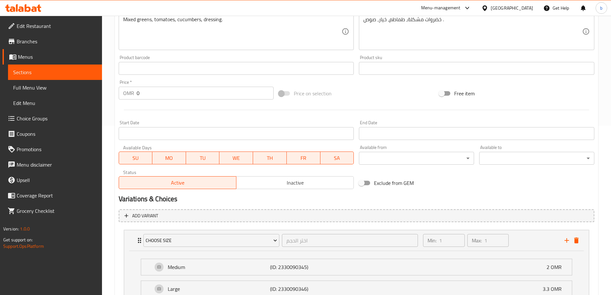
scroll to position [201, 0]
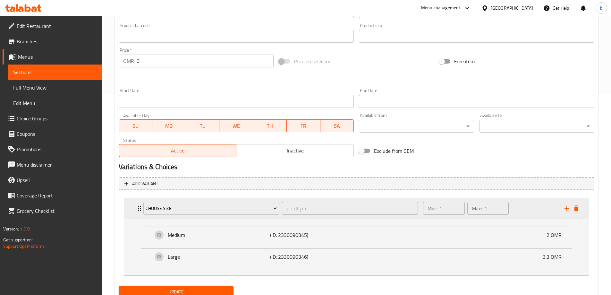
click at [140, 208] on div "Choose Size اختر الحجم ​" at bounding box center [281, 208] width 283 height 21
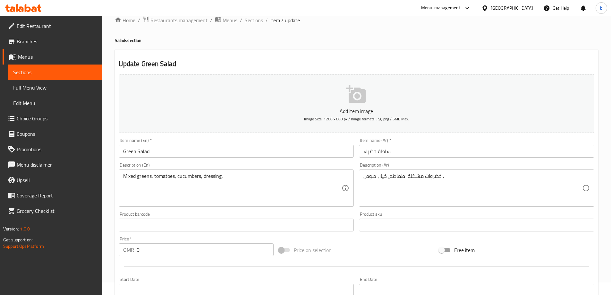
scroll to position [0, 0]
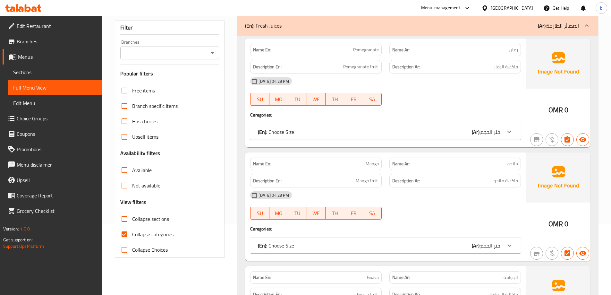
scroll to position [96, 0]
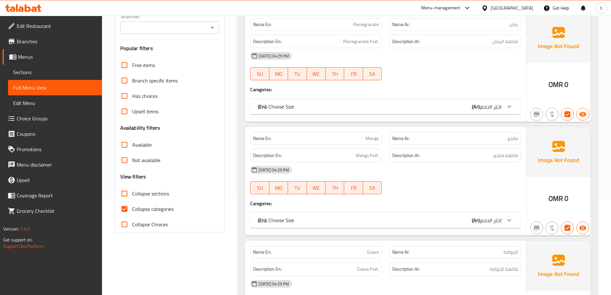
click at [125, 204] on input "Collapse categories" at bounding box center [124, 208] width 15 height 15
checkbox input "false"
click at [123, 193] on input "Collapse sections" at bounding box center [124, 193] width 15 height 15
checkbox input "true"
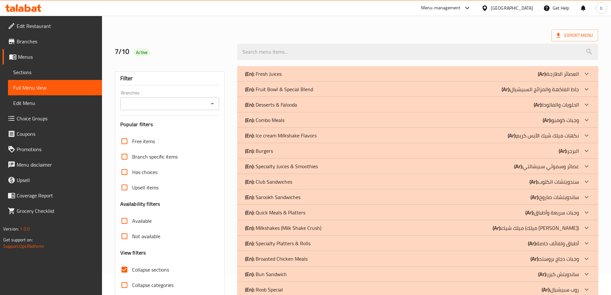
scroll to position [0, 0]
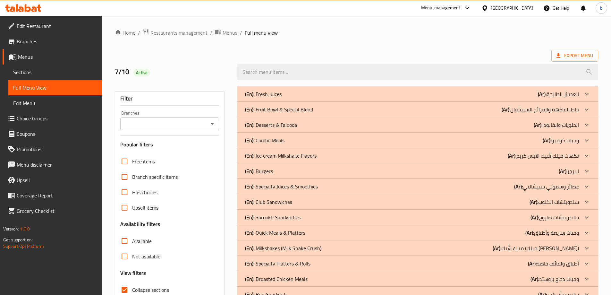
click at [305, 216] on div "(En): Sarookh Sandwiches (Ar): ساندويتشات صاروخ" at bounding box center [412, 217] width 334 height 8
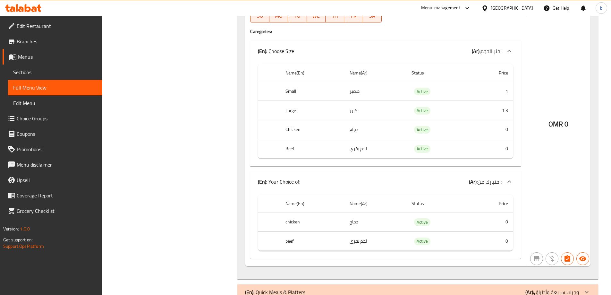
scroll to position [1604, 0]
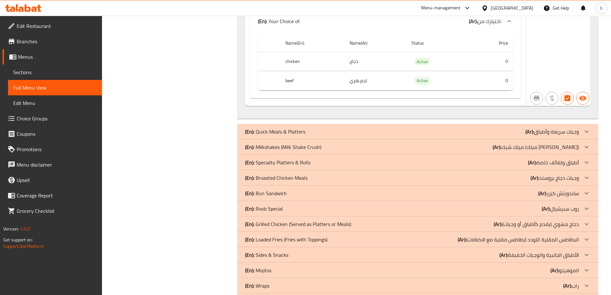
click at [275, 179] on p "(En): Broasted Chicken Meals" at bounding box center [276, 178] width 63 height 8
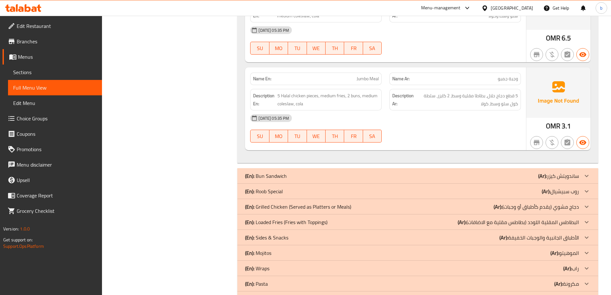
scroll to position [2277, 0]
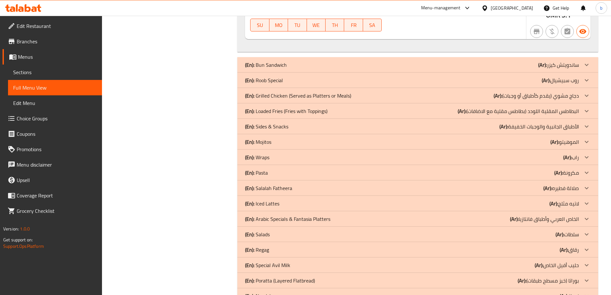
click at [302, 111] on p "(En): Loaded Fries (Fries with Toppings)" at bounding box center [286, 111] width 82 height 8
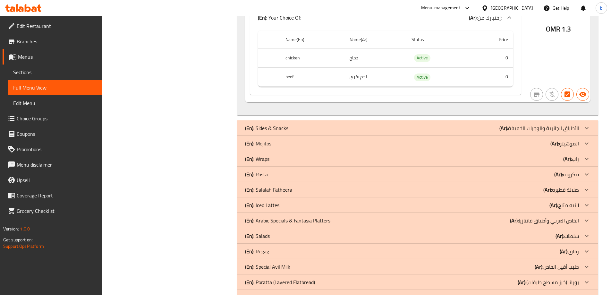
scroll to position [3367, 0]
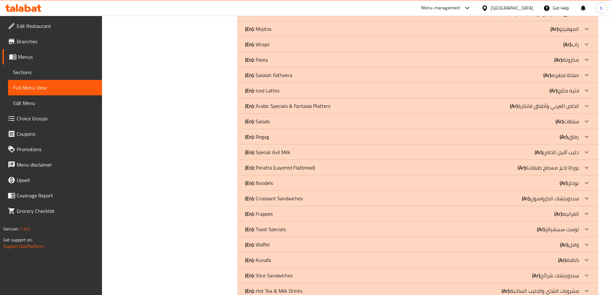
click at [285, 62] on div "(En): Pasta (Ar): مكرونة" at bounding box center [412, 60] width 334 height 8
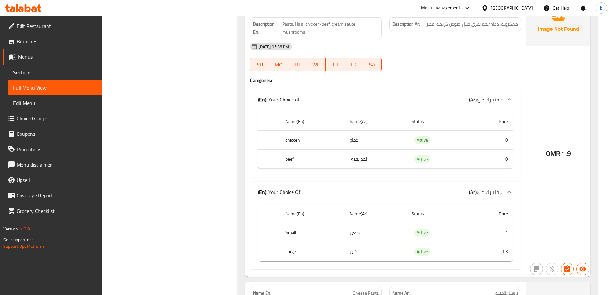
scroll to position [4426, 0]
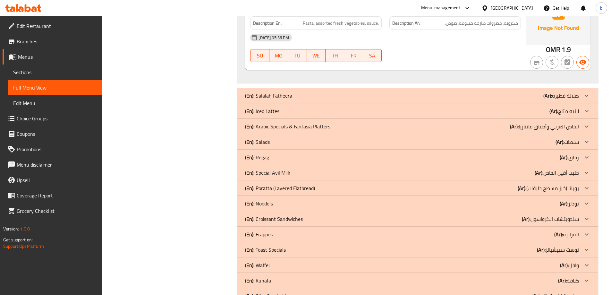
click at [286, 142] on div "(En): Salads (Ar): سلطات" at bounding box center [412, 142] width 334 height 8
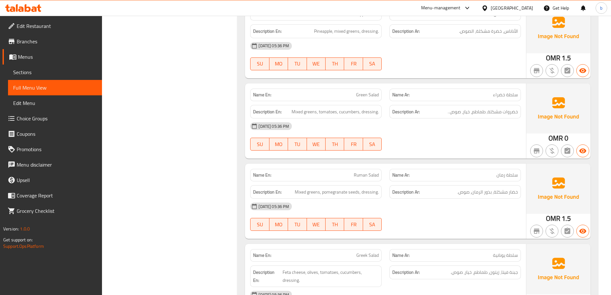
scroll to position [5170, 0]
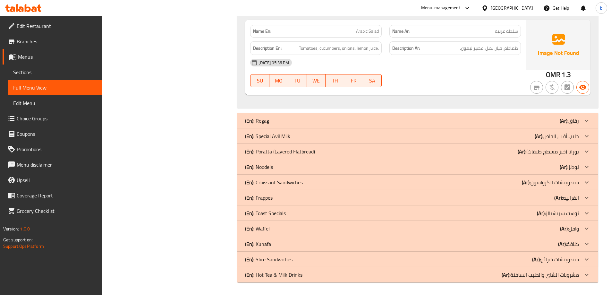
click at [282, 164] on div "(En): Noodels (Ar): نودلز" at bounding box center [412, 167] width 334 height 8
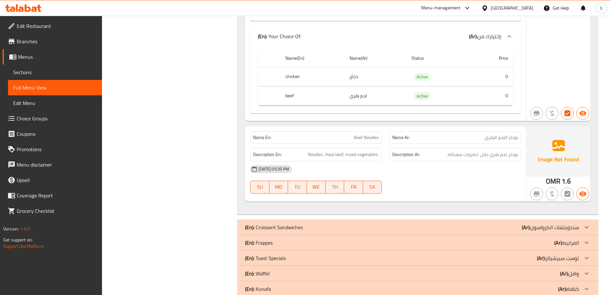
scroll to position [6410, 0]
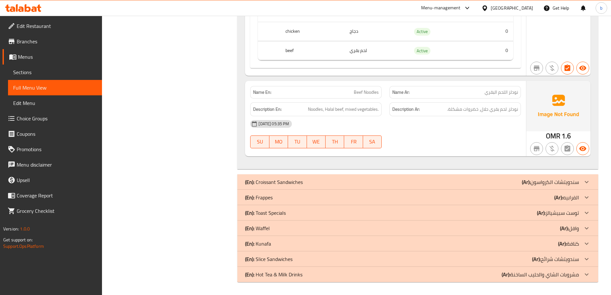
drag, startPoint x: 311, startPoint y: 212, endPoint x: 322, endPoint y: 206, distance: 12.5
click at [313, 209] on div "(En): Toast Specials (Ar): توست سبيشيالز" at bounding box center [412, 213] width 334 height 8
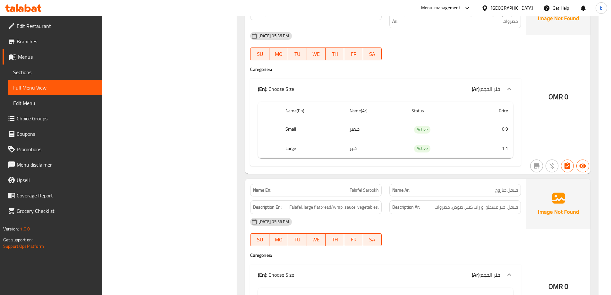
scroll to position [898, 0]
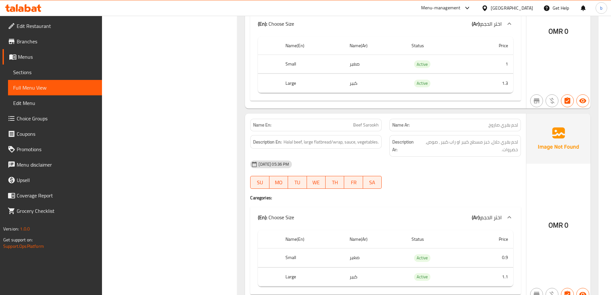
click at [46, 74] on span "Sections" at bounding box center [55, 72] width 84 height 8
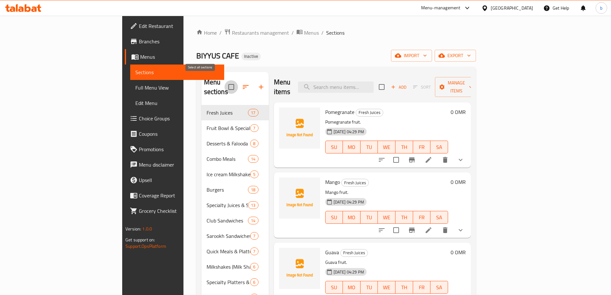
click at [224, 85] on input "checkbox" at bounding box center [230, 86] width 13 height 13
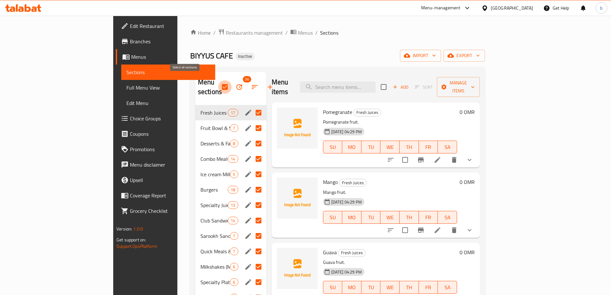
click at [218, 84] on input "checkbox" at bounding box center [224, 86] width 13 height 13
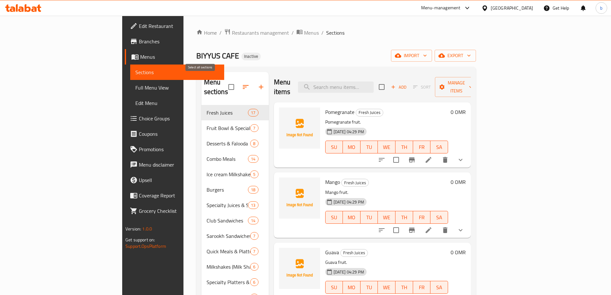
click at [224, 82] on input "checkbox" at bounding box center [230, 86] width 13 height 13
checkbox input "true"
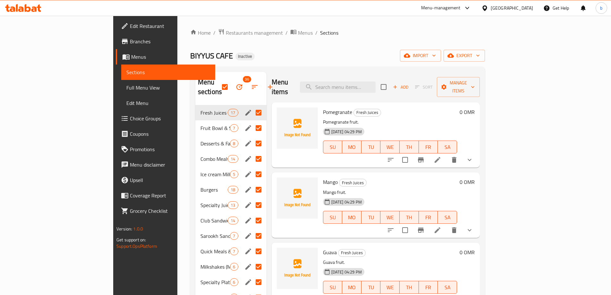
click at [252, 106] on input "Menu sections" at bounding box center [258, 112] width 13 height 13
checkbox input "false"
click at [252, 121] on input "Menu sections" at bounding box center [258, 127] width 13 height 13
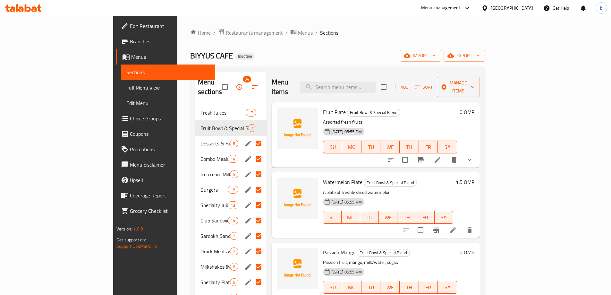
click at [252, 137] on input "Menu sections" at bounding box center [258, 143] width 13 height 13
checkbox input "false"
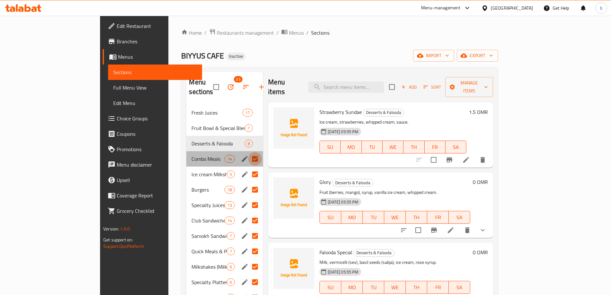
click at [248, 152] on input "Menu sections" at bounding box center [254, 158] width 13 height 13
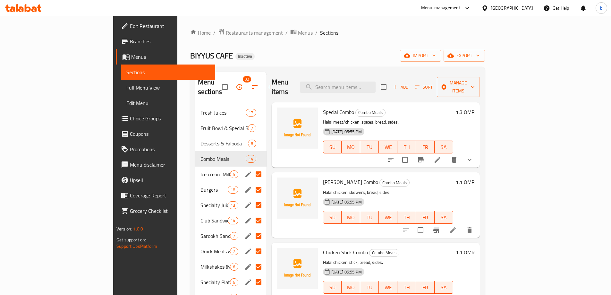
click at [252, 168] on input "Menu sections" at bounding box center [258, 173] width 13 height 13
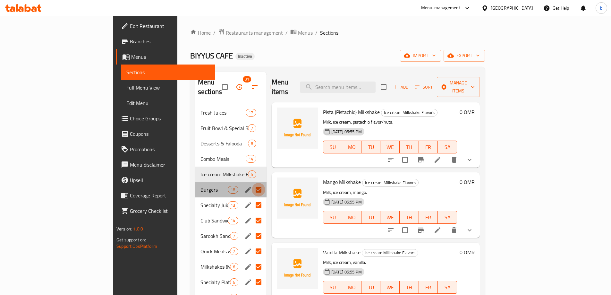
click at [252, 183] on input "Menu sections" at bounding box center [258, 189] width 13 height 13
checkbox input "false"
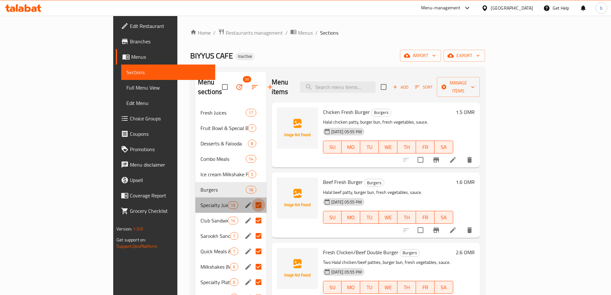
click at [252, 198] on input "Menu sections" at bounding box center [258, 204] width 13 height 13
checkbox input "false"
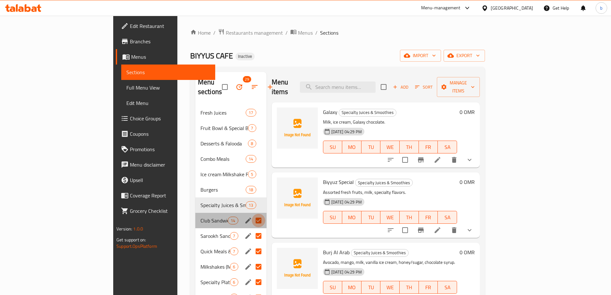
click at [252, 214] on input "Menu sections" at bounding box center [258, 220] width 13 height 13
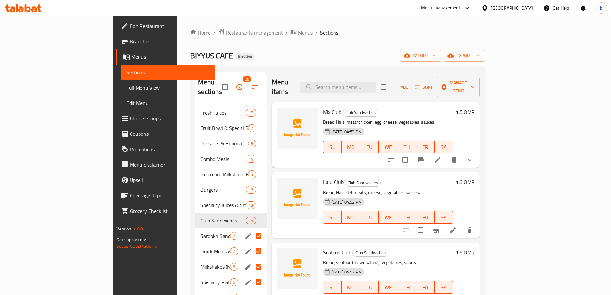
click at [252, 244] on input "Menu sections" at bounding box center [258, 250] width 13 height 13
checkbox input "false"
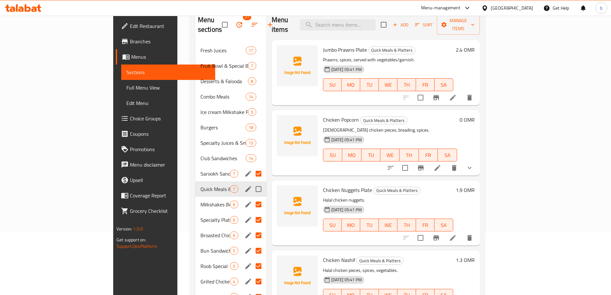
scroll to position [64, 0]
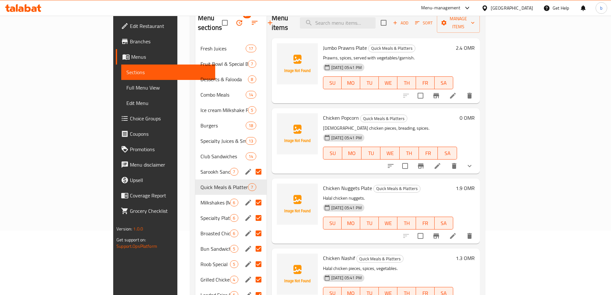
click at [252, 196] on input "Menu sections" at bounding box center [258, 202] width 13 height 13
checkbox input "false"
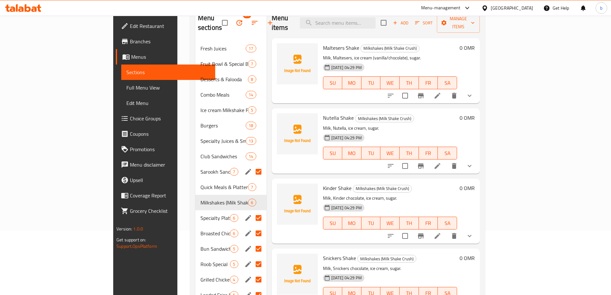
click at [252, 211] on input "Menu sections" at bounding box center [258, 217] width 13 height 13
checkbox input "false"
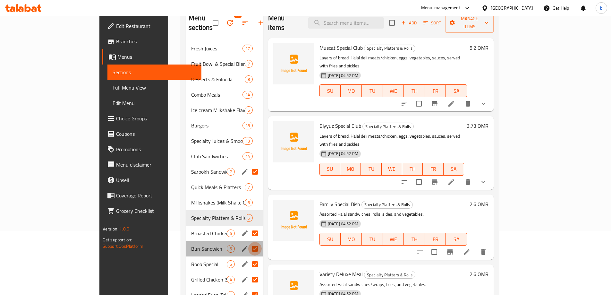
click at [248, 242] on input "Menu sections" at bounding box center [254, 248] width 13 height 13
checkbox input "false"
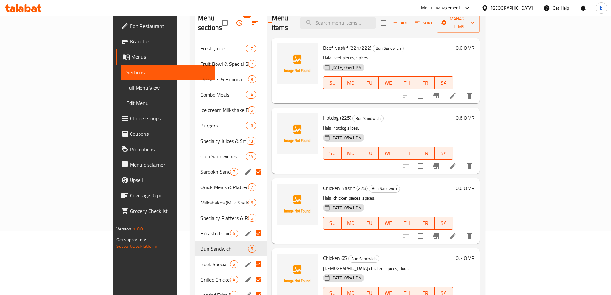
click at [252, 257] on input "Menu sections" at bounding box center [258, 263] width 13 height 13
checkbox input "false"
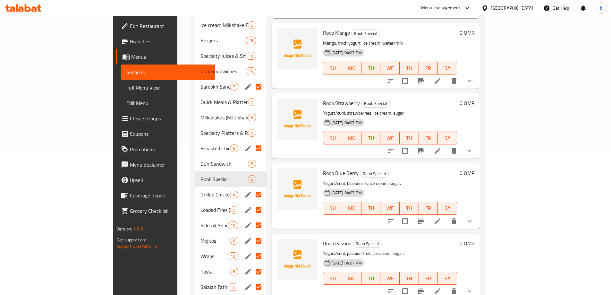
scroll to position [160, 0]
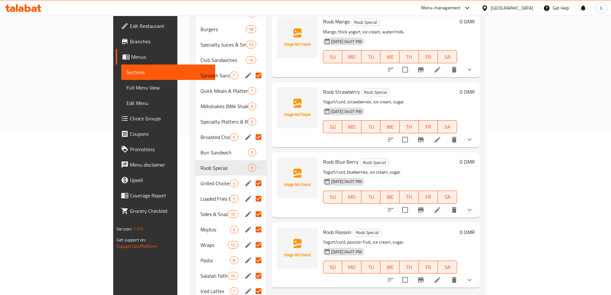
click at [252, 176] on input "Menu sections" at bounding box center [258, 182] width 13 height 13
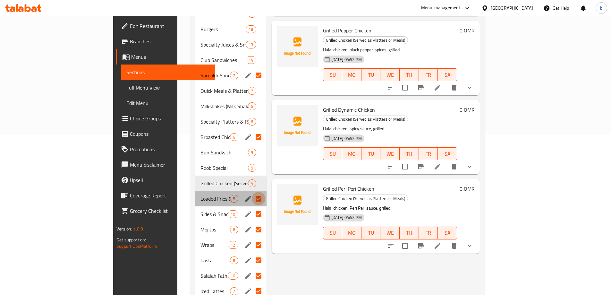
click at [252, 192] on input "Menu sections" at bounding box center [258, 198] width 13 height 13
checkbox input "false"
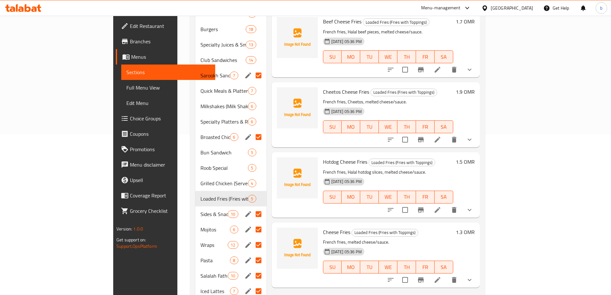
click at [252, 207] on input "Menu sections" at bounding box center [258, 213] width 13 height 13
checkbox input "false"
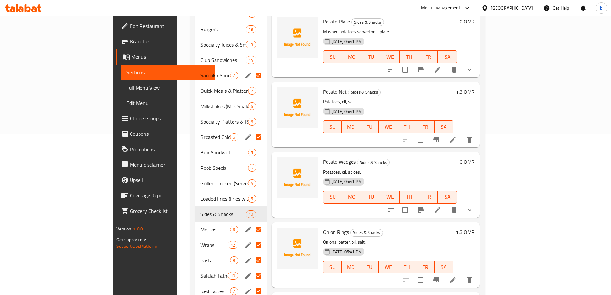
click at [252, 223] on input "Menu sections" at bounding box center [258, 229] width 13 height 13
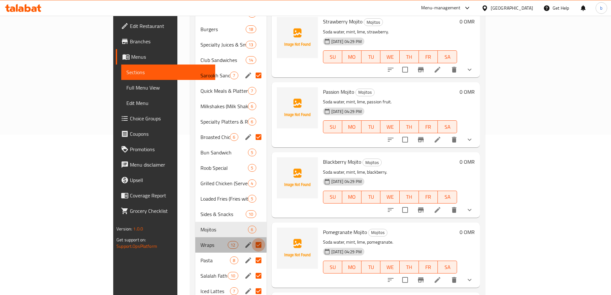
click at [252, 238] on input "Menu sections" at bounding box center [258, 244] width 13 height 13
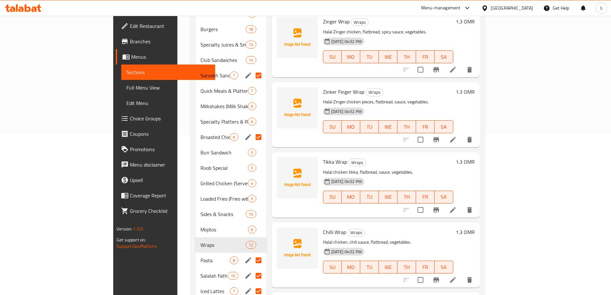
scroll to position [224, 0]
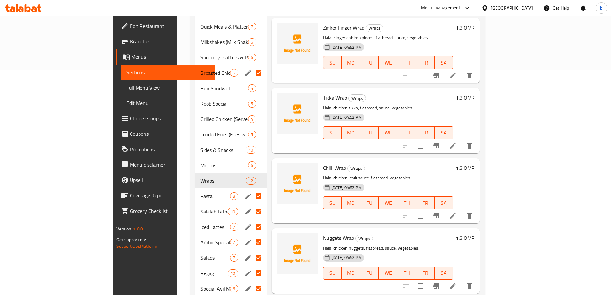
click at [252, 205] on input "Menu sections" at bounding box center [258, 211] width 13 height 13
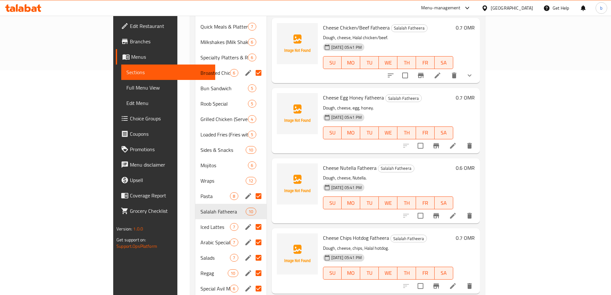
click at [252, 220] on input "Menu sections" at bounding box center [258, 226] width 13 height 13
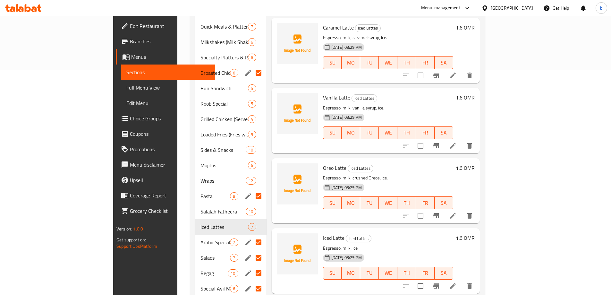
click at [252, 235] on input "Menu sections" at bounding box center [258, 241] width 13 height 13
checkbox input "false"
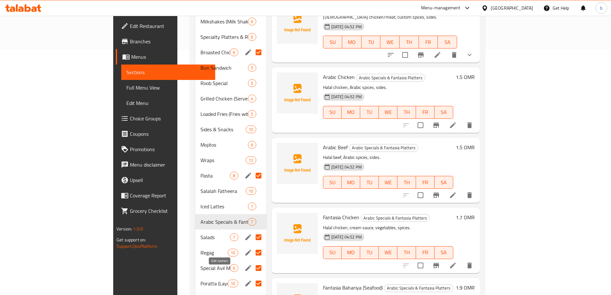
scroll to position [257, 0]
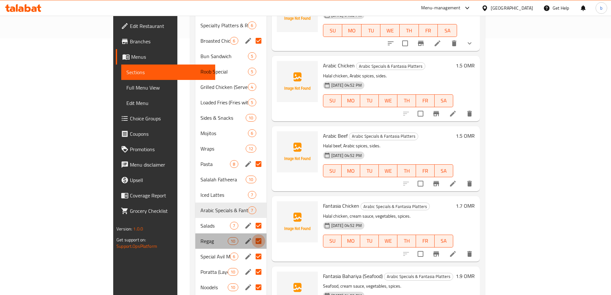
click at [252, 234] on input "Menu sections" at bounding box center [258, 240] width 13 height 13
checkbox input "false"
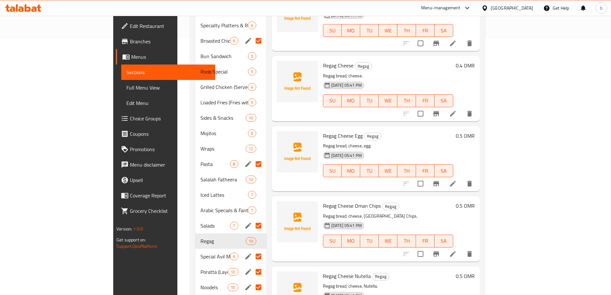
click at [252, 250] on input "Menu sections" at bounding box center [258, 256] width 13 height 13
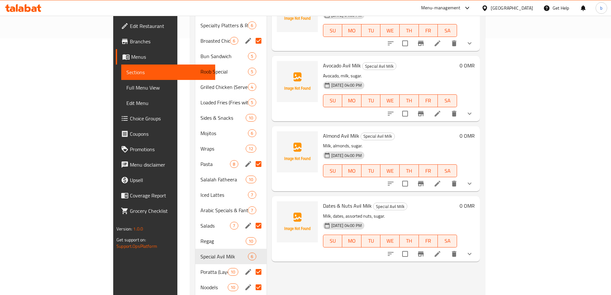
click at [252, 265] on input "Menu sections" at bounding box center [258, 271] width 13 height 13
checkbox input "false"
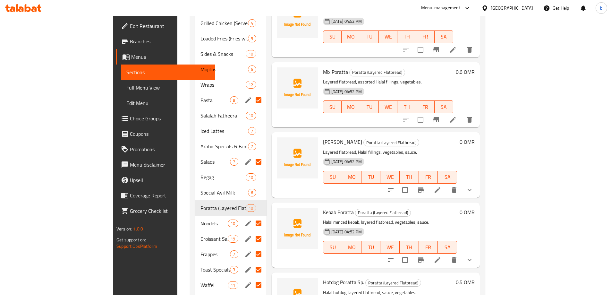
scroll to position [321, 0]
click at [252, 232] on input "Menu sections" at bounding box center [258, 238] width 13 height 13
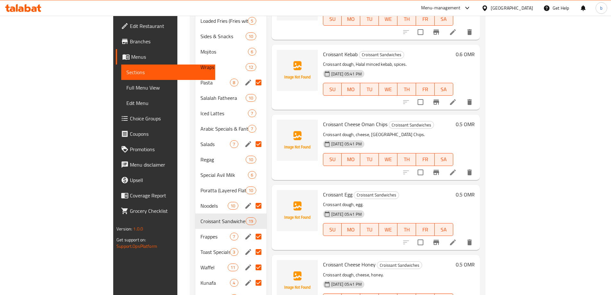
scroll to position [353, 0]
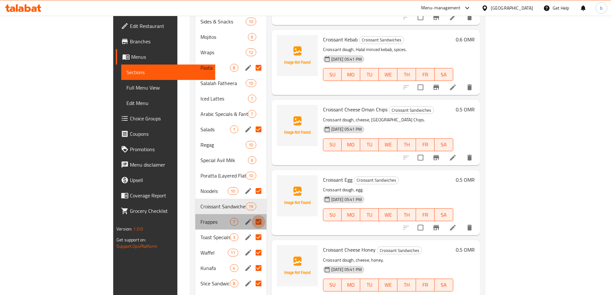
click at [252, 215] on input "Menu sections" at bounding box center [258, 221] width 13 height 13
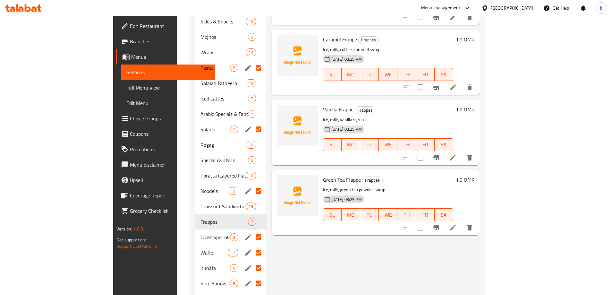
click at [252, 230] on input "Menu sections" at bounding box center [258, 236] width 13 height 13
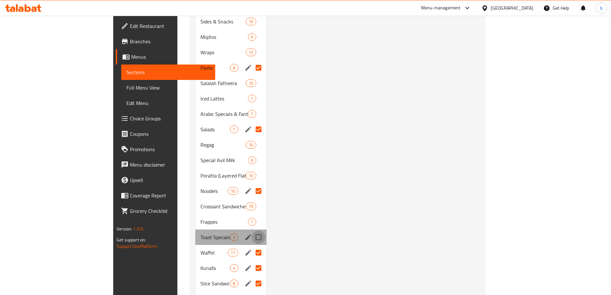
click at [252, 230] on input "Menu sections" at bounding box center [258, 236] width 13 height 13
checkbox input "true"
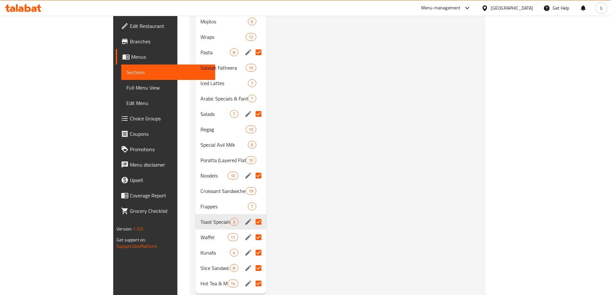
scroll to position [375, 0]
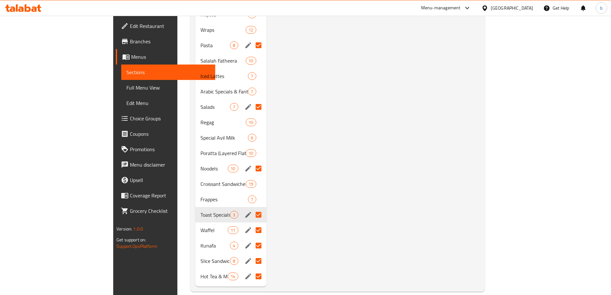
click at [252, 269] on input "Menu sections" at bounding box center [258, 275] width 13 height 13
click at [252, 254] on input "Menu sections" at bounding box center [258, 260] width 13 height 13
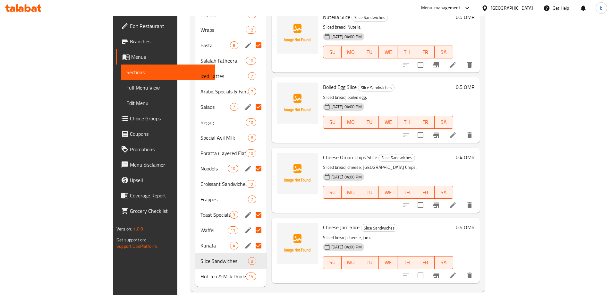
click at [252, 239] on input "Menu sections" at bounding box center [258, 245] width 13 height 13
checkbox input "false"
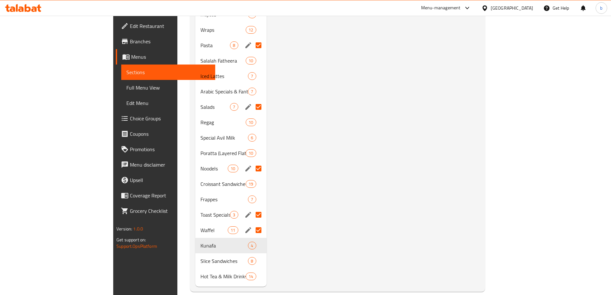
click at [252, 223] on input "Menu sections" at bounding box center [258, 229] width 13 height 13
checkbox input "false"
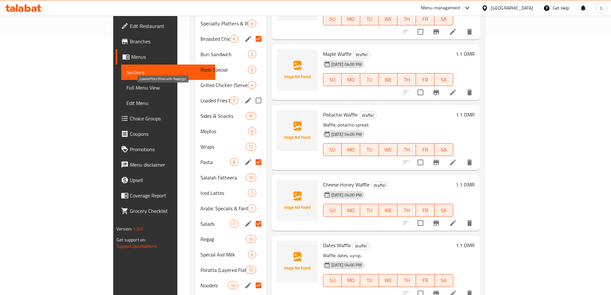
scroll to position [247, 0]
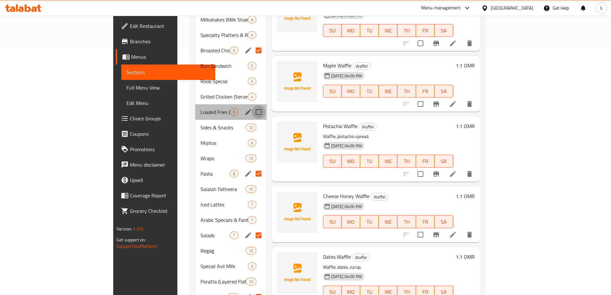
click at [252, 105] on input "Menu sections" at bounding box center [258, 111] width 13 height 13
checkbox input "true"
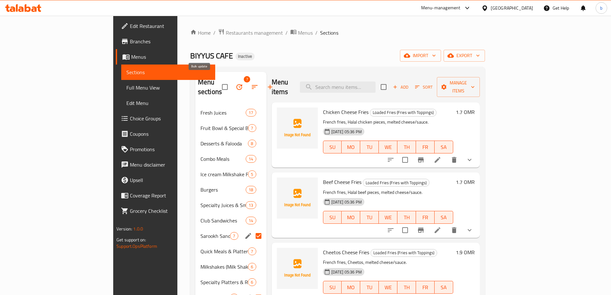
click at [235, 83] on icon "button" at bounding box center [239, 87] width 8 height 8
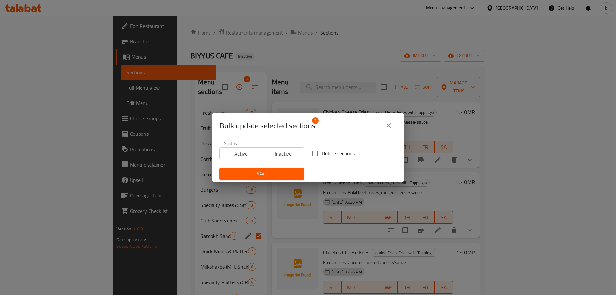
click at [317, 153] on input "Delete sections" at bounding box center [314, 153] width 13 height 13
checkbox input "true"
click at [285, 168] on button "Save" at bounding box center [261, 174] width 85 height 12
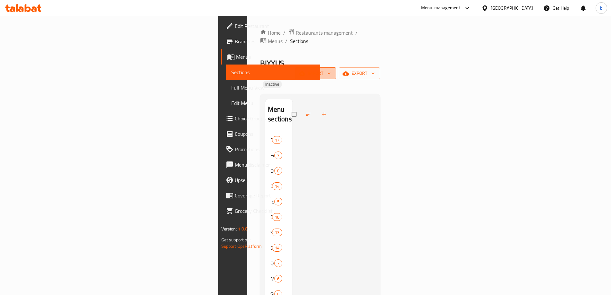
click at [331, 69] on span "import" at bounding box center [315, 73] width 31 height 8
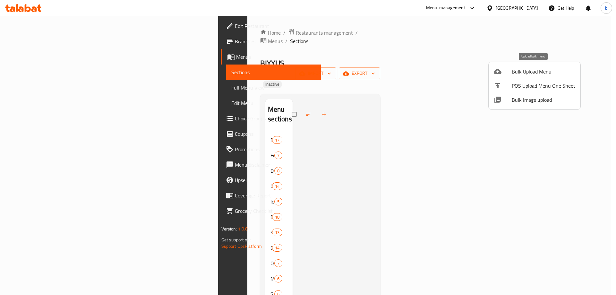
click at [537, 74] on span "Bulk Upload Menu" at bounding box center [544, 72] width 64 height 8
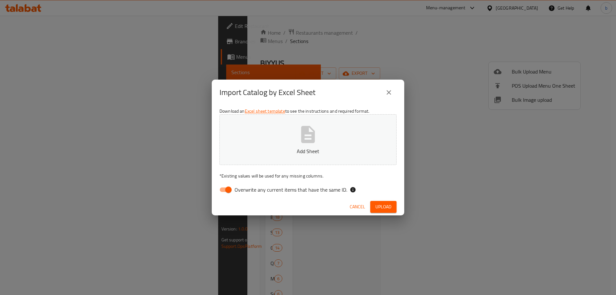
click at [226, 188] on input "Overwrite any current items that have the same ID." at bounding box center [228, 189] width 37 height 12
checkbox input "false"
click at [253, 143] on button "Add Sheet" at bounding box center [307, 139] width 177 height 51
click at [376, 206] on span "Upload" at bounding box center [383, 207] width 16 height 8
click at [383, 210] on span "Upload" at bounding box center [383, 207] width 16 height 8
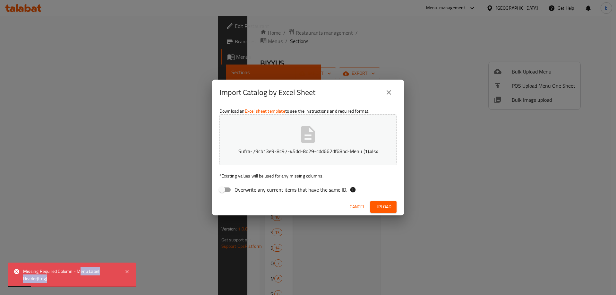
drag, startPoint x: 79, startPoint y: 267, endPoint x: 105, endPoint y: 283, distance: 30.3
click at [105, 283] on div "Missing Required Column - Menu Label Header(Eng)" at bounding box center [72, 274] width 128 height 25
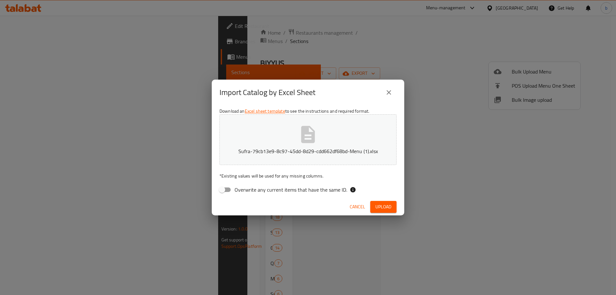
click at [387, 89] on icon "close" at bounding box center [389, 93] width 8 height 8
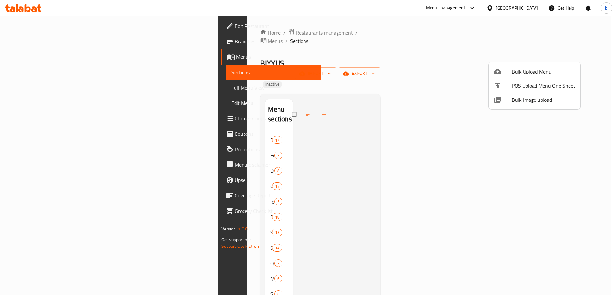
click at [499, 70] on icon at bounding box center [498, 71] width 8 height 5
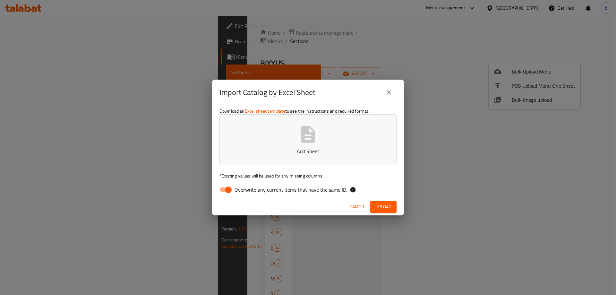
click at [224, 188] on input "Overwrite any current items that have the same ID." at bounding box center [228, 189] width 37 height 12
checkbox input "false"
click at [259, 156] on button "Add Sheet" at bounding box center [307, 139] width 177 height 51
click at [378, 208] on span "Upload" at bounding box center [383, 207] width 16 height 8
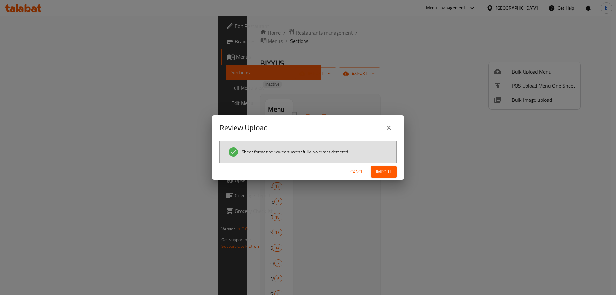
click at [380, 170] on span "Import" at bounding box center [383, 172] width 15 height 8
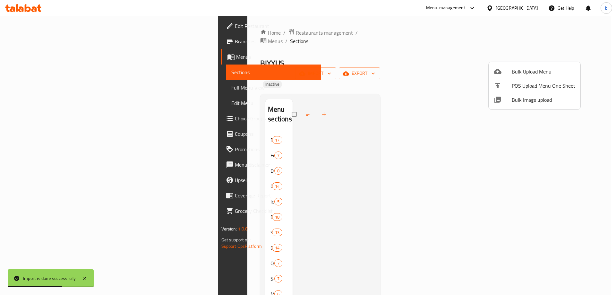
click at [35, 87] on div at bounding box center [308, 147] width 616 height 295
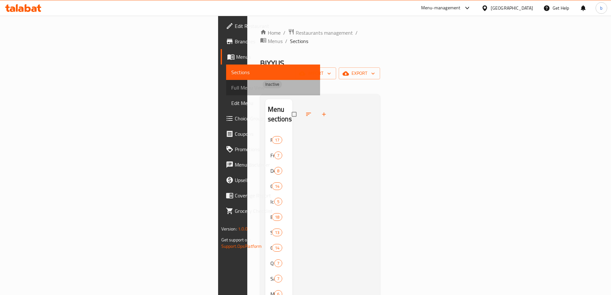
click at [231, 87] on span "Full Menu View" at bounding box center [273, 88] width 84 height 8
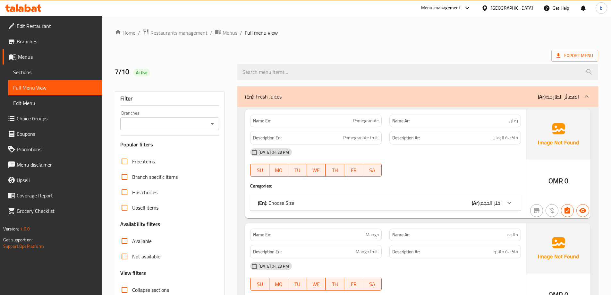
scroll to position [128, 0]
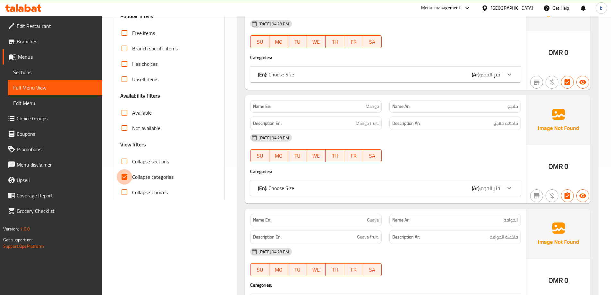
click at [123, 176] on input "Collapse categories" at bounding box center [124, 176] width 15 height 15
checkbox input "false"
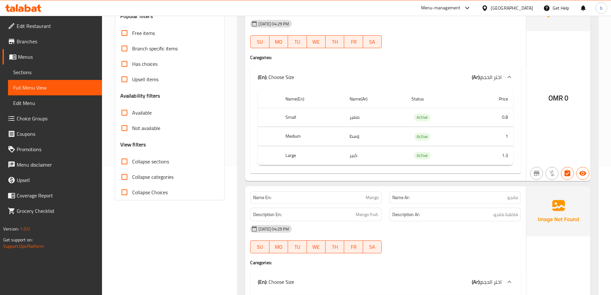
click at [124, 160] on input "Collapse sections" at bounding box center [124, 161] width 15 height 15
checkbox input "true"
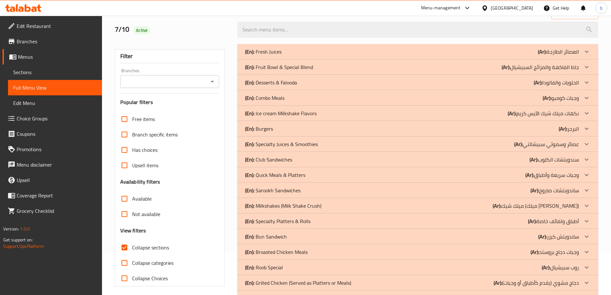
scroll to position [32, 0]
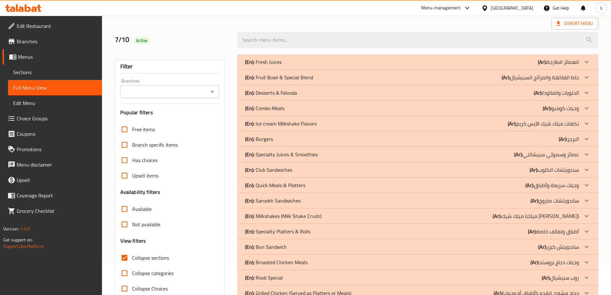
drag, startPoint x: 281, startPoint y: 199, endPoint x: 317, endPoint y: 209, distance: 37.0
click at [282, 199] on p "(En): Sarookh Sandwiches" at bounding box center [272, 201] width 55 height 8
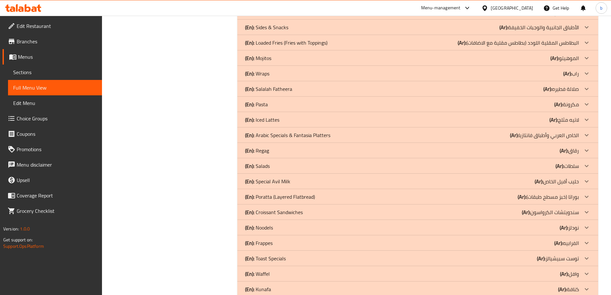
scroll to position [1861, 0]
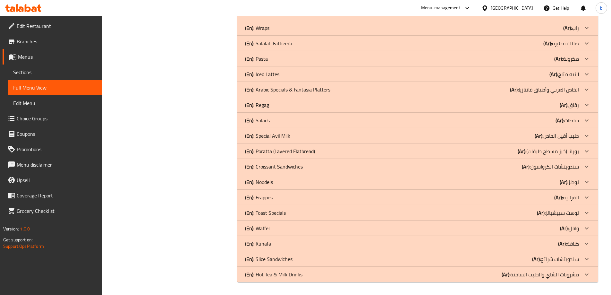
click at [269, 182] on p "(En): Noodels" at bounding box center [259, 182] width 28 height 8
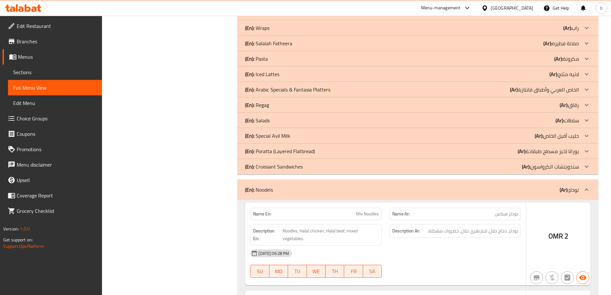
click at [275, 118] on div "(En): Salads (Ar): سلطات" at bounding box center [412, 120] width 334 height 8
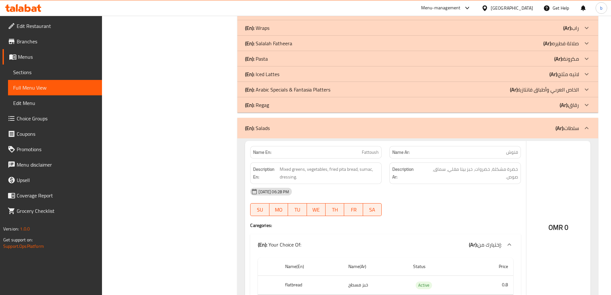
click at [272, 57] on div "(En): Pasta (Ar): مكرونة" at bounding box center [412, 59] width 334 height 8
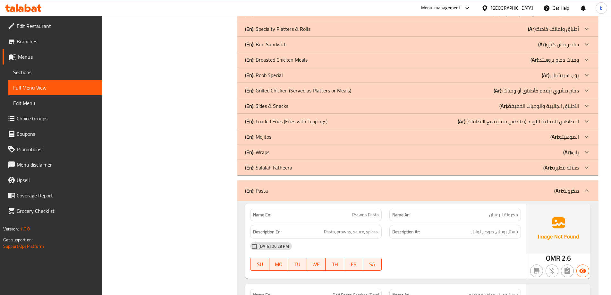
scroll to position [1733, 0]
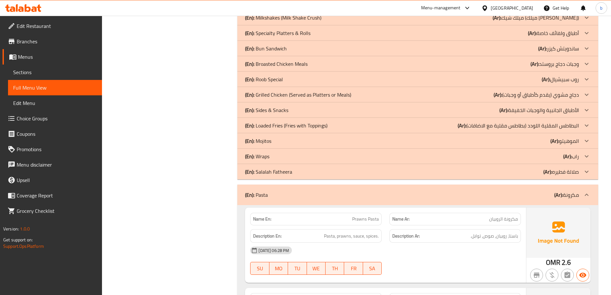
click at [274, 124] on p "(En): Loaded Fries (Fries with Toppings)" at bounding box center [286, 126] width 82 height 8
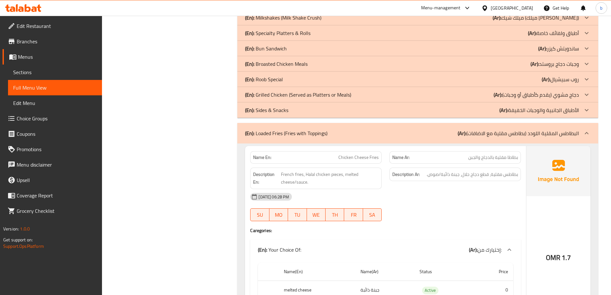
click at [283, 64] on p "(En): Broasted Chicken Meals" at bounding box center [276, 64] width 63 height 8
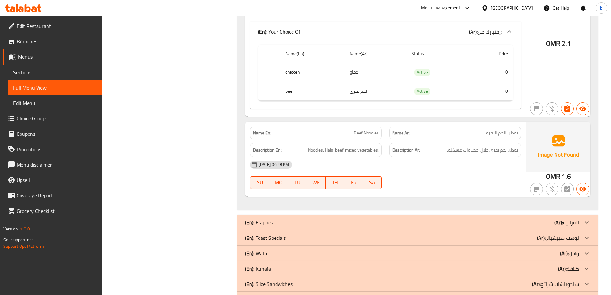
scroll to position [6041, 0]
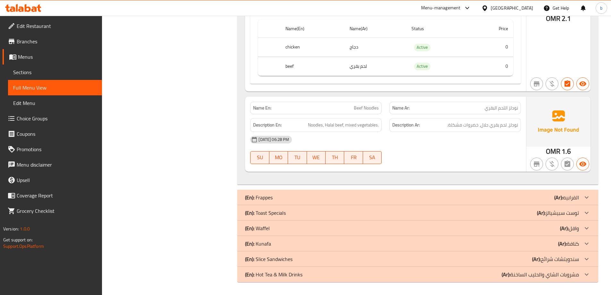
drag, startPoint x: 268, startPoint y: 214, endPoint x: 615, endPoint y: 246, distance: 348.2
click at [268, 214] on p "(En): Toast Specials" at bounding box center [265, 213] width 41 height 8
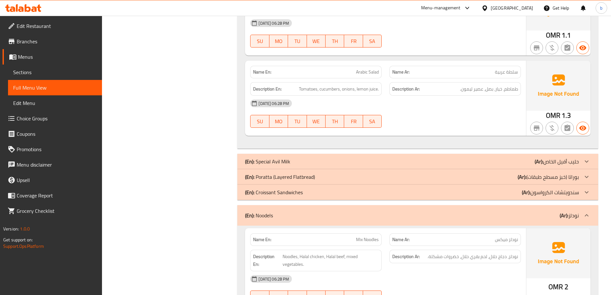
scroll to position [4930, 0]
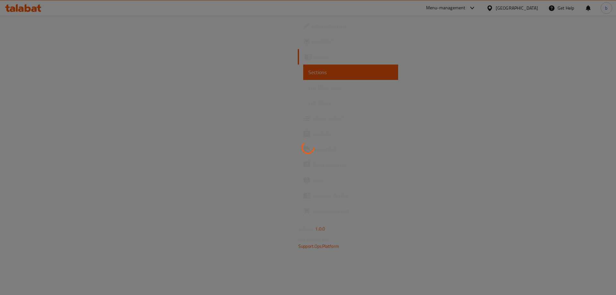
click at [50, 30] on div at bounding box center [308, 147] width 616 height 295
click at [51, 33] on div at bounding box center [308, 147] width 616 height 295
click at [32, 87] on div at bounding box center [308, 147] width 616 height 295
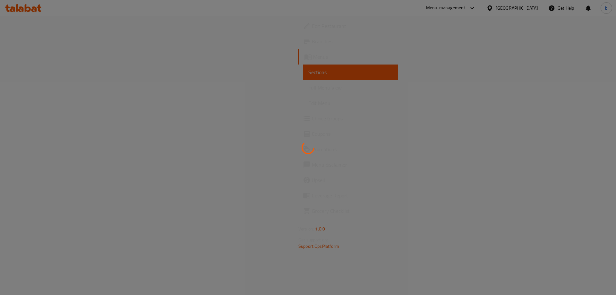
drag, startPoint x: 32, startPoint y: 87, endPoint x: 106, endPoint y: 16, distance: 102.5
click at [32, 87] on div at bounding box center [308, 147] width 616 height 295
click at [37, 119] on div at bounding box center [308, 147] width 616 height 295
click at [36, 119] on div at bounding box center [308, 147] width 616 height 295
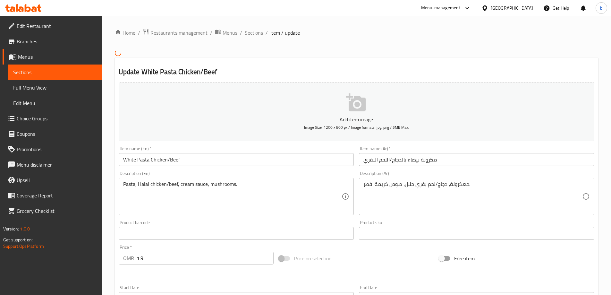
click at [36, 119] on span "Choice Groups" at bounding box center [57, 118] width 80 height 8
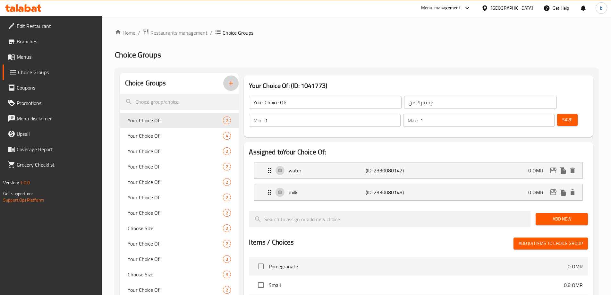
click at [233, 88] on button "button" at bounding box center [230, 82] width 15 height 15
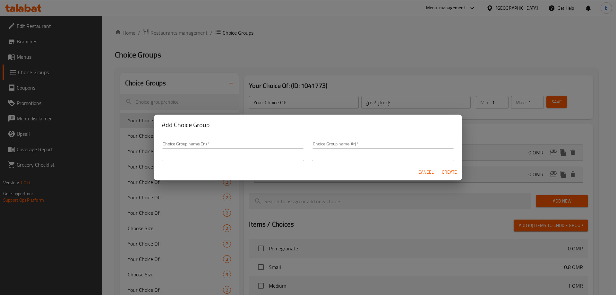
click at [225, 152] on input "text" at bounding box center [233, 154] width 142 height 13
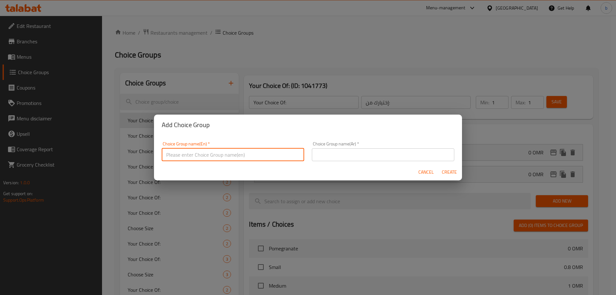
type input "Your Choice of:"
click at [341, 161] on div "Choice Group name(Ar)   * Choice Group name(Ar) *" at bounding box center [383, 151] width 150 height 27
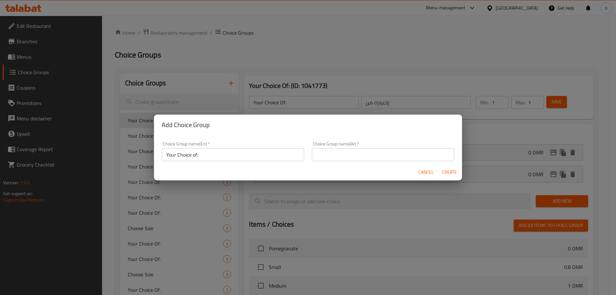
click at [341, 156] on input "text" at bounding box center [383, 154] width 142 height 13
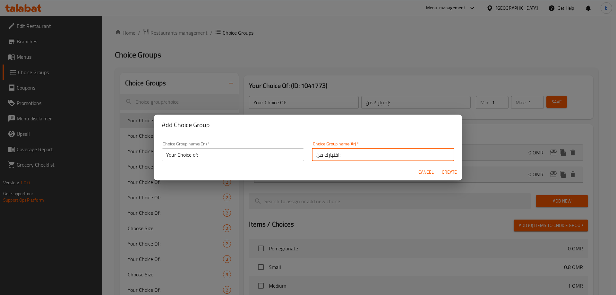
type input "اختيارك من:"
click at [451, 172] on span "Create" at bounding box center [448, 172] width 15 height 8
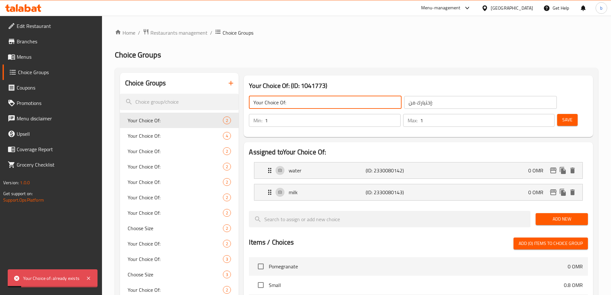
click at [304, 103] on input "Your Choice Of:" at bounding box center [325, 102] width 153 height 13
type input "Your Choice Of:"
click at [231, 81] on icon "button" at bounding box center [231, 83] width 4 height 4
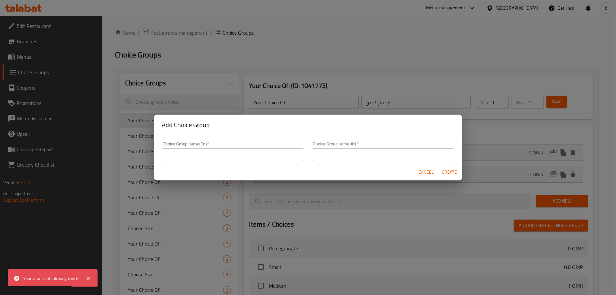
drag, startPoint x: 214, startPoint y: 156, endPoint x: 213, endPoint y: 161, distance: 5.1
click at [214, 156] on input "text" at bounding box center [233, 154] width 142 height 13
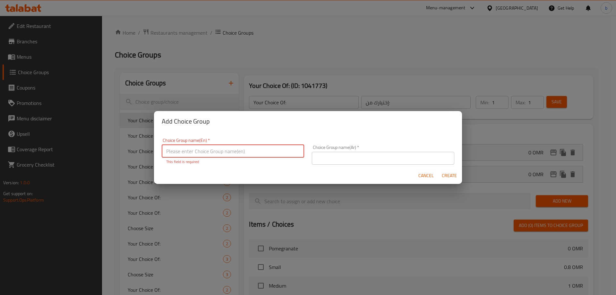
drag, startPoint x: 211, startPoint y: 154, endPoint x: 214, endPoint y: 157, distance: 4.6
click at [214, 157] on input "text" at bounding box center [233, 151] width 142 height 13
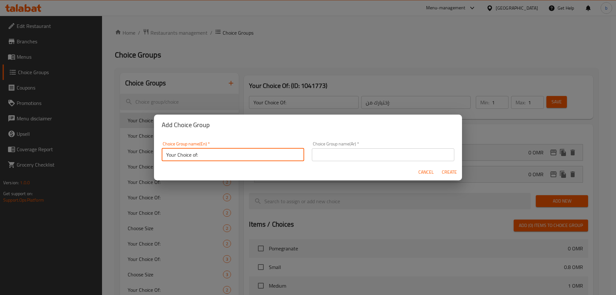
type input "Your Choice of:"
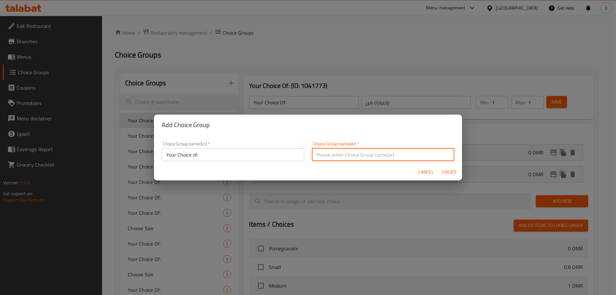
click at [393, 154] on input "text" at bounding box center [383, 154] width 142 height 13
type input "اختيارك من:"
click at [441, 174] on button "Create" at bounding box center [449, 172] width 21 height 12
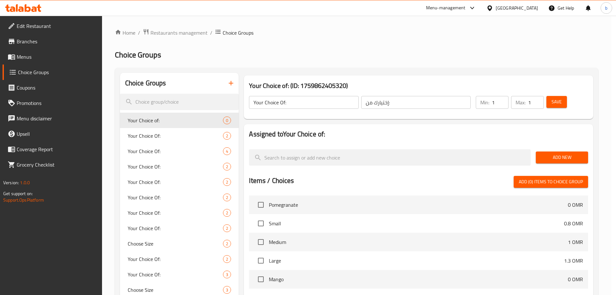
type input "Your Choice of:"
type input "اختيارك من:"
type input "0"
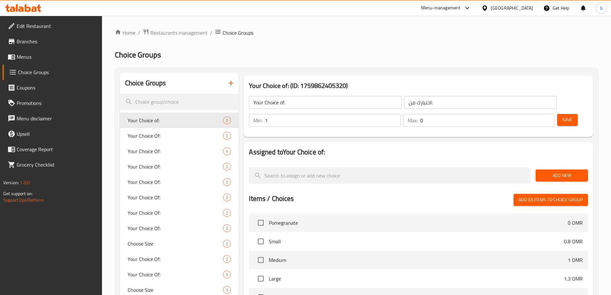
type input "1"
click at [400, 114] on input "1" at bounding box center [332, 120] width 135 height 13
type input "1"
click at [538, 114] on input "1" at bounding box center [487, 120] width 134 height 13
click at [548, 171] on span "Add New" at bounding box center [562, 175] width 42 height 8
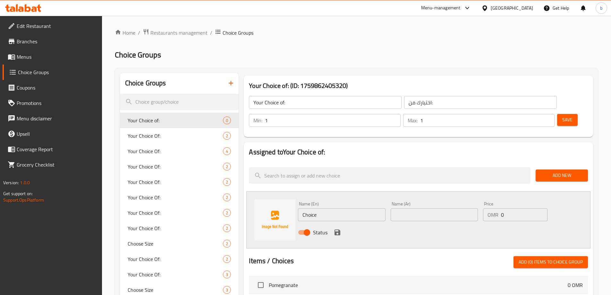
click at [332, 208] on input "Choice" at bounding box center [341, 214] width 87 height 13
click at [337, 208] on input "Choice" at bounding box center [341, 214] width 87 height 13
paste input "Small"
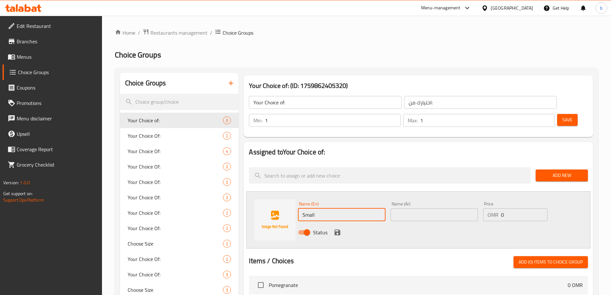
type input "Small"
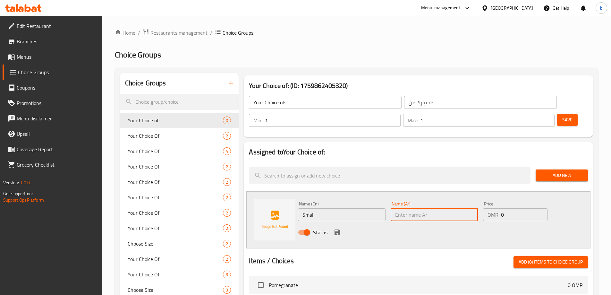
click at [400, 208] on input "text" at bounding box center [434, 214] width 87 height 13
type input "صغير"
click at [521, 208] on input "0" at bounding box center [524, 214] width 46 height 13
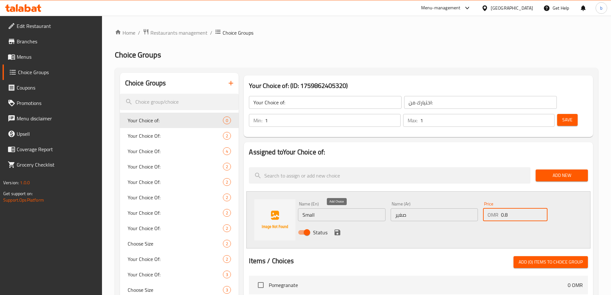
type input "0.8"
click at [337, 228] on icon "save" at bounding box center [338, 232] width 8 height 8
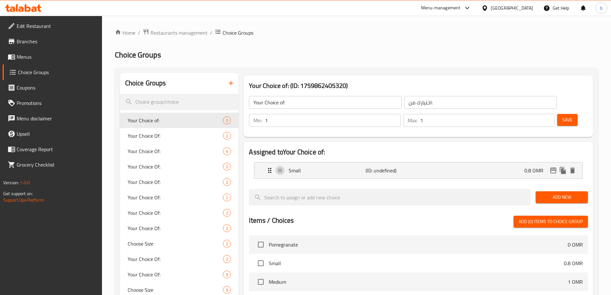
click at [551, 193] on span "Add New" at bounding box center [562, 197] width 42 height 8
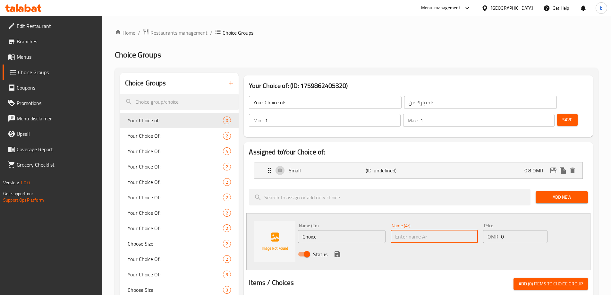
click at [440, 230] on input "text" at bounding box center [434, 236] width 87 height 13
paste input "Large"
type input "Large"
click at [355, 230] on input "Choice" at bounding box center [341, 236] width 87 height 13
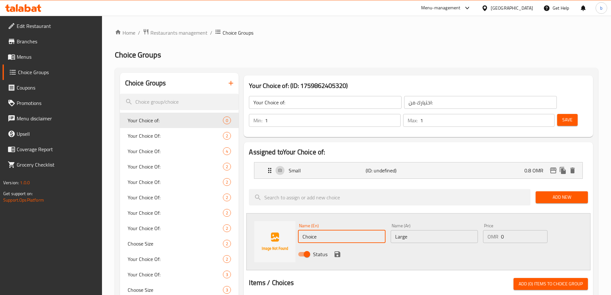
click at [355, 230] on input "Choice" at bounding box center [341, 236] width 87 height 13
paste input "Larg"
type input "Large"
click at [419, 230] on input "Large" at bounding box center [434, 236] width 87 height 13
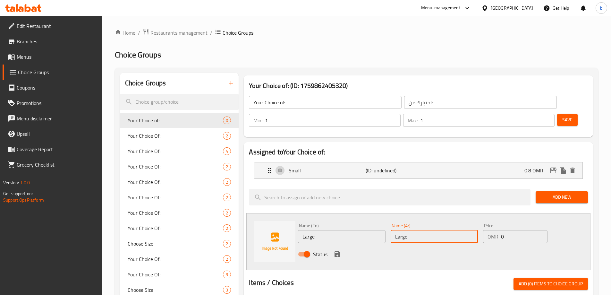
click at [419, 230] on input "Large" at bounding box center [434, 236] width 87 height 13
type input "كبير"
click at [514, 230] on input "0" at bounding box center [524, 236] width 46 height 13
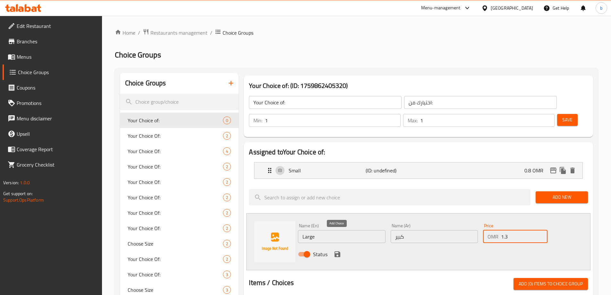
type input "1.3"
click at [339, 251] on icon "save" at bounding box center [337, 254] width 6 height 6
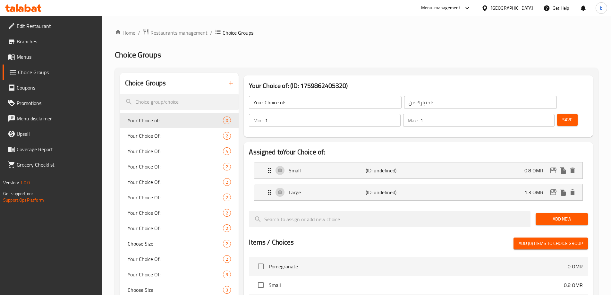
click at [557, 114] on button "Save" at bounding box center [567, 120] width 21 height 12
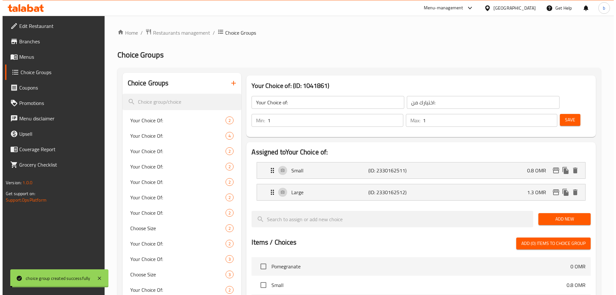
scroll to position [393, 0]
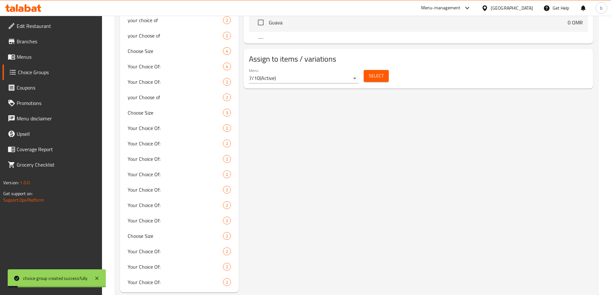
click at [381, 72] on span "Select" at bounding box center [376, 76] width 15 height 8
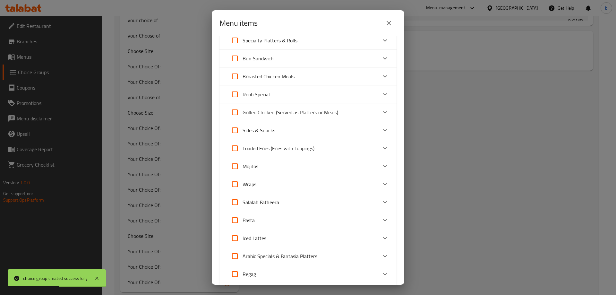
scroll to position [289, 0]
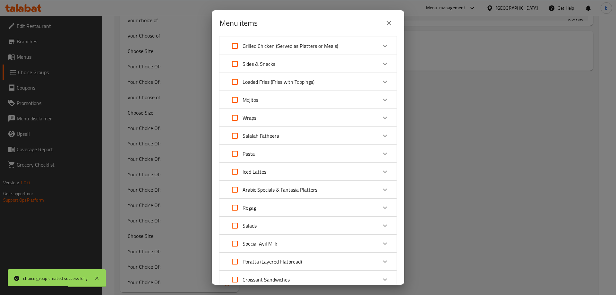
click at [268, 227] on div "Salads" at bounding box center [302, 225] width 150 height 15
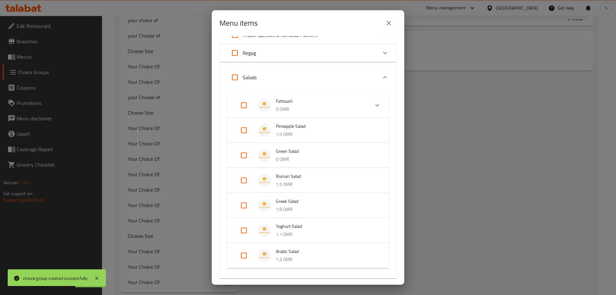
scroll to position [449, 0]
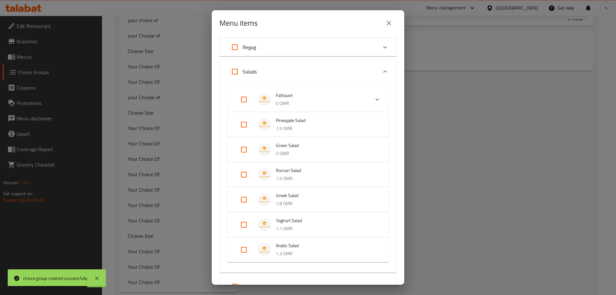
click at [242, 147] on input "Expand" at bounding box center [243, 149] width 15 height 15
checkbox input "true"
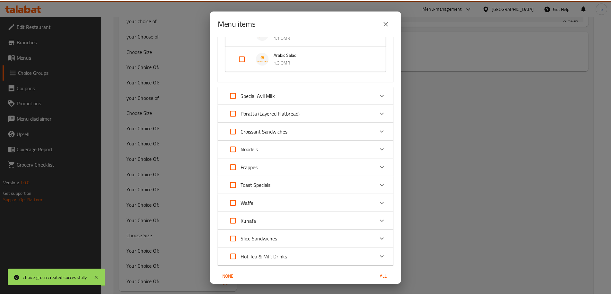
scroll to position [676, 0]
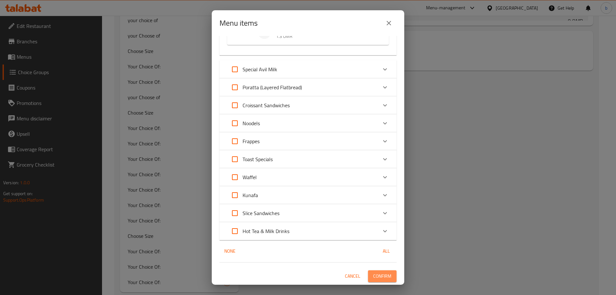
click at [376, 276] on span "Confirm" at bounding box center [382, 276] width 18 height 8
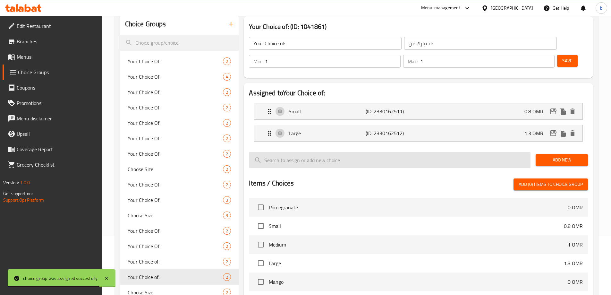
scroll to position [0, 0]
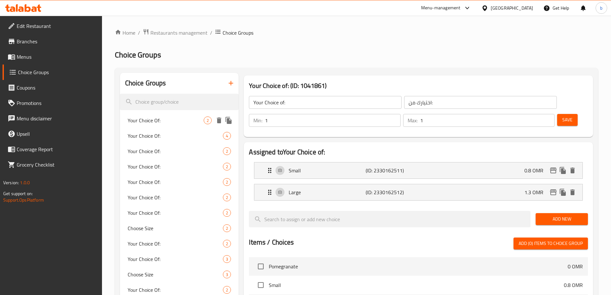
click at [147, 119] on span "Your Choice Of:" at bounding box center [166, 120] width 76 height 8
type input "Your Choice Of:"
type input "إختيارك من:"
click at [149, 137] on span "Your Choice Of:" at bounding box center [166, 136] width 76 height 8
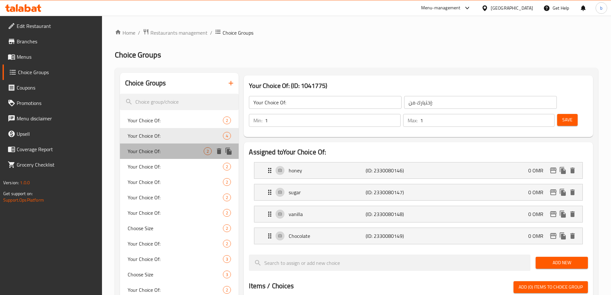
click at [160, 154] on span "Your Choice Of:" at bounding box center [166, 151] width 76 height 8
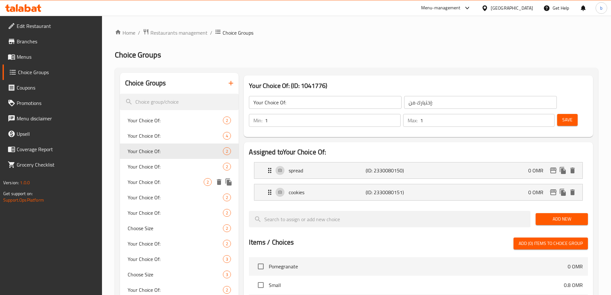
click at [161, 176] on div "Your Choice Of: 2" at bounding box center [179, 181] width 119 height 15
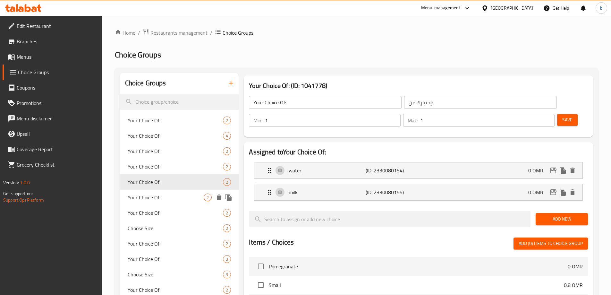
click at [165, 204] on div "Your Choice Of: 2" at bounding box center [179, 197] width 119 height 15
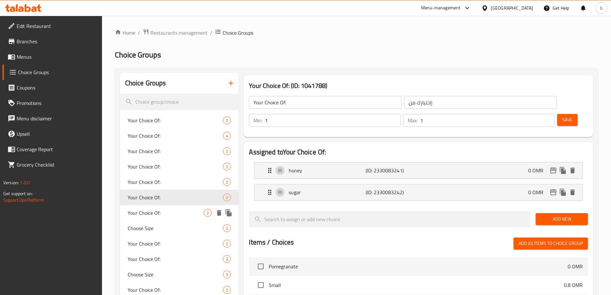
click at [170, 214] on span "Your Choice Of:" at bounding box center [166, 213] width 76 height 8
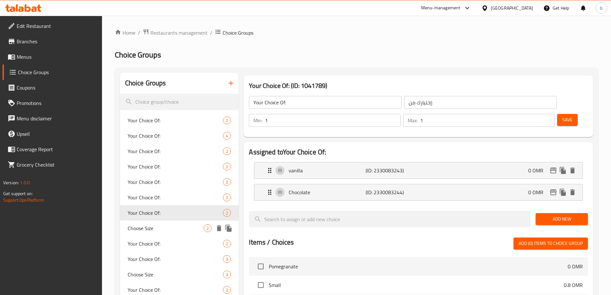
click at [170, 232] on div "Choose Size 2" at bounding box center [179, 227] width 119 height 15
type input "Choose Size"
type input "اختر الحجم"
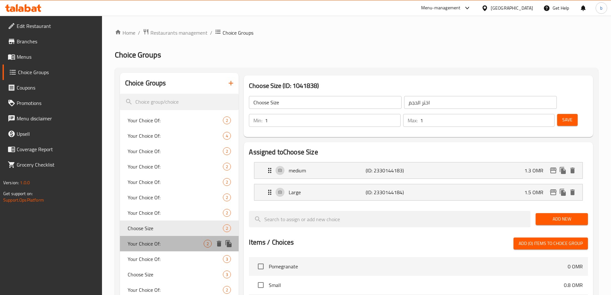
click at [175, 244] on span "Your Choice Of:" at bounding box center [166, 244] width 76 height 8
type input "Your Choice Of:"
type input "إختيارك من:"
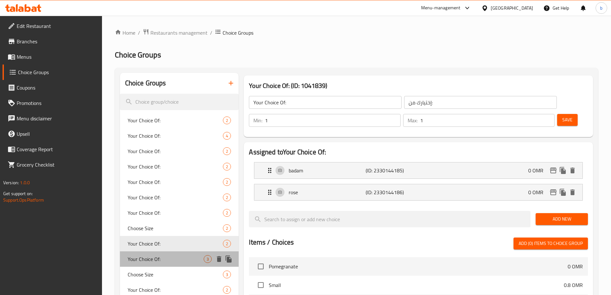
click at [177, 259] on span "Your Choice Of:" at bounding box center [166, 259] width 76 height 8
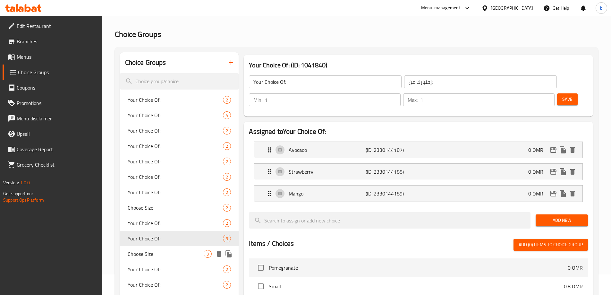
scroll to position [32, 0]
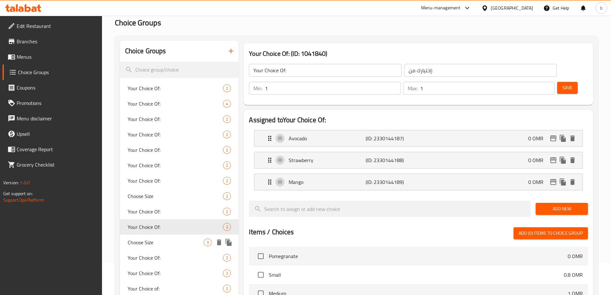
click at [163, 245] on span "Choose Size" at bounding box center [166, 242] width 76 height 8
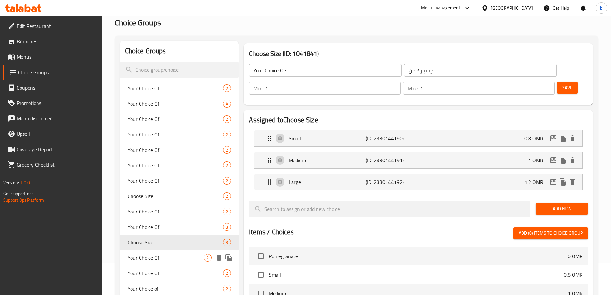
type input "Choose Size"
type input "اختر الحجم"
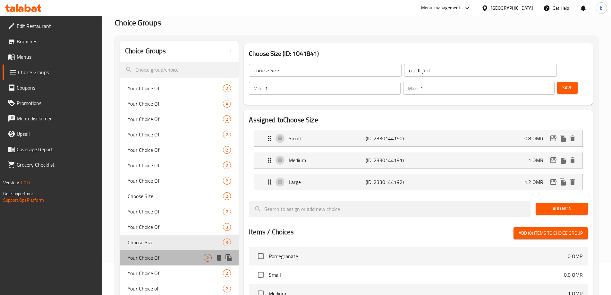
click at [171, 259] on span "Your Choice Of:" at bounding box center [166, 258] width 76 height 8
type input "Your Choice Of:"
type input "إختيارك من:"
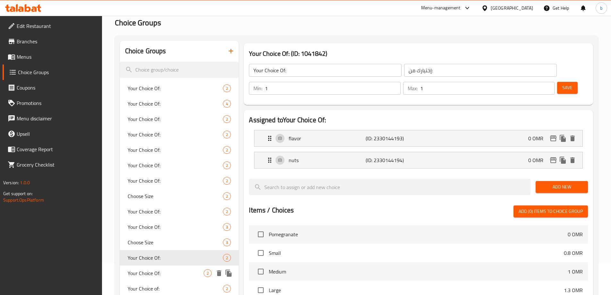
click at [180, 273] on span "Your Choice Of:" at bounding box center [166, 273] width 76 height 8
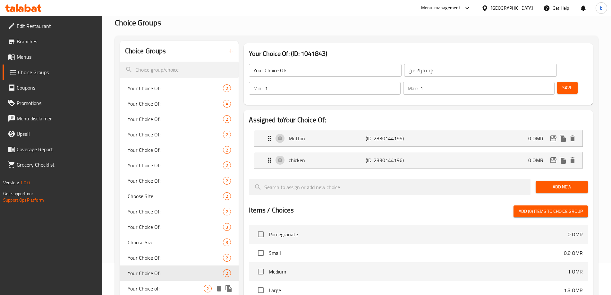
click at [183, 291] on span "Your Choice of:" at bounding box center [166, 288] width 76 height 8
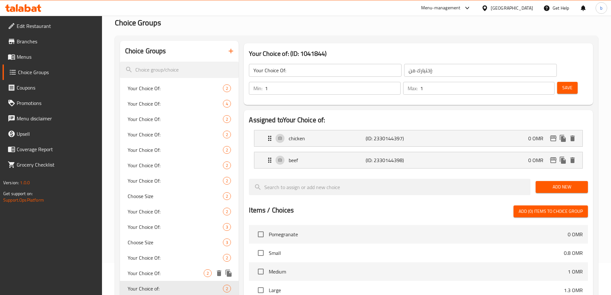
type input "Your Choice of:"
type input "اختيارك من:"
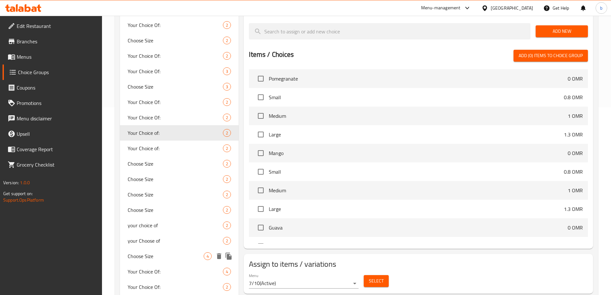
scroll to position [192, 0]
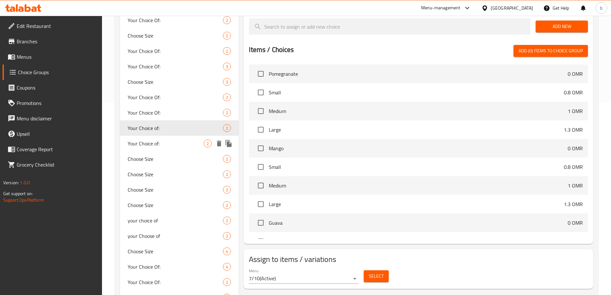
click at [155, 145] on span "Your Choice of:" at bounding box center [166, 144] width 76 height 8
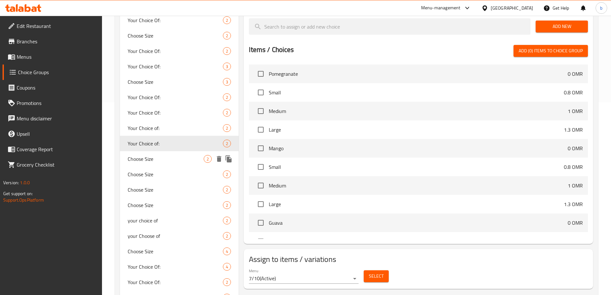
type input "Your Choice of:"
type input "اختيارك من:"
click at [158, 163] on div "Choose Size 2" at bounding box center [179, 158] width 119 height 15
type input "Choose Size"
type input "اختر الحجم"
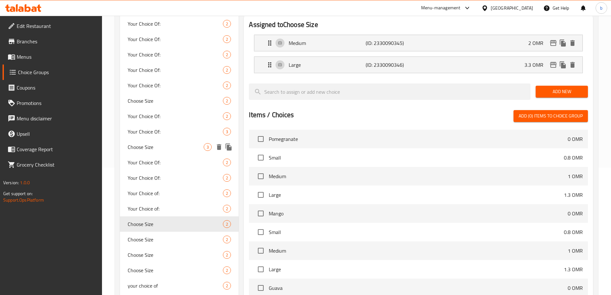
scroll to position [160, 0]
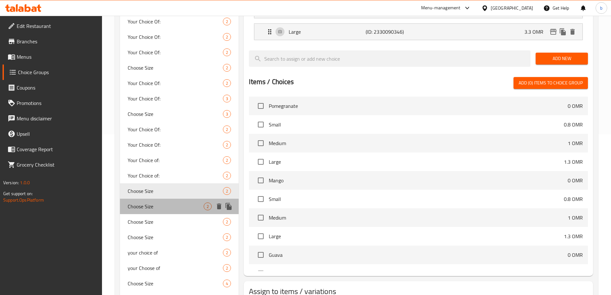
click at [168, 207] on span "Choose Size" at bounding box center [166, 206] width 76 height 8
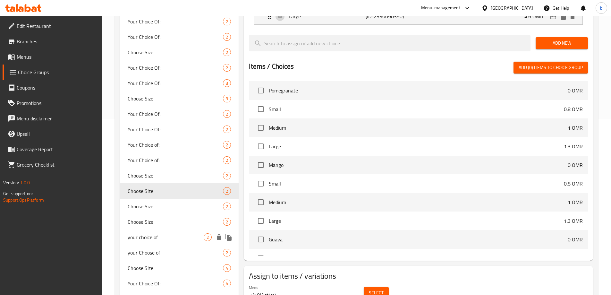
scroll to position [224, 0]
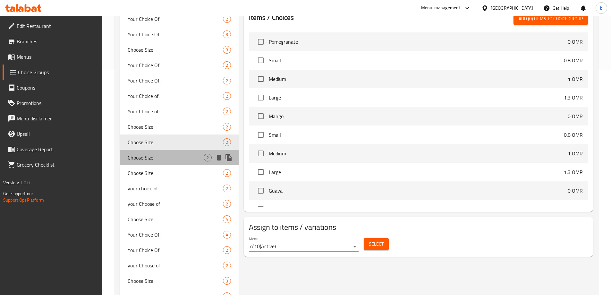
click at [170, 160] on span "Choose Size" at bounding box center [166, 158] width 76 height 8
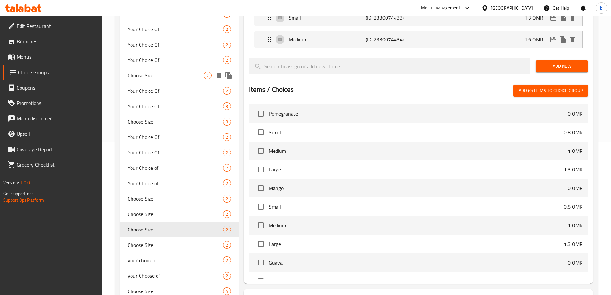
scroll to position [160, 0]
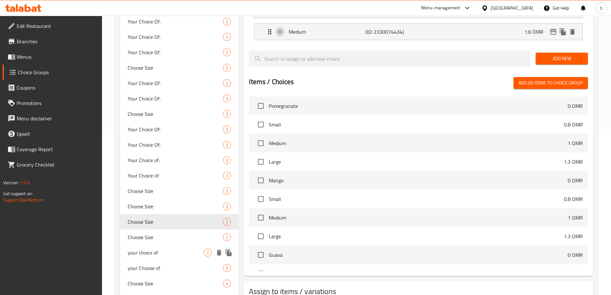
click at [164, 256] on span "your choice of" at bounding box center [166, 253] width 76 height 8
type input "your choice of"
type input "اختيارك من"
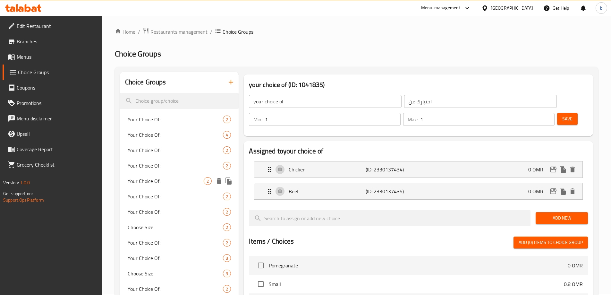
scroll to position [0, 0]
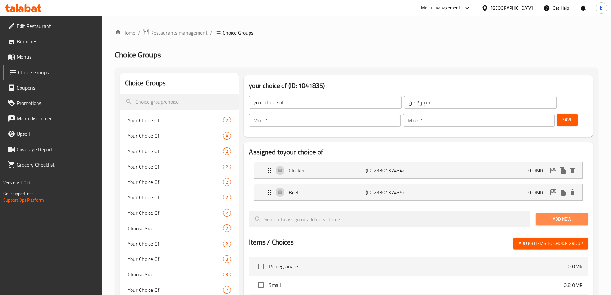
click at [564, 215] on span "Add New" at bounding box center [562, 219] width 42 height 8
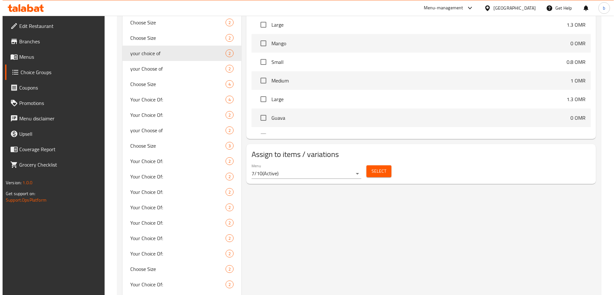
scroll to position [385, 0]
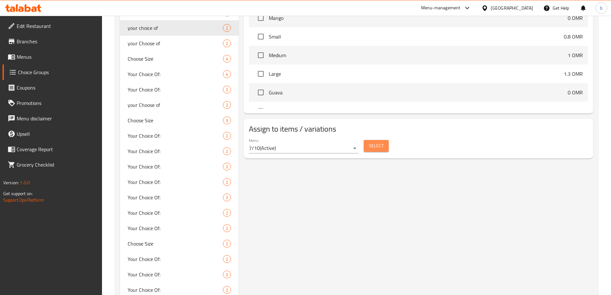
click at [369, 142] on span "Select" at bounding box center [376, 146] width 15 height 8
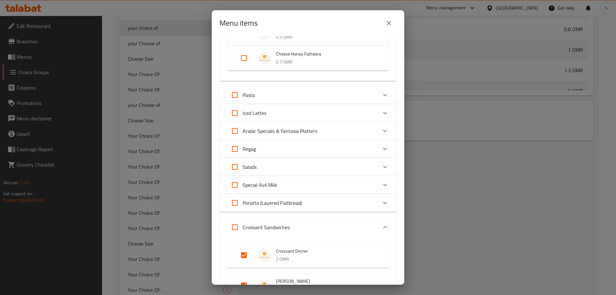
scroll to position [623, 0]
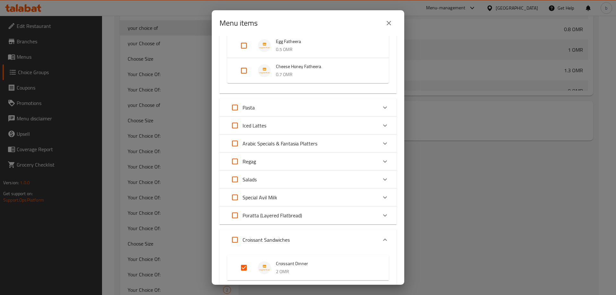
click at [267, 107] on div "Pasta" at bounding box center [302, 107] width 150 height 15
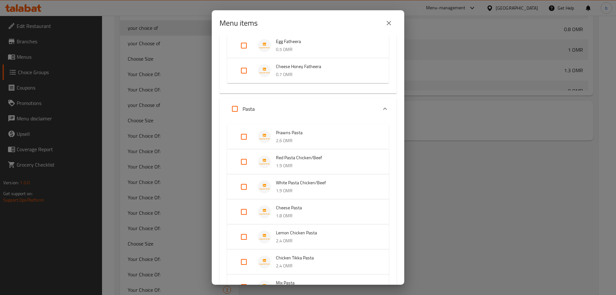
click at [243, 182] on input "Expand" at bounding box center [243, 186] width 15 height 15
checkbox input "true"
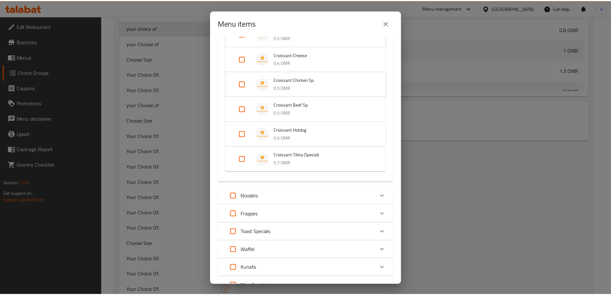
scroll to position [1498, 0]
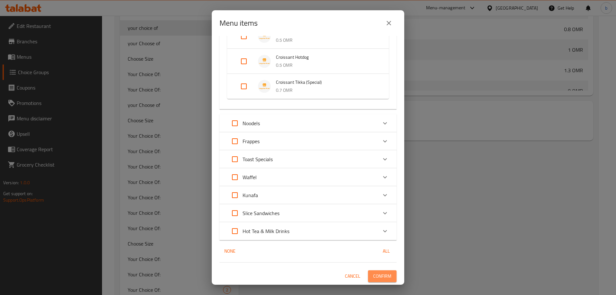
click at [383, 275] on span "Confirm" at bounding box center [382, 276] width 18 height 8
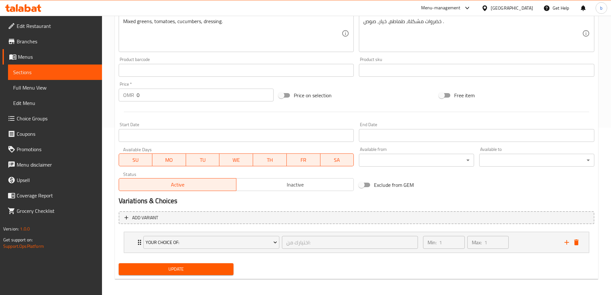
scroll to position [169, 0]
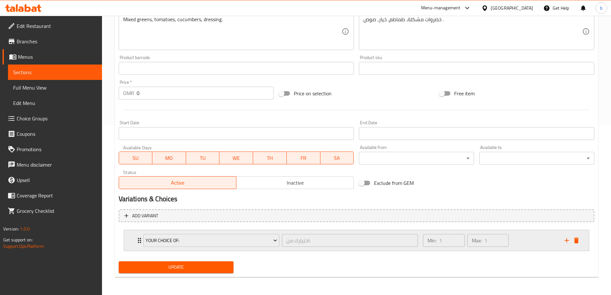
click at [138, 241] on icon "Expand" at bounding box center [140, 240] width 8 height 8
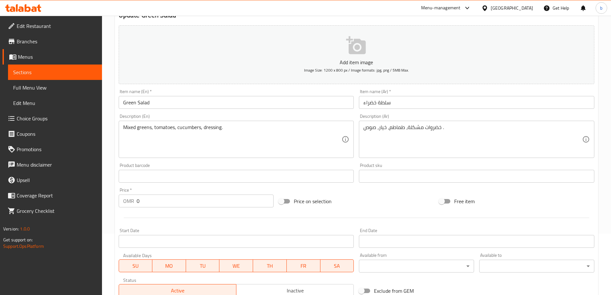
scroll to position [0, 0]
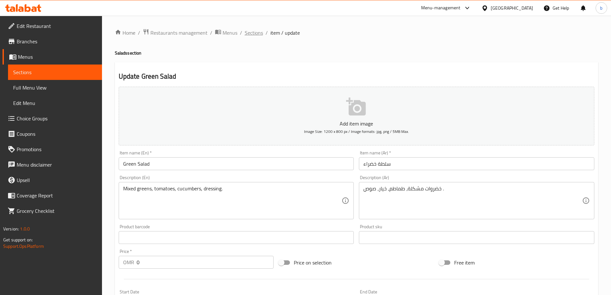
click at [247, 33] on span "Sections" at bounding box center [254, 33] width 18 height 8
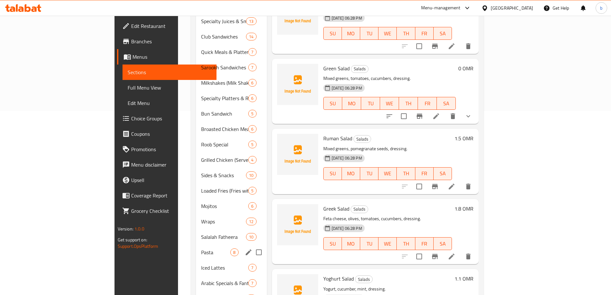
scroll to position [224, 0]
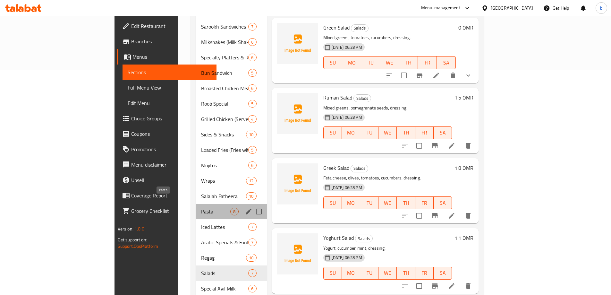
click at [201, 207] on span "Pasta" at bounding box center [215, 211] width 29 height 8
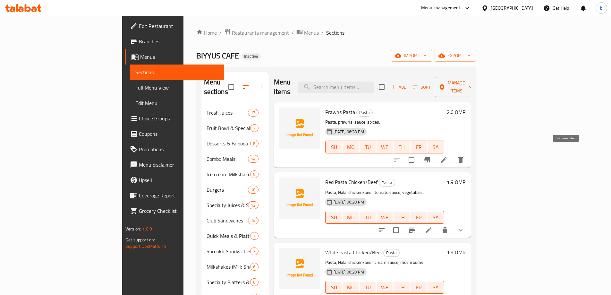
click at [448, 156] on icon at bounding box center [444, 160] width 8 height 8
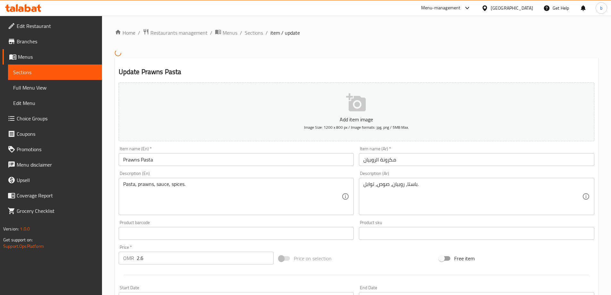
click at [392, 163] on input "مكرونة الروبيان" at bounding box center [476, 159] width 235 height 13
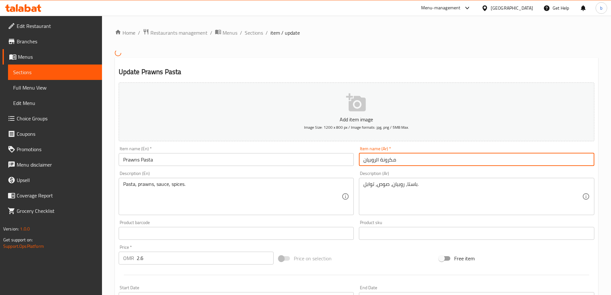
click at [392, 163] on input "مكرونة الروبيان" at bounding box center [476, 159] width 235 height 13
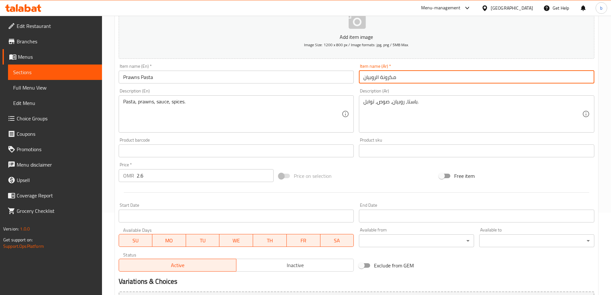
scroll to position [154, 0]
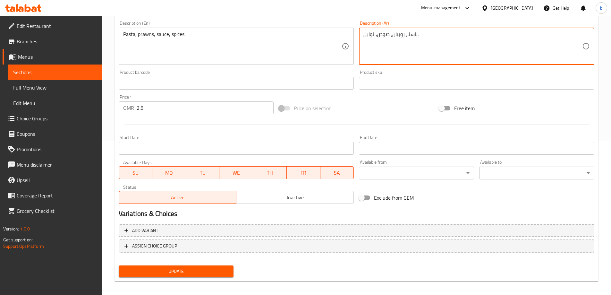
click at [411, 34] on textarea "باستا، روبيان، صوص، توابل." at bounding box center [472, 46] width 219 height 30
paste textarea "مكرونة"
type textarea "مكرونة ، روبيان، صوص، توابل."
click at [207, 272] on span "Update" at bounding box center [176, 271] width 105 height 8
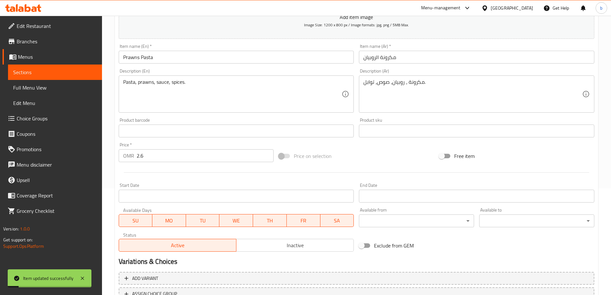
scroll to position [0, 0]
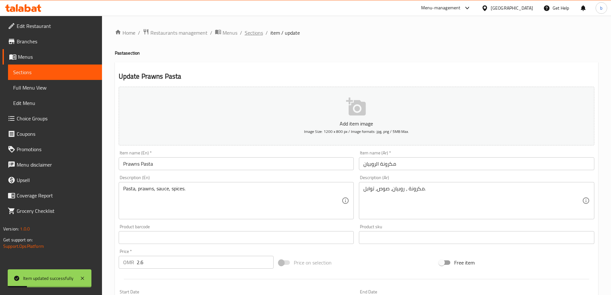
click at [256, 32] on span "Sections" at bounding box center [254, 33] width 18 height 8
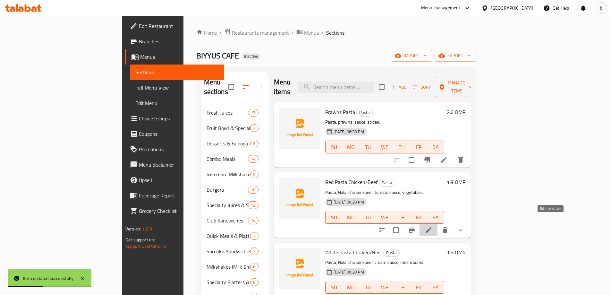
click at [432, 226] on icon at bounding box center [429, 230] width 8 height 8
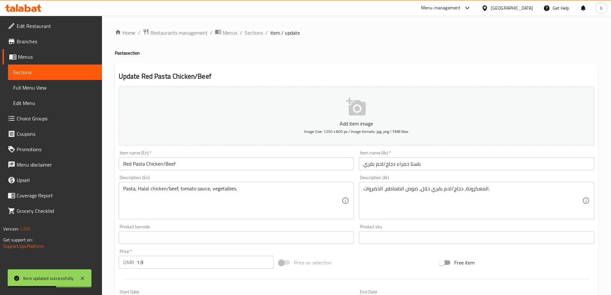
click at [416, 164] on input "باستا حمراء دجاج/لحم بقري" at bounding box center [476, 163] width 235 height 13
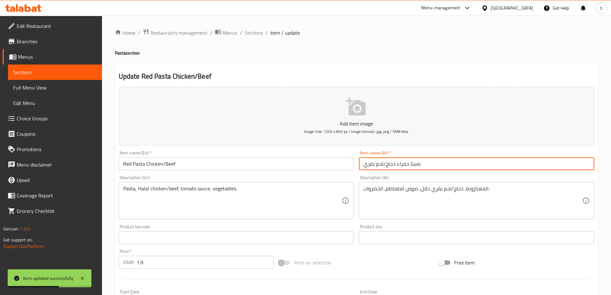
click at [416, 164] on input "باستا حمراء دجاج/لحم بقري" at bounding box center [476, 163] width 235 height 13
paste input "مكرونة"
type input "مكرونة حمراء دجاج/لحم بقري"
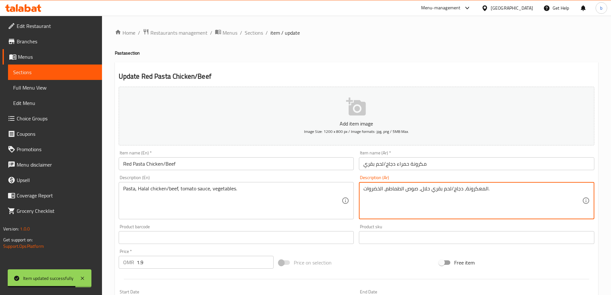
click at [478, 190] on textarea "المعكرونة، دجاج/لحم بقري حلال، صوص الطماطم، الخضروات." at bounding box center [472, 200] width 219 height 30
paste textarea "مكرونة"
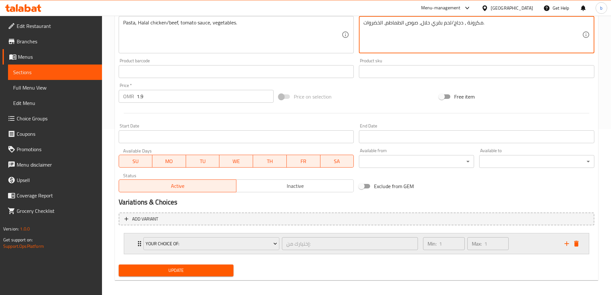
scroll to position [169, 0]
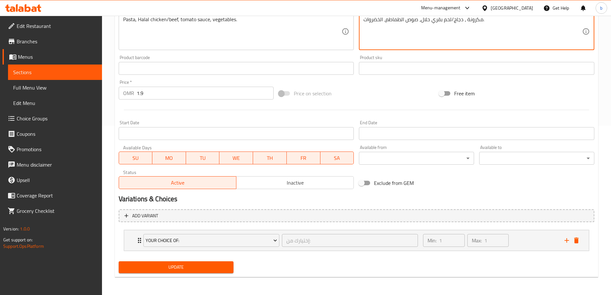
type textarea "مكرونة ، دجاج/لحم بقري حلال، صوص الطماطم، الخضروات."
click at [174, 267] on span "Update" at bounding box center [176, 267] width 105 height 8
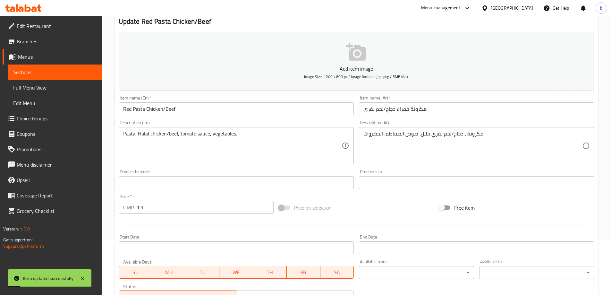
scroll to position [0, 0]
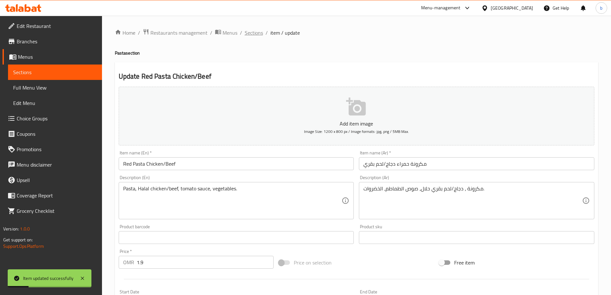
click at [256, 33] on span "Sections" at bounding box center [254, 33] width 18 height 8
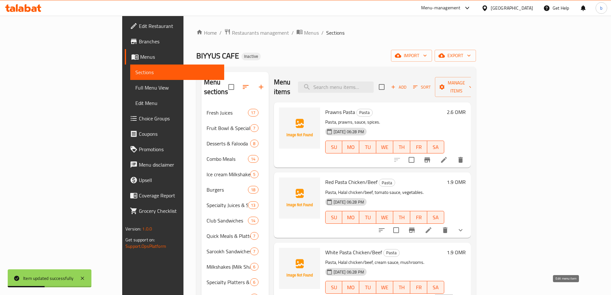
click at [447, 294] on icon at bounding box center [444, 300] width 6 height 6
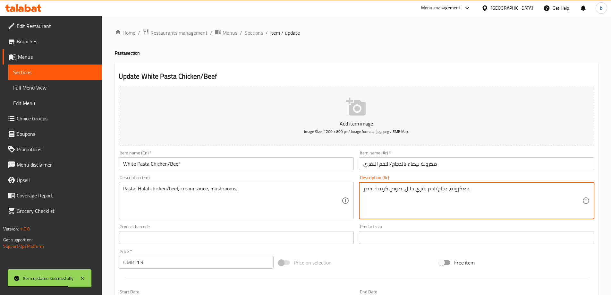
click at [458, 188] on textarea "معكرونة، دجاج/لحم بقري حلال، صوص كريمة، فطر." at bounding box center [472, 200] width 219 height 30
paste textarea "كرونة"
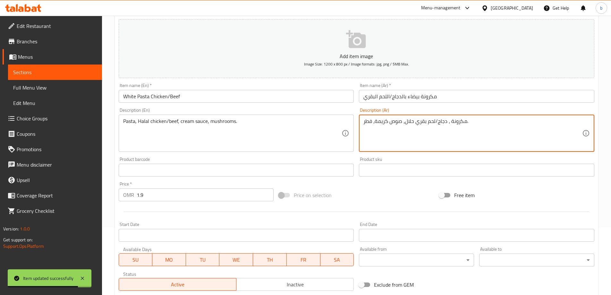
scroll to position [158, 0]
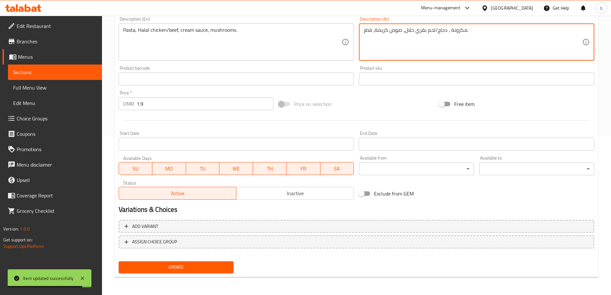
type textarea "مكرونة ، دجاج/لحم بقري حلال، صوص كريمة، فطر."
click at [204, 264] on span "Update" at bounding box center [176, 267] width 105 height 8
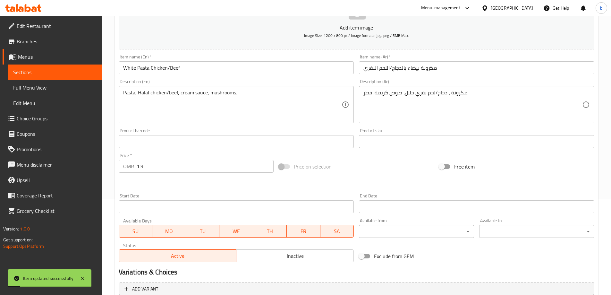
scroll to position [0, 0]
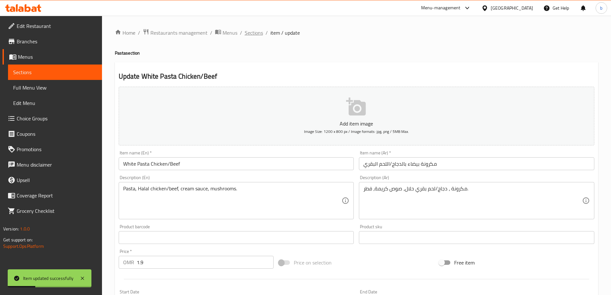
click at [249, 33] on span "Sections" at bounding box center [254, 33] width 18 height 8
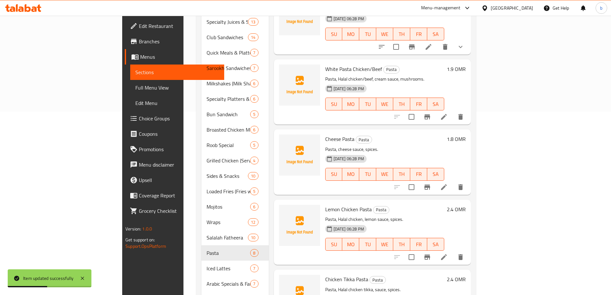
scroll to position [192, 0]
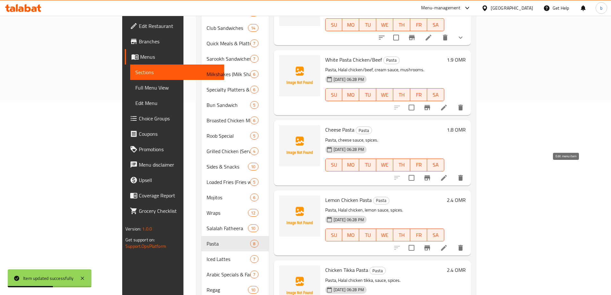
click at [447, 175] on icon at bounding box center [444, 178] width 6 height 6
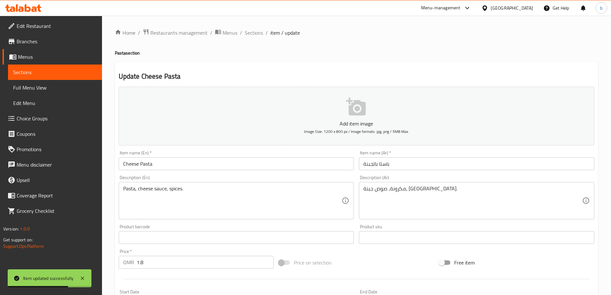
click at [385, 165] on input "باستا بالجبنة" at bounding box center [476, 163] width 235 height 13
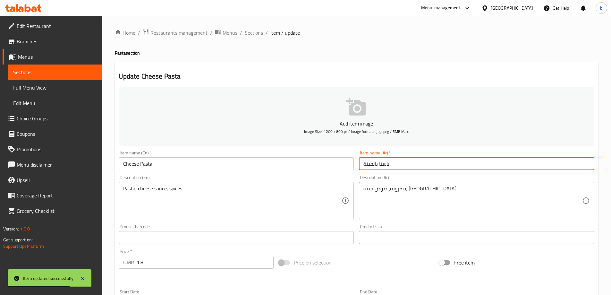
click at [385, 165] on input "باستا بالجبنة" at bounding box center [476, 163] width 235 height 13
paste input "مكرونة"
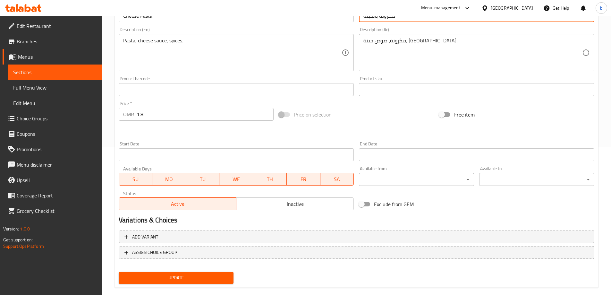
scroll to position [158, 0]
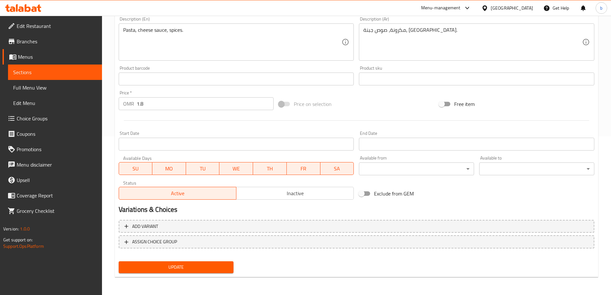
type input "مكرونة بالجبنة"
click at [188, 265] on span "Update" at bounding box center [176, 267] width 105 height 8
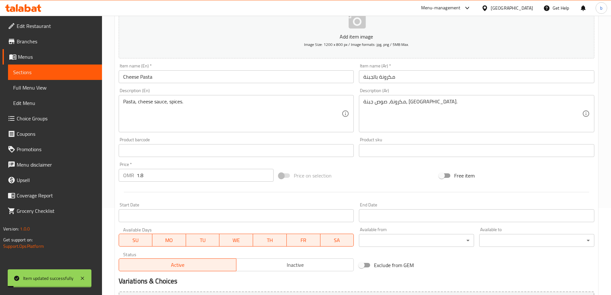
scroll to position [0, 0]
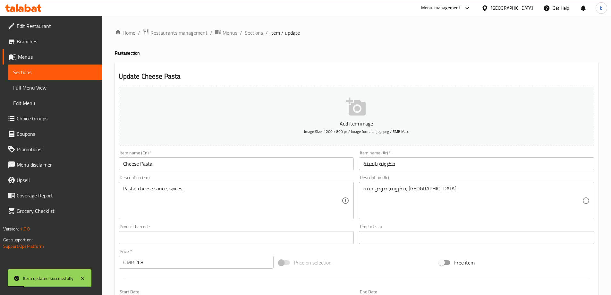
click at [254, 35] on span "Sections" at bounding box center [254, 33] width 18 height 8
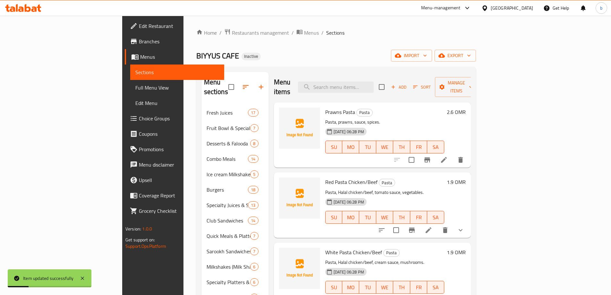
scroll to position [160, 0]
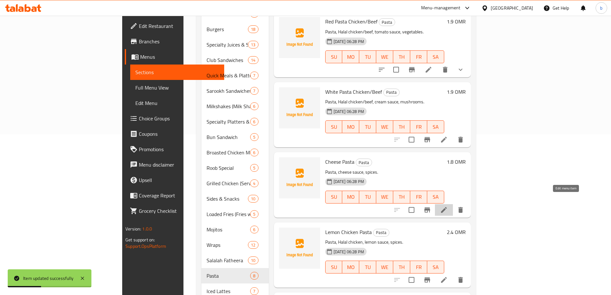
click at [448, 206] on icon at bounding box center [444, 210] width 8 height 8
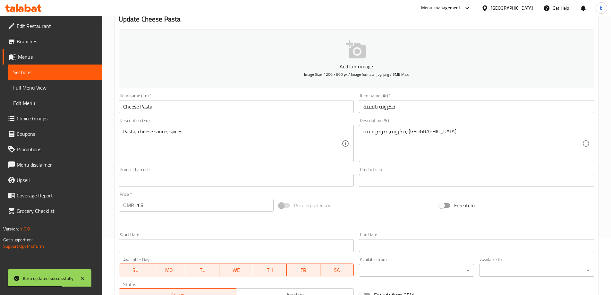
scroll to position [158, 0]
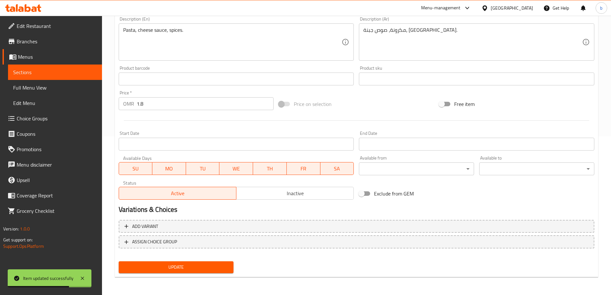
click at [210, 267] on span "Update" at bounding box center [176, 267] width 105 height 8
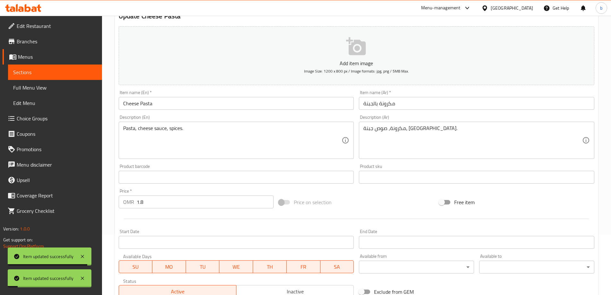
scroll to position [0, 0]
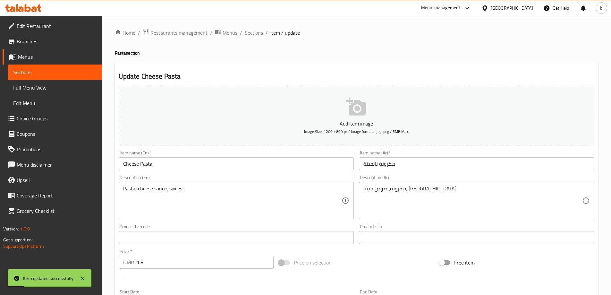
click at [253, 32] on span "Sections" at bounding box center [254, 33] width 18 height 8
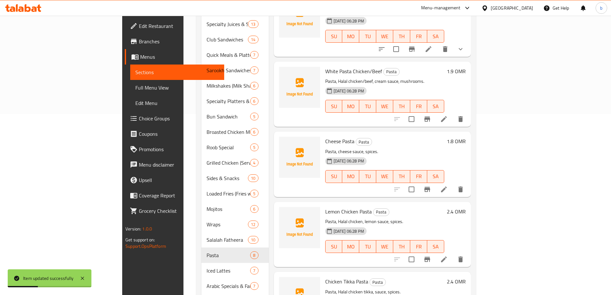
scroll to position [192, 0]
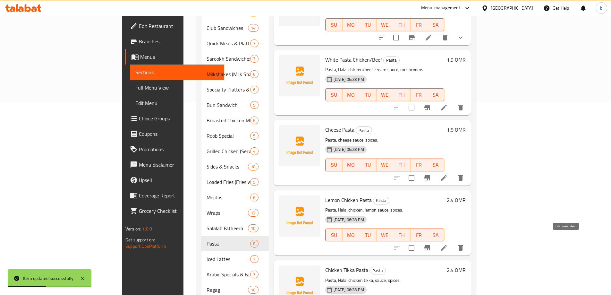
click at [448, 244] on icon at bounding box center [444, 248] width 8 height 8
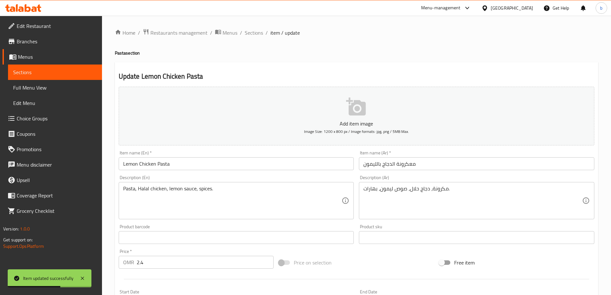
click at [409, 165] on input "معكرونة الدجاج بالليمون" at bounding box center [476, 163] width 235 height 13
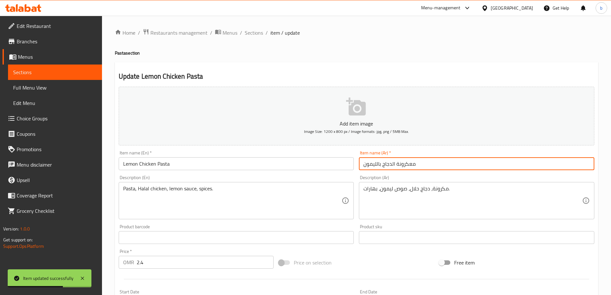
click at [409, 165] on input "معكرونة الدجاج بالليمون" at bounding box center [476, 163] width 235 height 13
paste input "text"
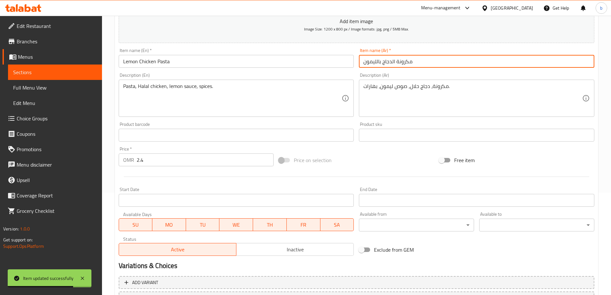
scroll to position [158, 0]
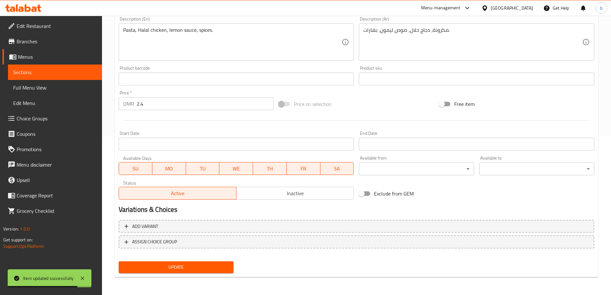
type input "مكرونة الدجاج بالليمون"
click at [215, 269] on span "Update" at bounding box center [176, 267] width 105 height 8
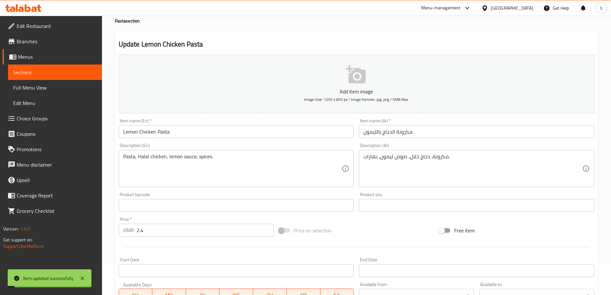
scroll to position [0, 0]
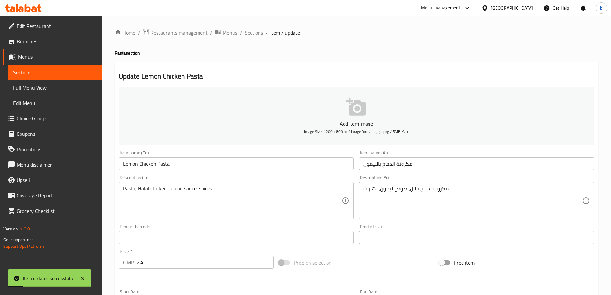
click at [254, 32] on span "Sections" at bounding box center [254, 33] width 18 height 8
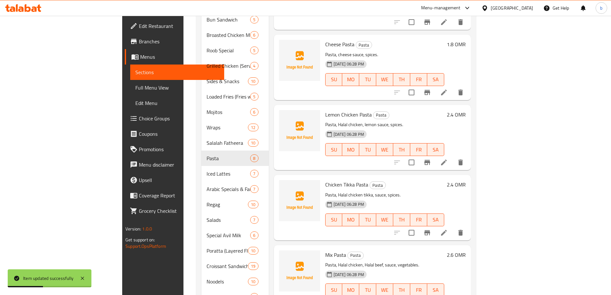
scroll to position [289, 0]
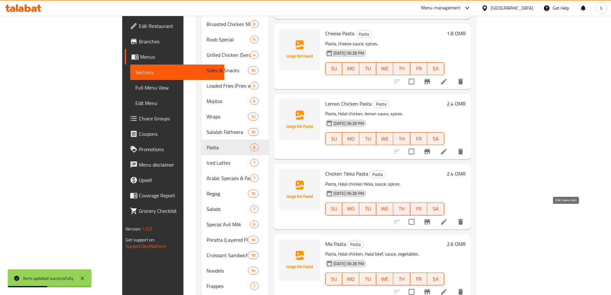
click at [448, 218] on icon at bounding box center [444, 222] width 8 height 8
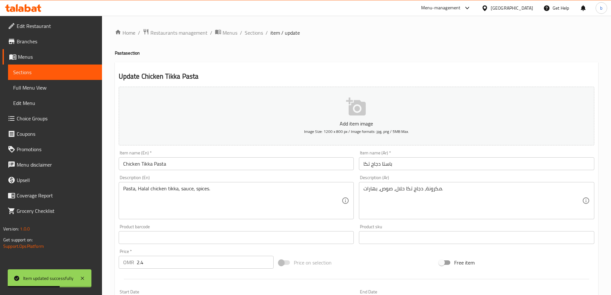
click at [387, 163] on input "باستا دجاج تكا" at bounding box center [476, 163] width 235 height 13
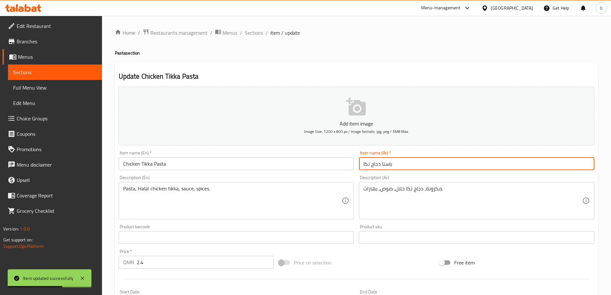
click at [387, 163] on input "باستا دجاج تكا" at bounding box center [476, 163] width 235 height 13
paste input "مكرونة"
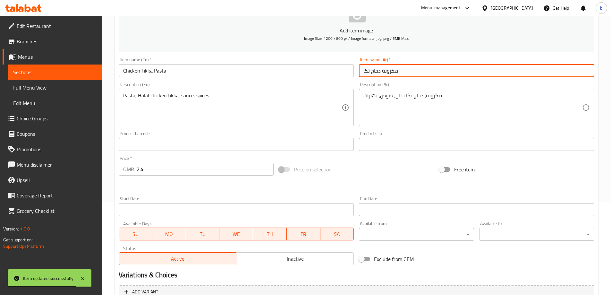
scroll to position [158, 0]
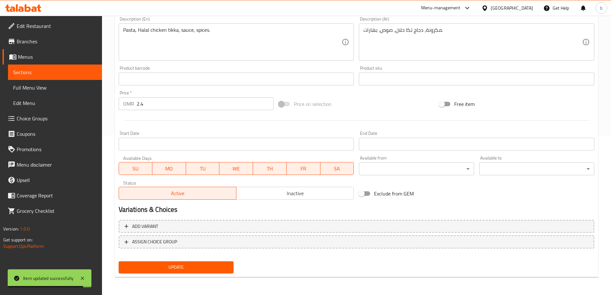
type input "مكرونة دجاج تكا"
click at [132, 267] on span "Update" at bounding box center [176, 267] width 105 height 8
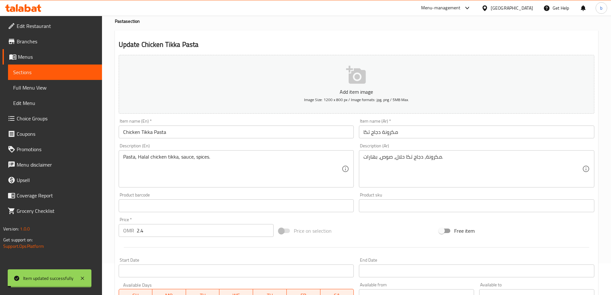
scroll to position [0, 0]
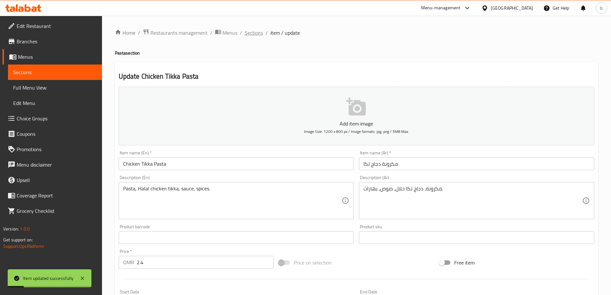
click at [251, 35] on span "Sections" at bounding box center [254, 33] width 18 height 8
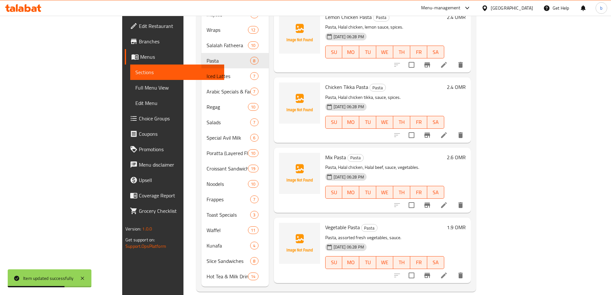
scroll to position [311, 0]
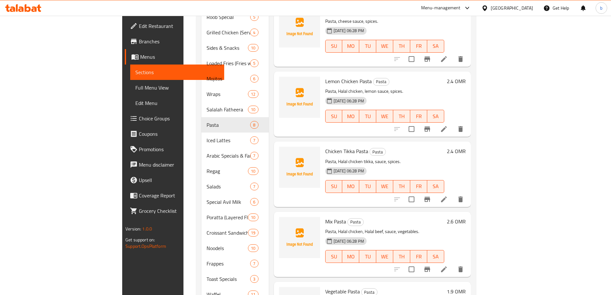
click at [448, 265] on icon at bounding box center [444, 269] width 8 height 8
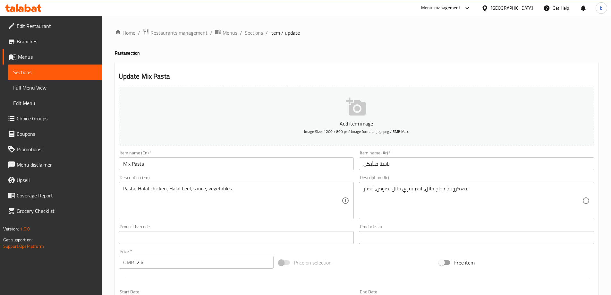
click at [386, 164] on input "باستا مشكل" at bounding box center [476, 163] width 235 height 13
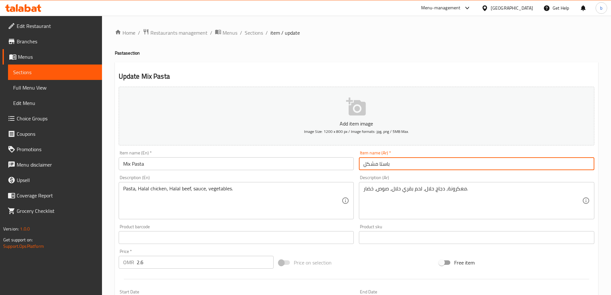
paste input "مكرونة"
type input "مكرونة مشكل"
click at [454, 189] on textarea "معكرونة، دجاج حلال، لحم بقري حلال، صوص، خضار." at bounding box center [472, 200] width 219 height 30
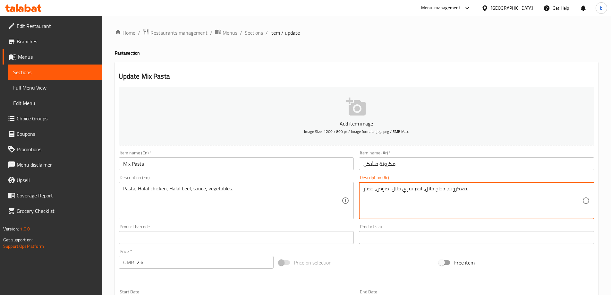
paste textarea "كرونة"
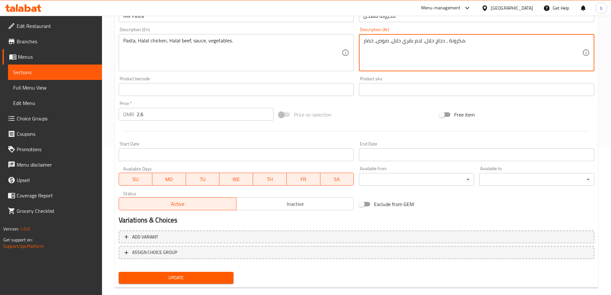
scroll to position [158, 0]
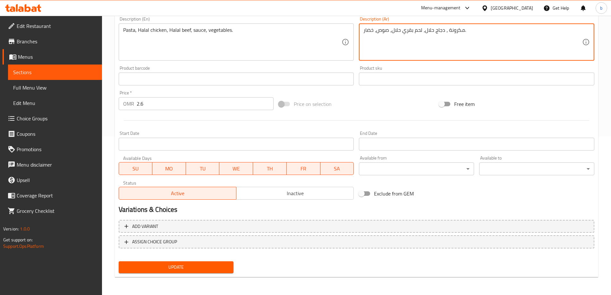
type textarea "مكرونة ، دجاج حلال، لحم بقري حلال، صوص، خضار."
click at [216, 264] on span "Update" at bounding box center [176, 267] width 105 height 8
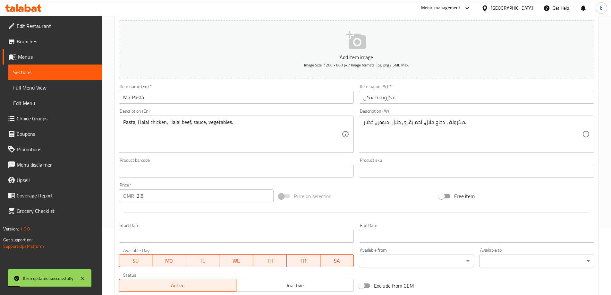
scroll to position [0, 0]
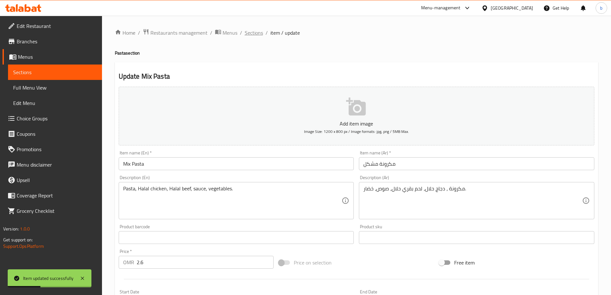
click at [250, 33] on span "Sections" at bounding box center [254, 33] width 18 height 8
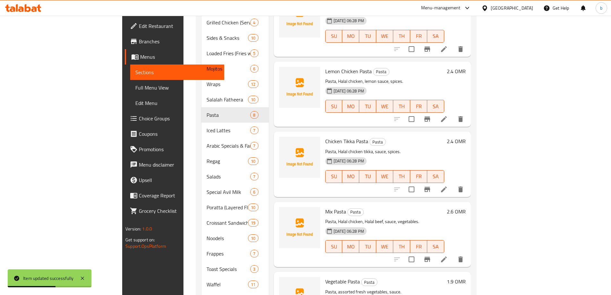
scroll to position [375, 0]
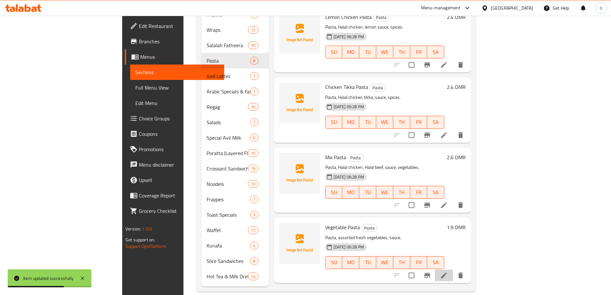
click at [453, 269] on li at bounding box center [444, 275] width 18 height 12
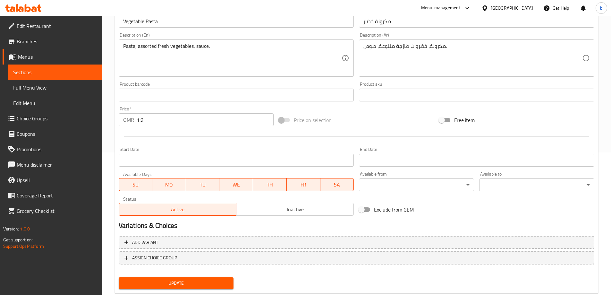
scroll to position [158, 0]
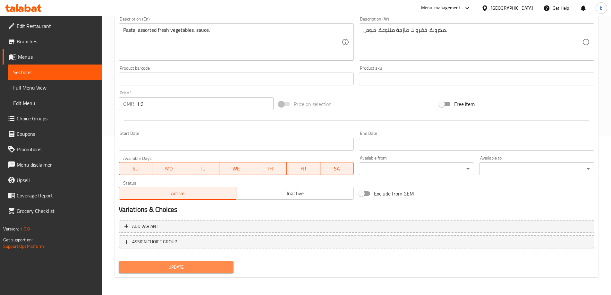
click at [159, 270] on span "Update" at bounding box center [176, 267] width 105 height 8
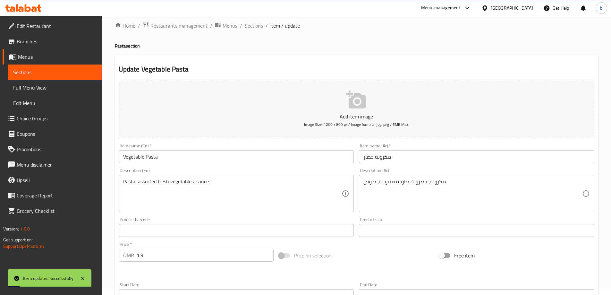
scroll to position [0, 0]
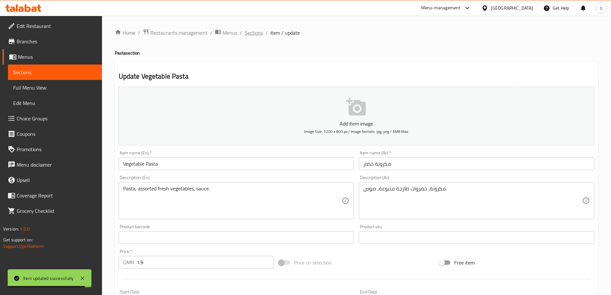
click at [255, 32] on span "Sections" at bounding box center [254, 33] width 18 height 8
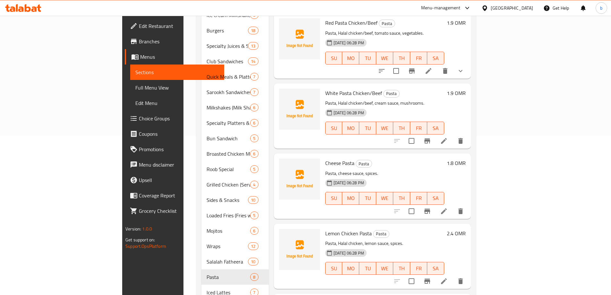
scroll to position [160, 0]
click at [448, 136] on icon at bounding box center [444, 140] width 8 height 8
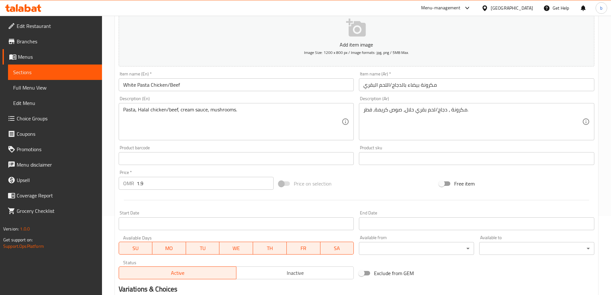
scroll to position [158, 0]
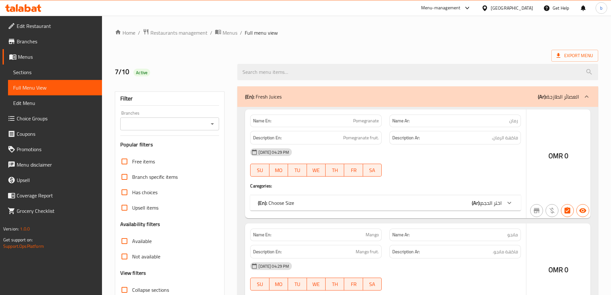
click at [121, 212] on input "Upsell items" at bounding box center [124, 207] width 15 height 15
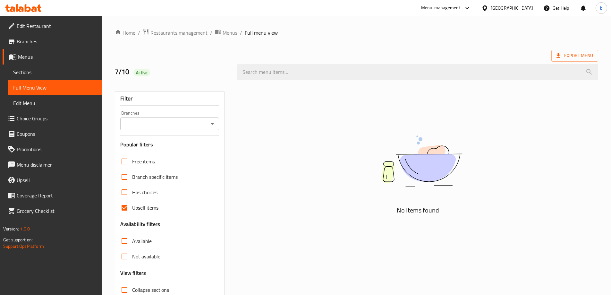
scroll to position [47, 0]
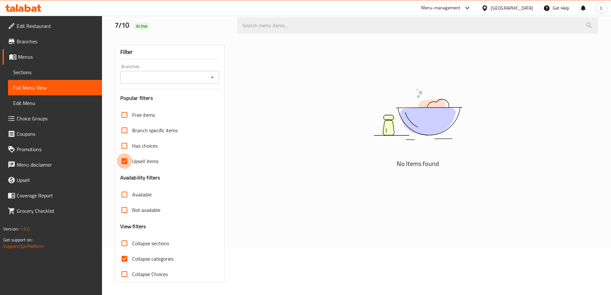
click at [123, 160] on input "Upsell items" at bounding box center [124, 160] width 15 height 15
checkbox input "false"
click at [124, 240] on input "Collapse sections" at bounding box center [124, 242] width 15 height 15
checkbox input "true"
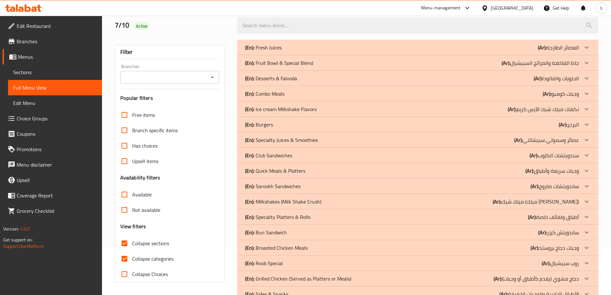
click at [125, 258] on input "Collapse categories" at bounding box center [124, 258] width 15 height 15
checkbox input "false"
click at [309, 191] on div "(En): Sarookh Sandwiches (Ar): ساندويتشات صاروخ" at bounding box center [417, 185] width 361 height 15
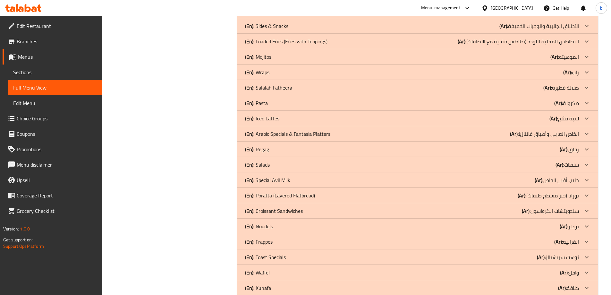
scroll to position [1769, 0]
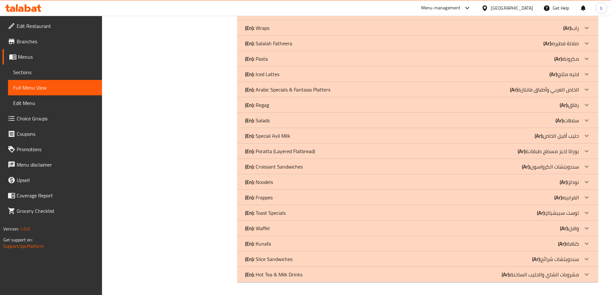
click at [268, 211] on p "(En): Toast Specials" at bounding box center [265, 213] width 41 height 8
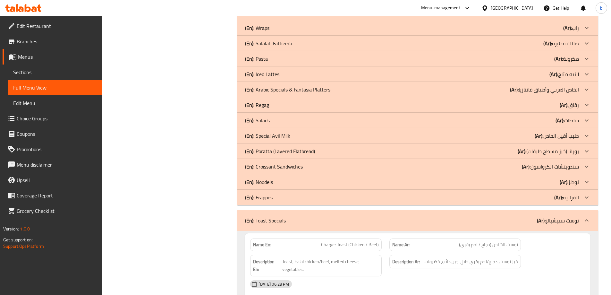
click at [267, 181] on p "(En): Noodels" at bounding box center [259, 182] width 28 height 8
click at [266, 120] on p "(En): Salads" at bounding box center [257, 120] width 25 height 8
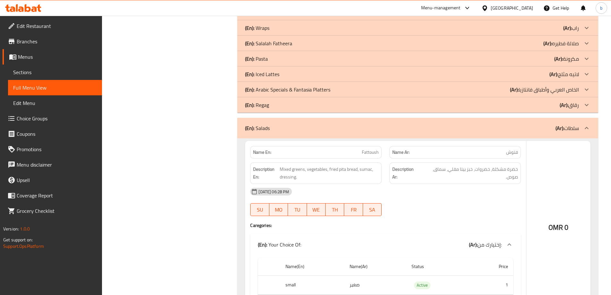
click at [263, 55] on p "(En): Pasta" at bounding box center [256, 59] width 23 height 8
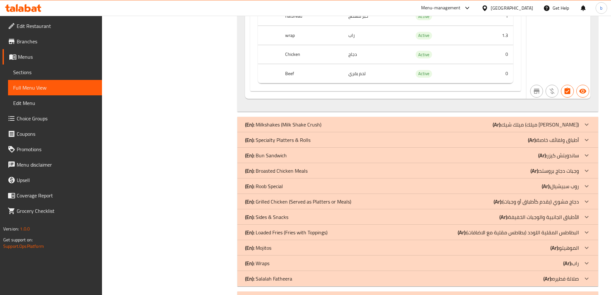
scroll to position [1512, 0]
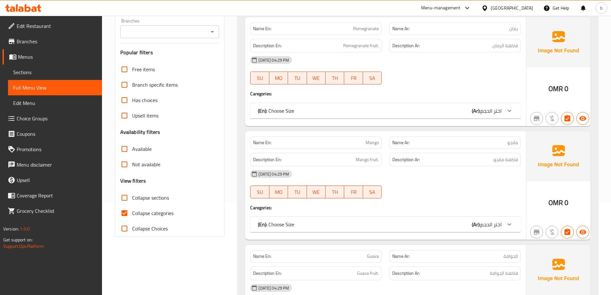
scroll to position [128, 0]
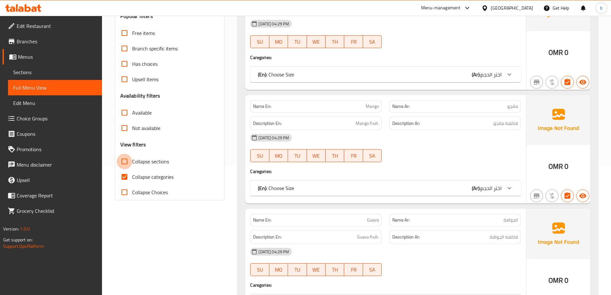
click at [123, 160] on input "Collapse sections" at bounding box center [124, 161] width 15 height 15
checkbox input "true"
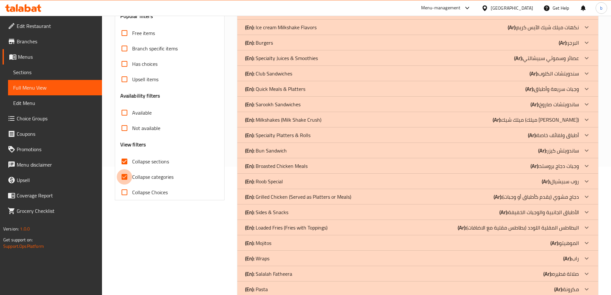
click at [124, 176] on input "Collapse categories" at bounding box center [124, 176] width 15 height 15
checkbox input "false"
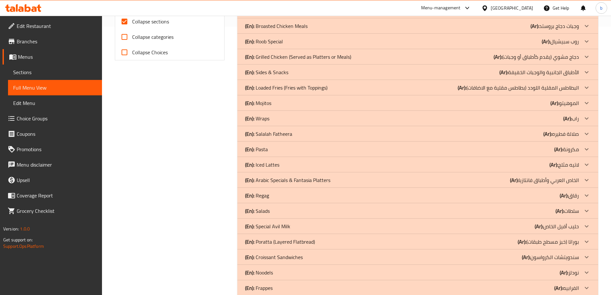
scroll to position [359, 0]
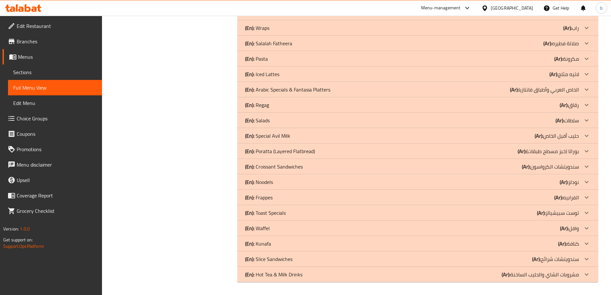
click at [268, 214] on p "(En): Toast Specials" at bounding box center [265, 213] width 41 height 8
click at [267, 180] on p "(En): Noodels" at bounding box center [259, 182] width 28 height 8
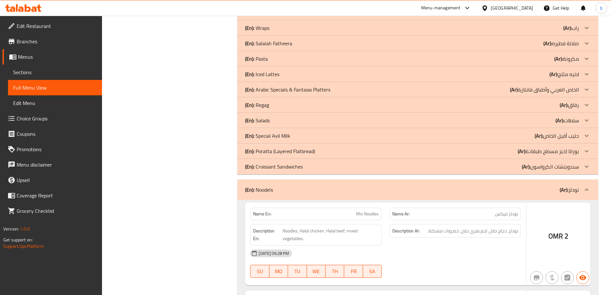
click at [270, 120] on p "(En): Salads" at bounding box center [257, 120] width 25 height 8
click at [269, 58] on div "(En): Pasta (Ar): مكرونة" at bounding box center [412, 59] width 334 height 8
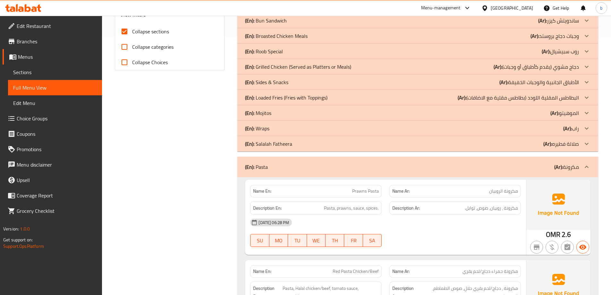
scroll to position [198, 0]
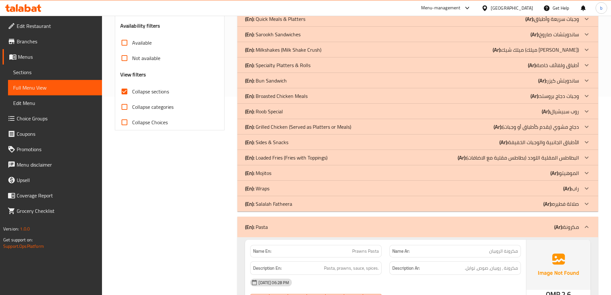
click at [253, 158] on b "(En):" at bounding box center [249, 158] width 9 height 10
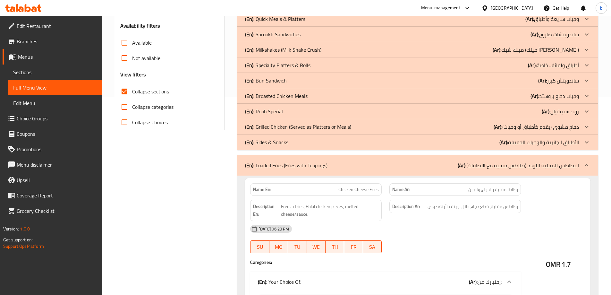
click at [284, 95] on p "(En): Broasted Chicken Meals" at bounding box center [276, 96] width 63 height 8
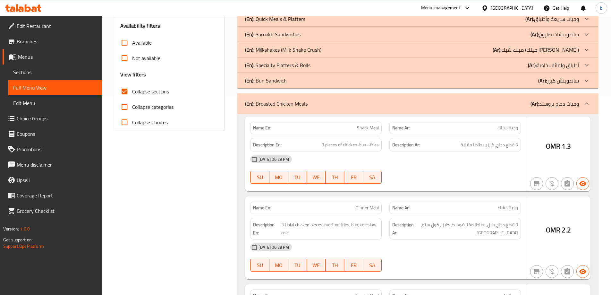
click at [272, 38] on p "(En): Sarookh Sandwiches" at bounding box center [272, 34] width 55 height 8
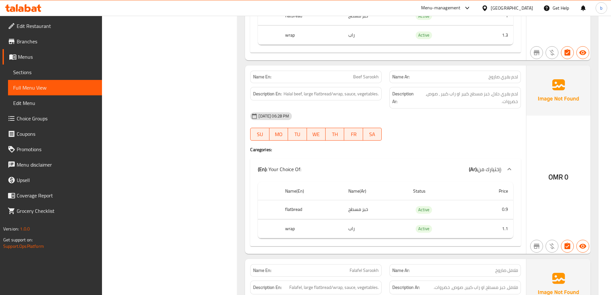
scroll to position [1096, 0]
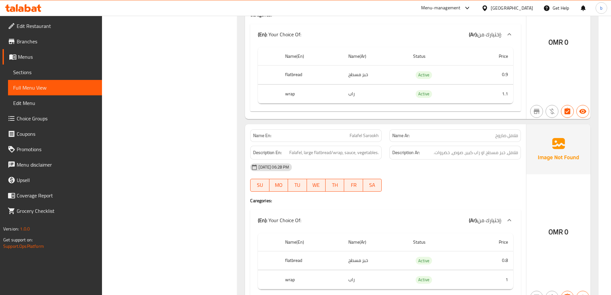
click at [484, 75] on td "0.9" at bounding box center [492, 74] width 42 height 19
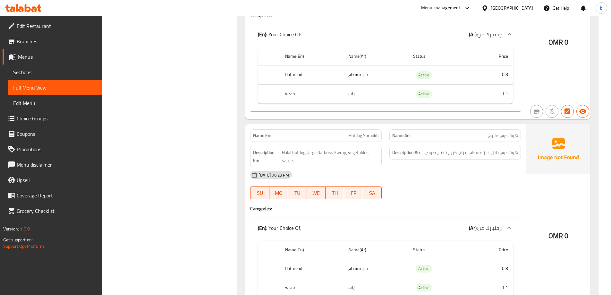
scroll to position [0, 0]
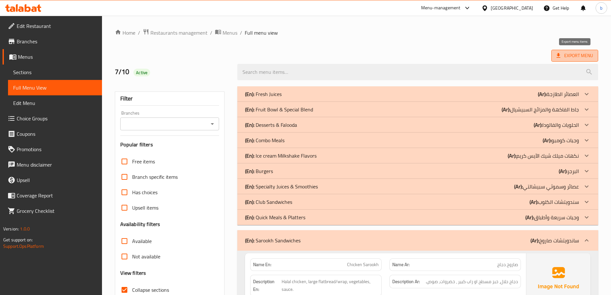
click at [577, 57] on span "Export Menu" at bounding box center [574, 56] width 37 height 8
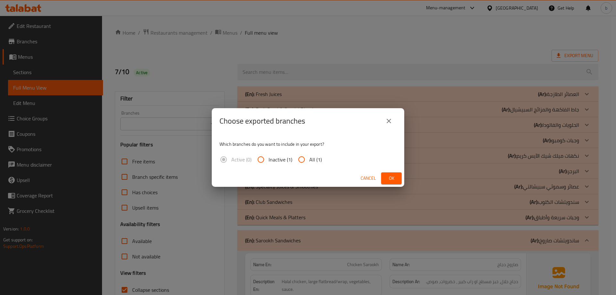
click at [314, 159] on span "All (1)" at bounding box center [315, 160] width 13 height 8
click at [309, 159] on input "All (1)" at bounding box center [301, 159] width 15 height 15
radio input "true"
click at [390, 180] on span "Ok" at bounding box center [391, 178] width 10 height 8
